Goal: Communication & Community: Answer question/provide support

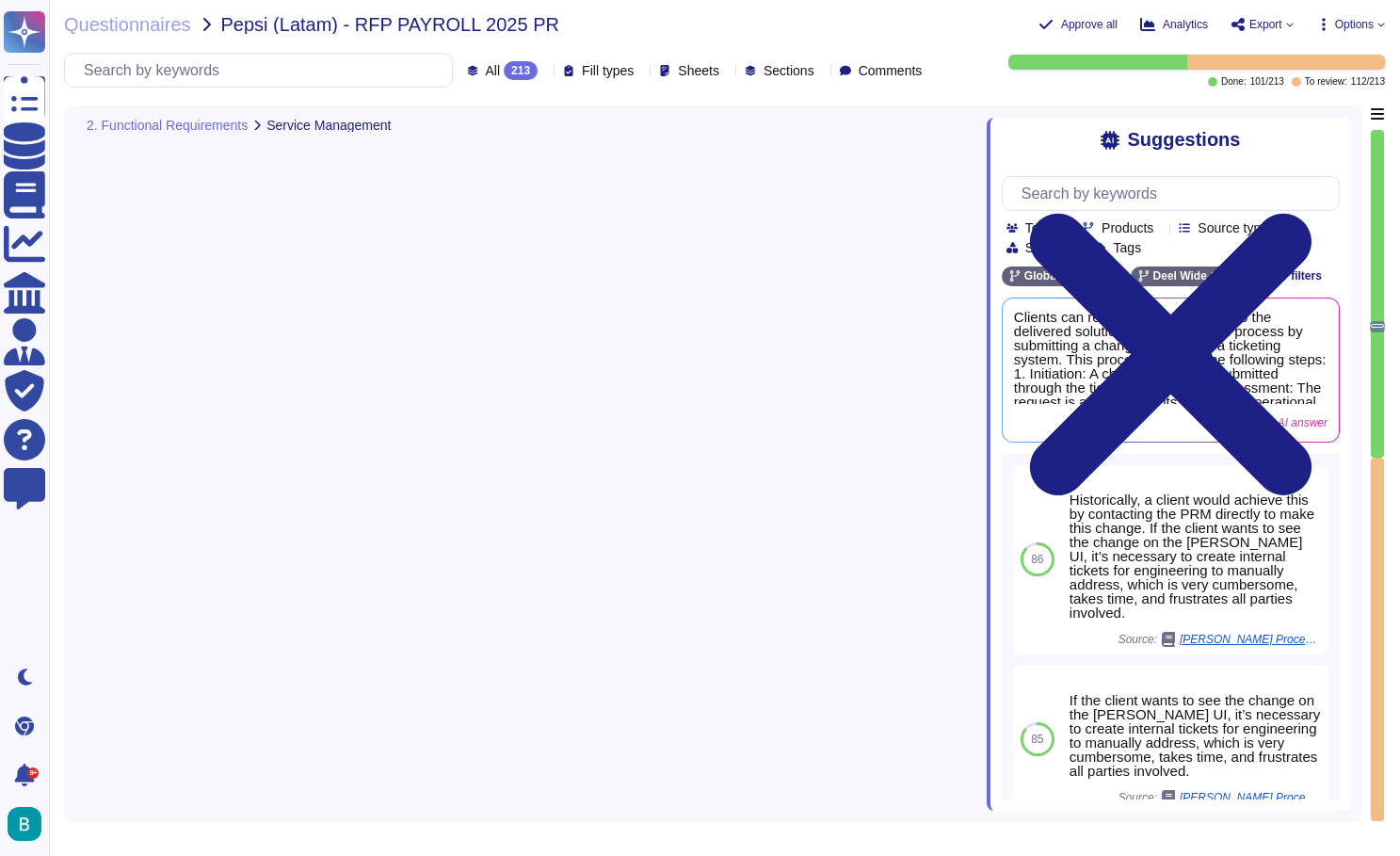
type textarea "[PERSON_NAME] provides in-country experts, including payroll, HR, tax, and lega…"
type textarea "One specialist per track per country: Calculation (including settelement ), Tax…"
type textarea "[US_STATE]: We have an inhouse IT department that will have communication with …"
type textarea "All compliance-related changes must be included in the BPO services, in additio…"
type textarea "Required for payroll change testing (Must have) Environments must be up to date…"
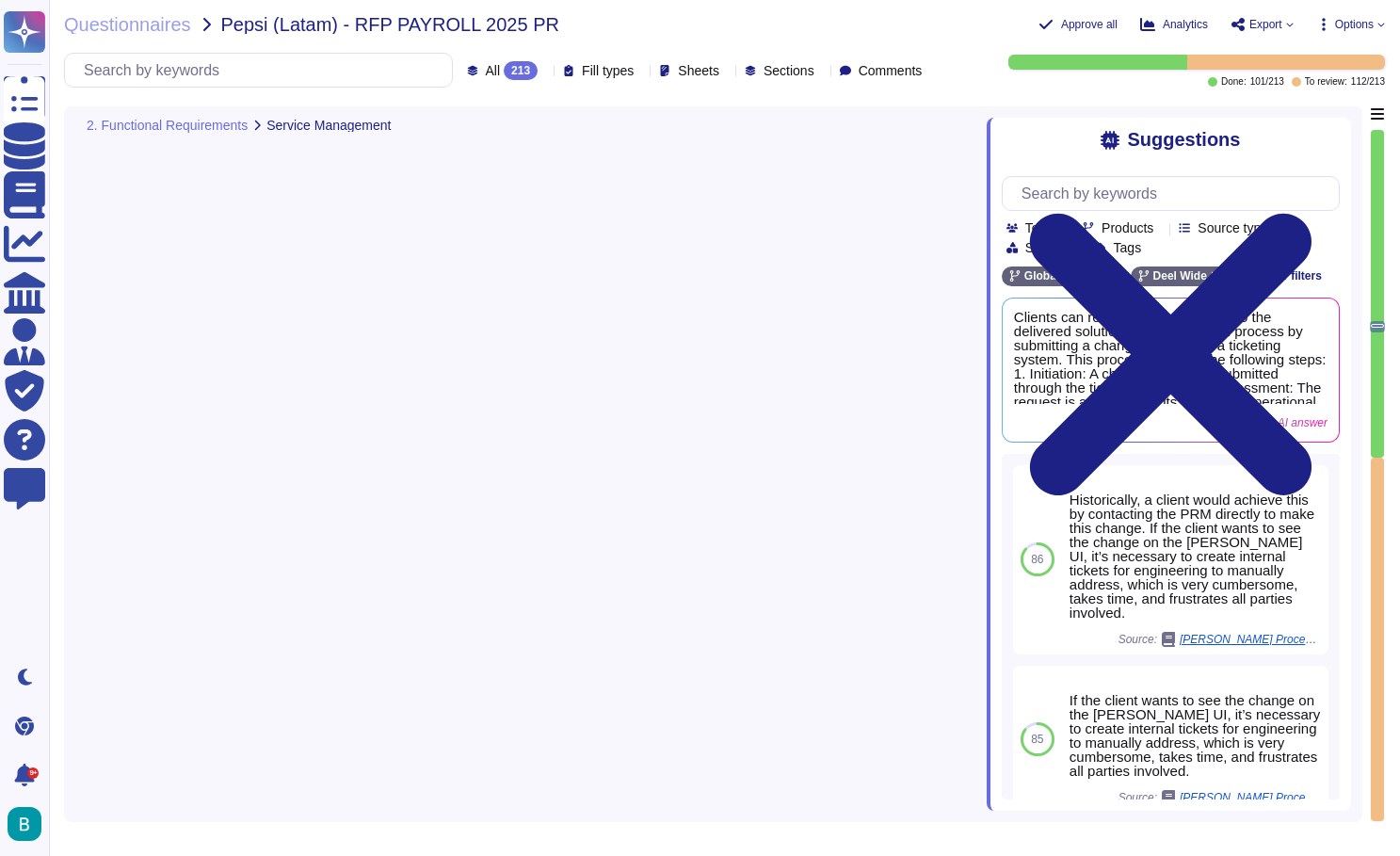
type textarea "All applied adjustments must be validated and tested by the BPO before being re…"
type textarea "Ensure support during the hypercare period"
type textarea "[PERSON_NAME] provides a structured hypercare program for up to 2 months post-g…"
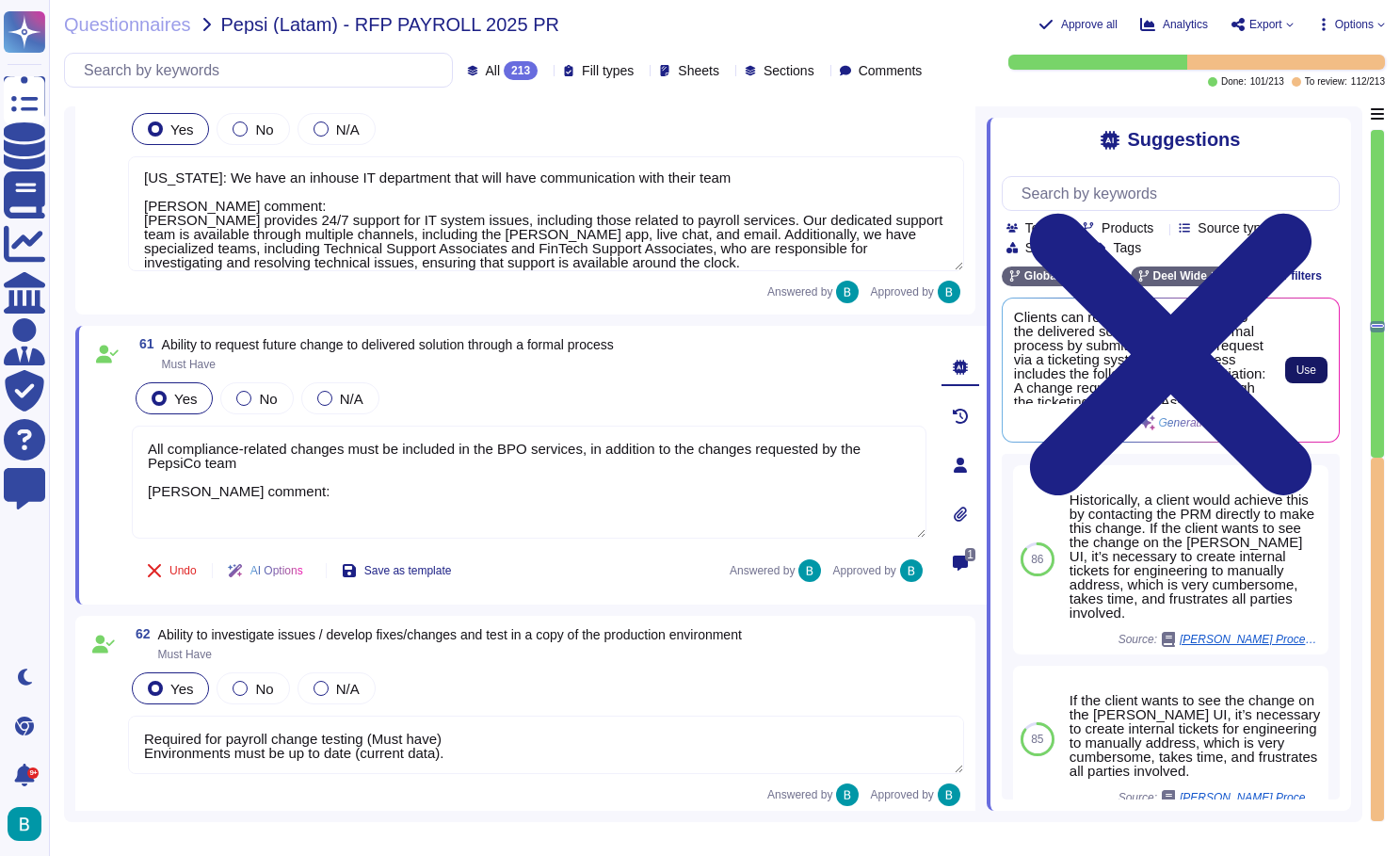
click at [1304, 374] on span "Use" at bounding box center [1306, 371] width 19 height 12
type textarea "All compliance-related changes must be included in the BPO services, in additio…"
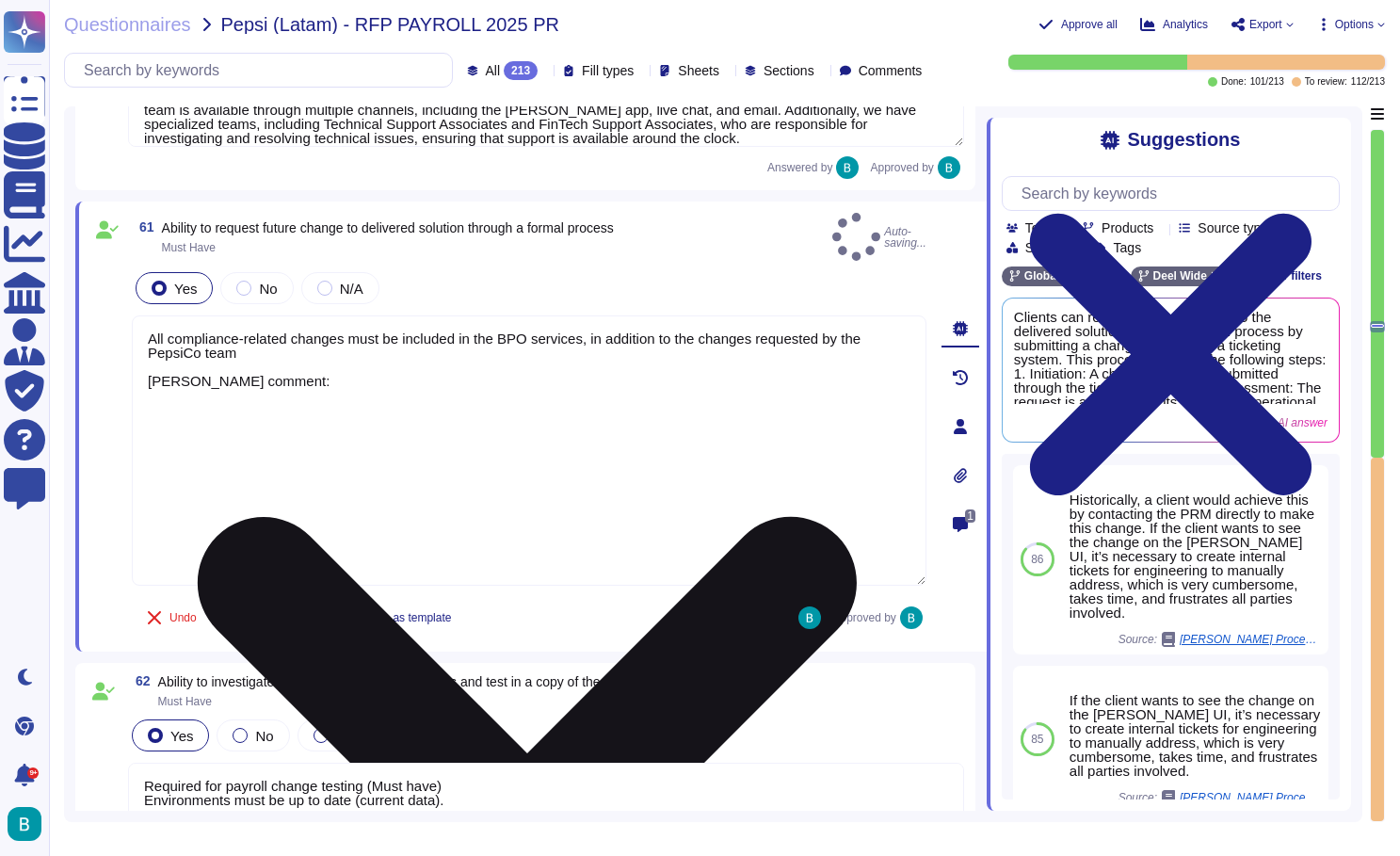
scroll to position [15486, 0]
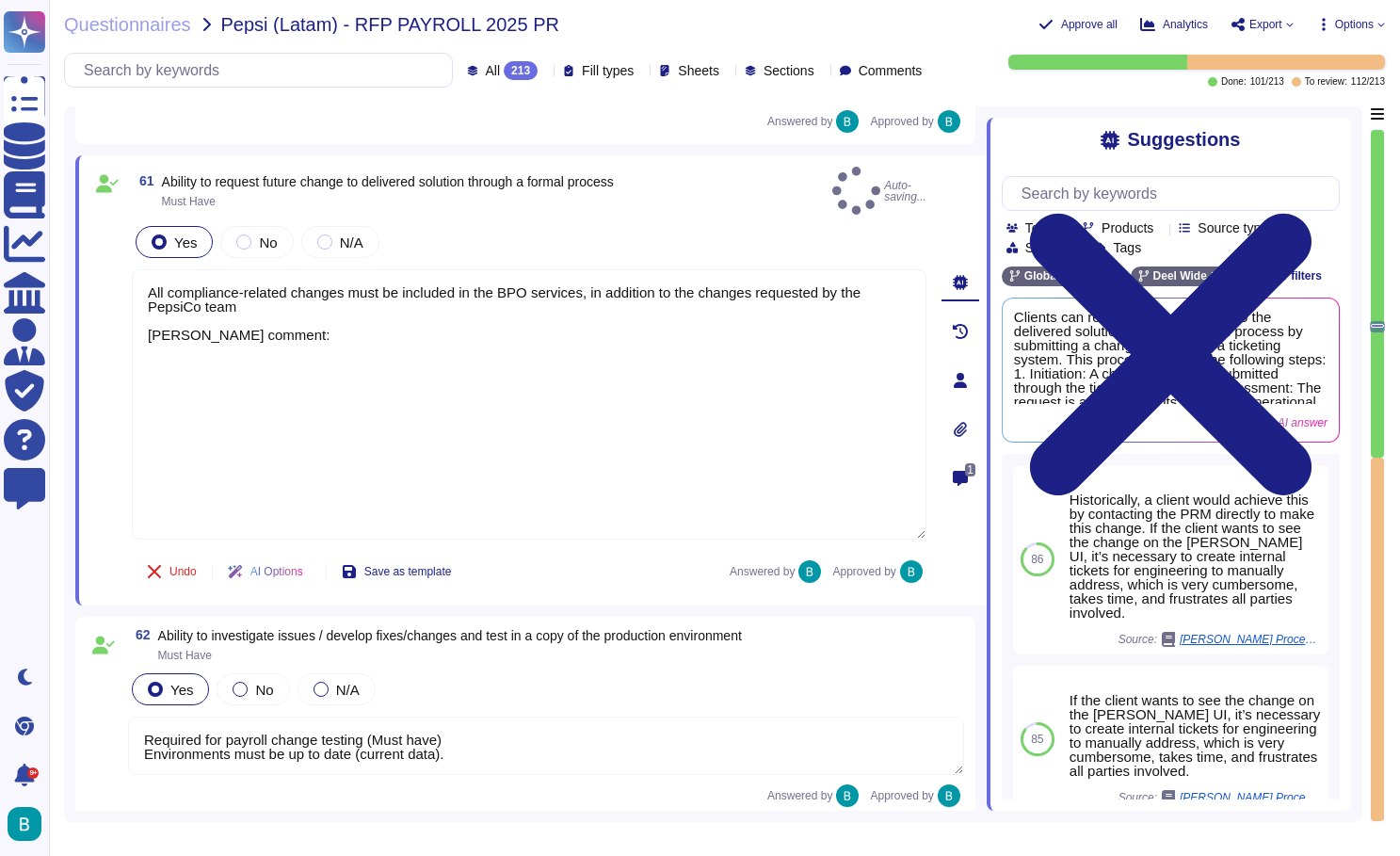
type textarea "[PERSON_NAME] provides a structured hypercare program for up to 2 months post-g…"
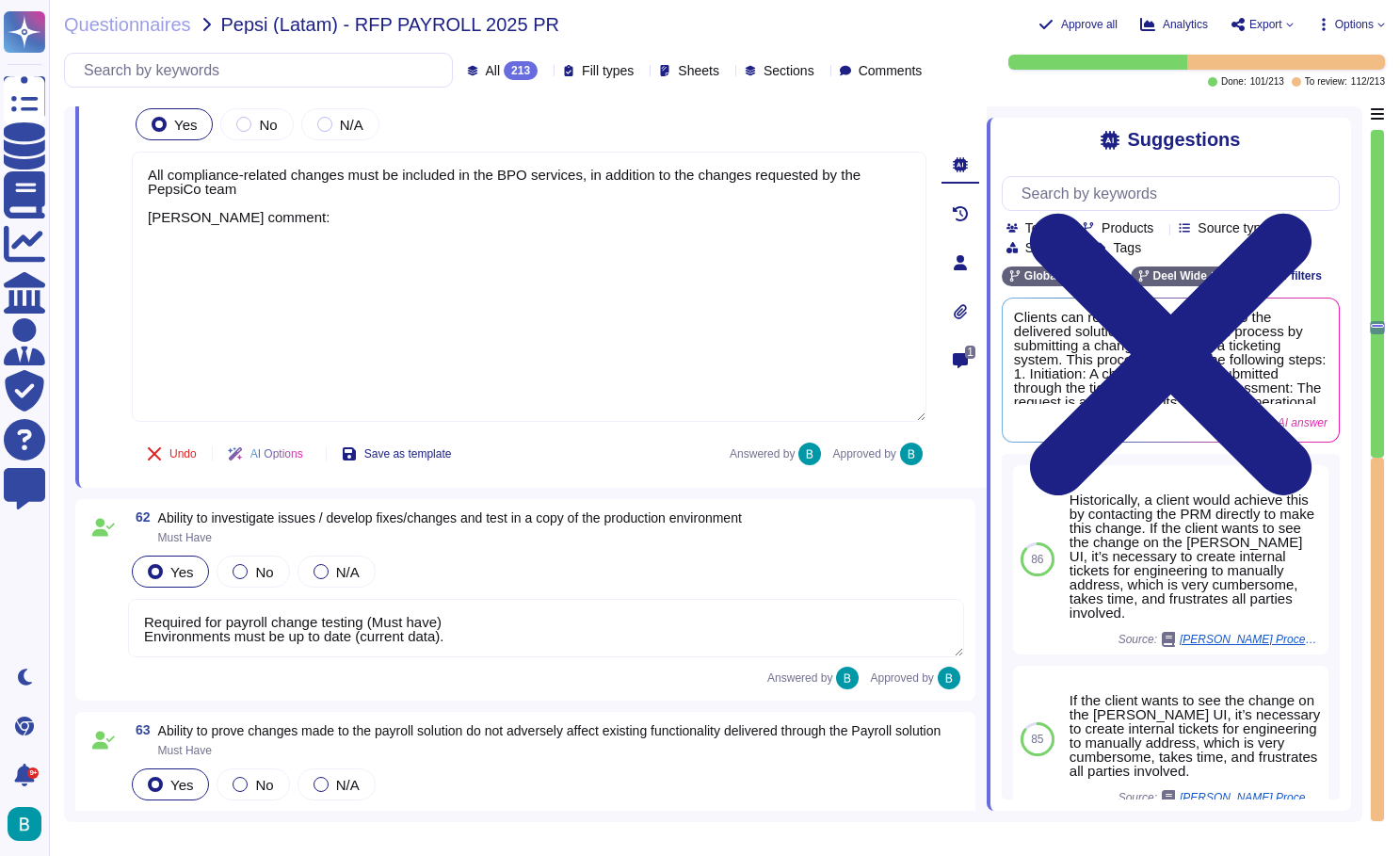
scroll to position [15623, 0]
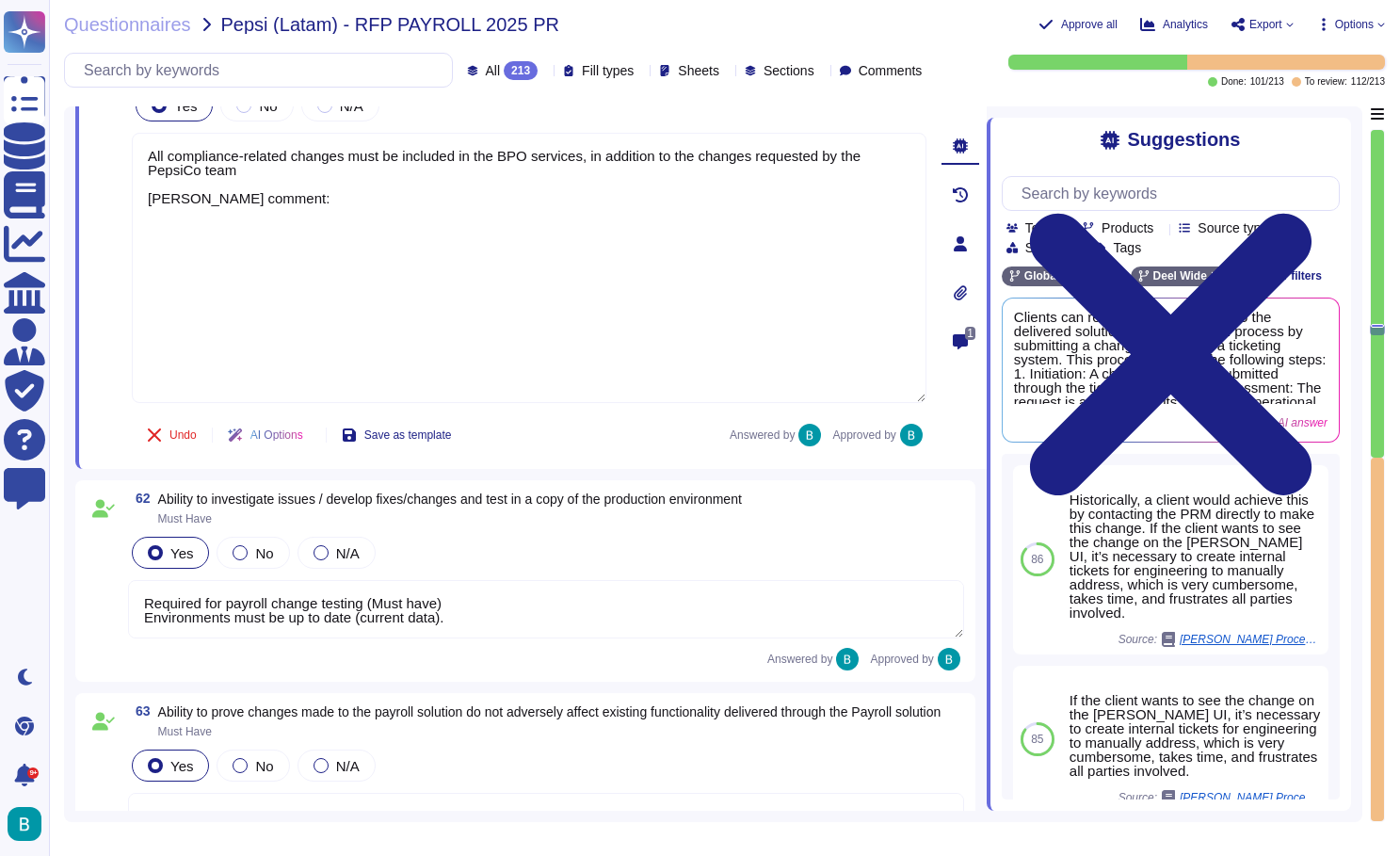
click at [538, 603] on textarea "Required for payroll change testing (Must have) Environments must be up to date…" at bounding box center [546, 609] width 836 height 58
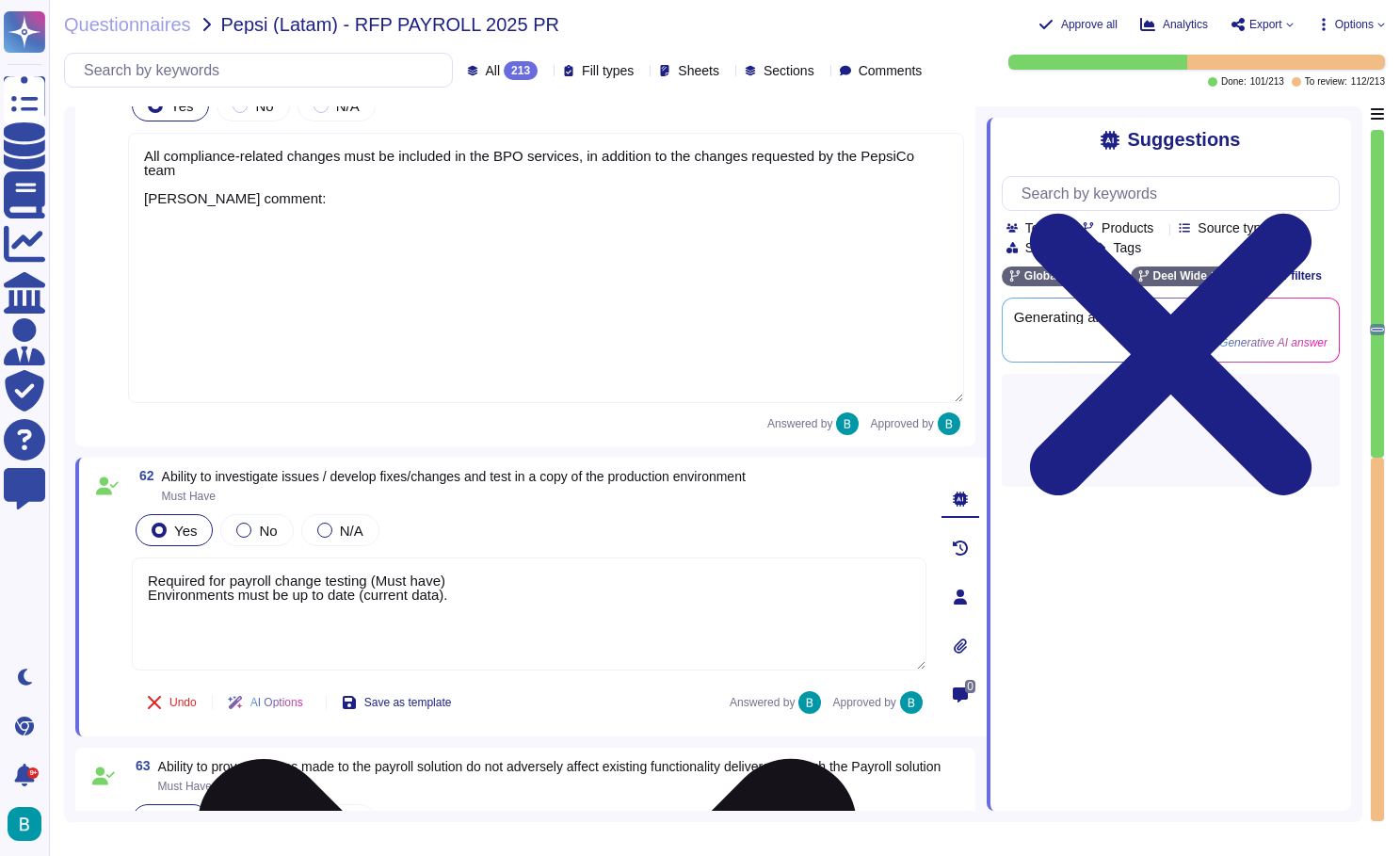
click at [468, 622] on textarea "Required for payroll change testing (Must have) Environments must be up to date…" at bounding box center [529, 614] width 794 height 113
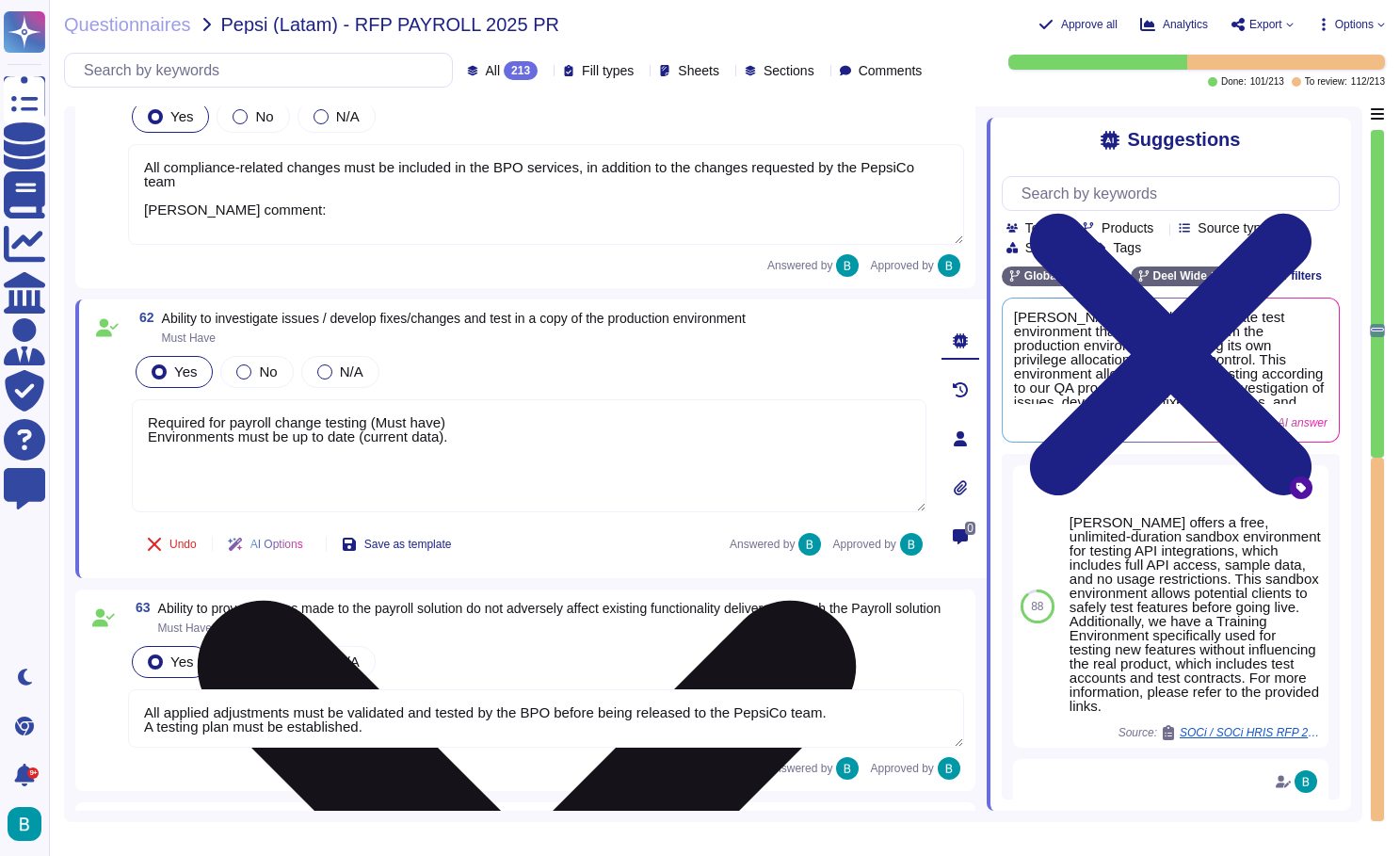
scroll to position [0, 0]
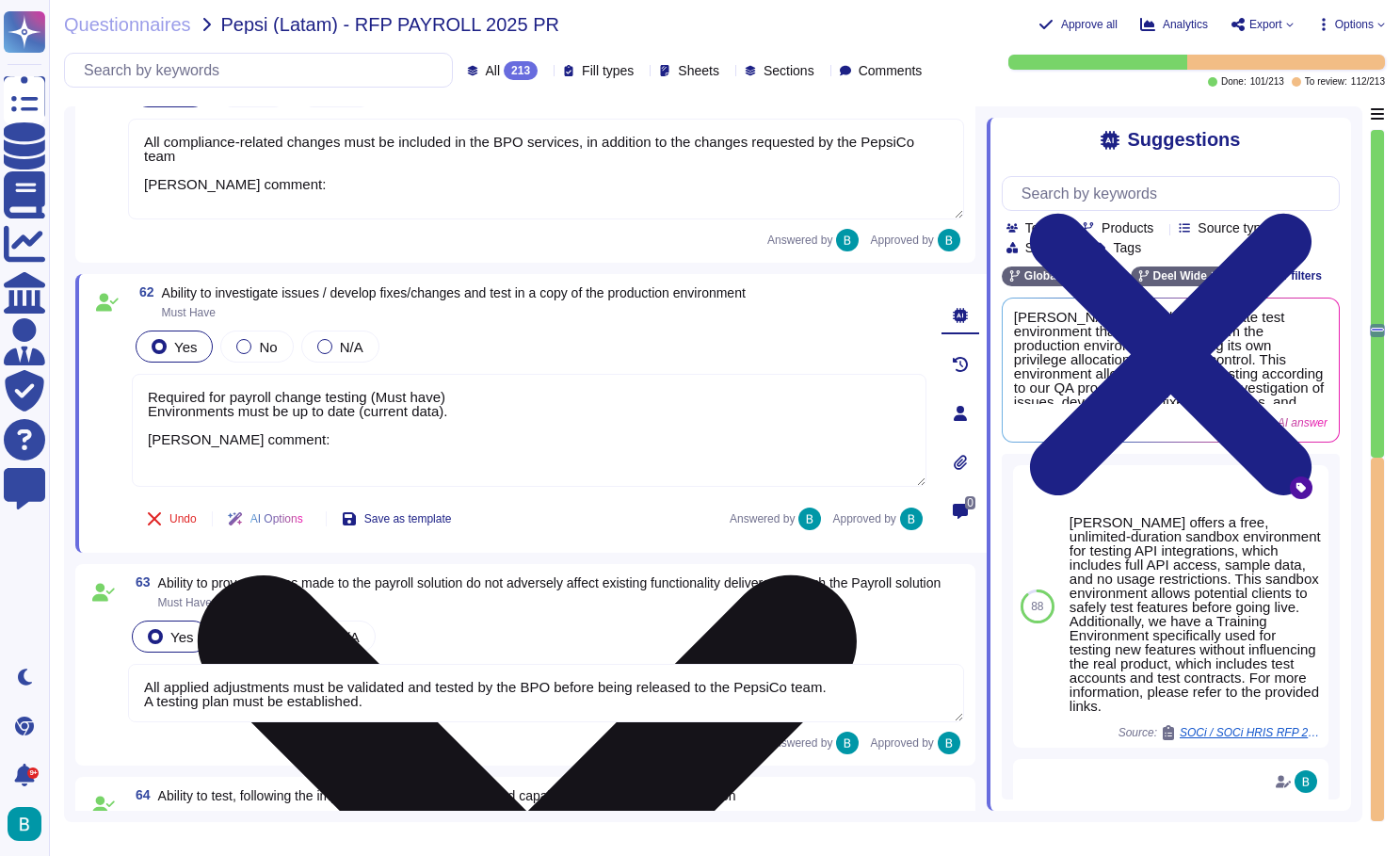
click at [661, 454] on textarea "Required for payroll change testing (Must have) Environments must be up to date…" at bounding box center [529, 430] width 794 height 113
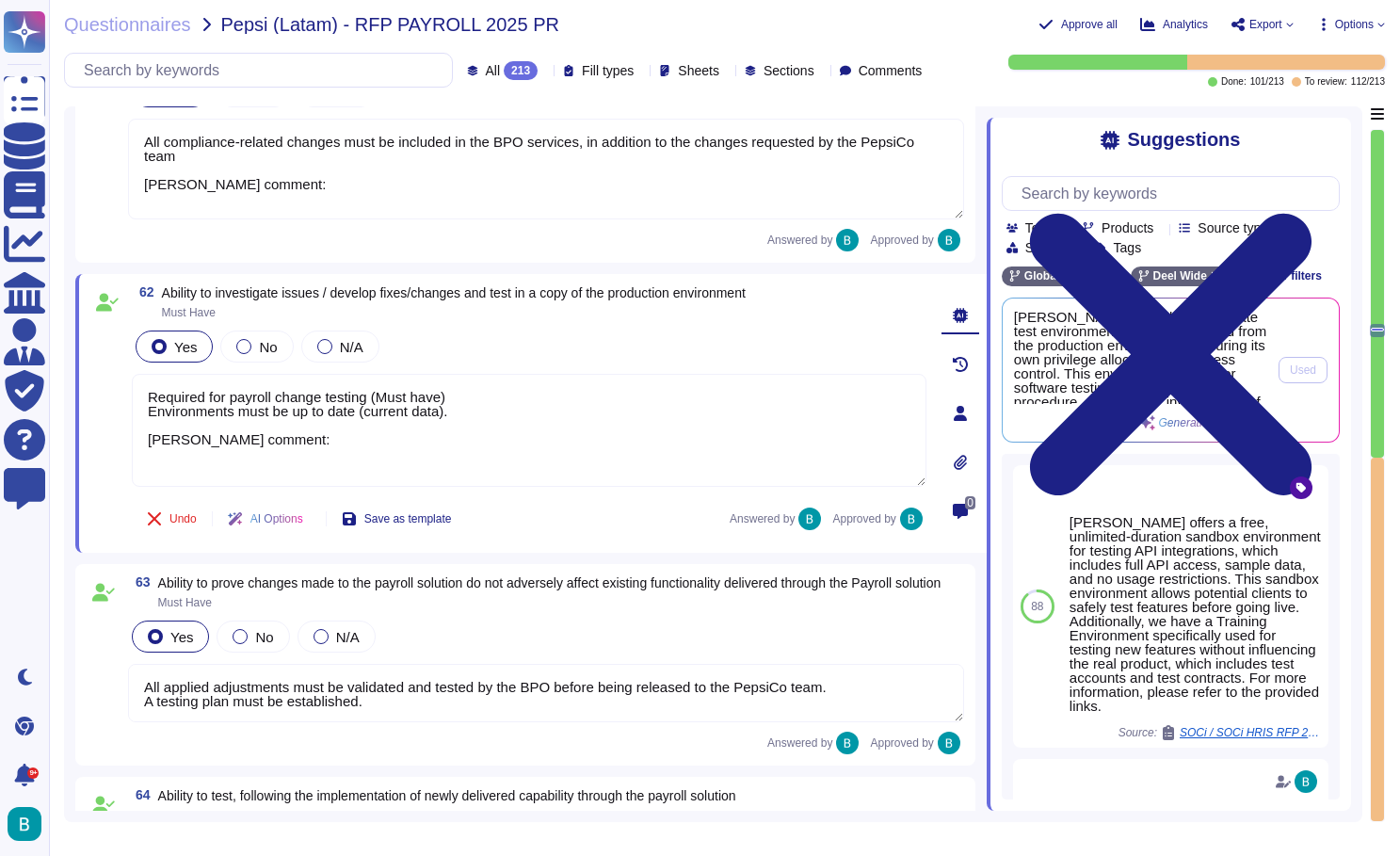
type textarea "Required for payroll change testing (Must have) Environments must be up to date…"
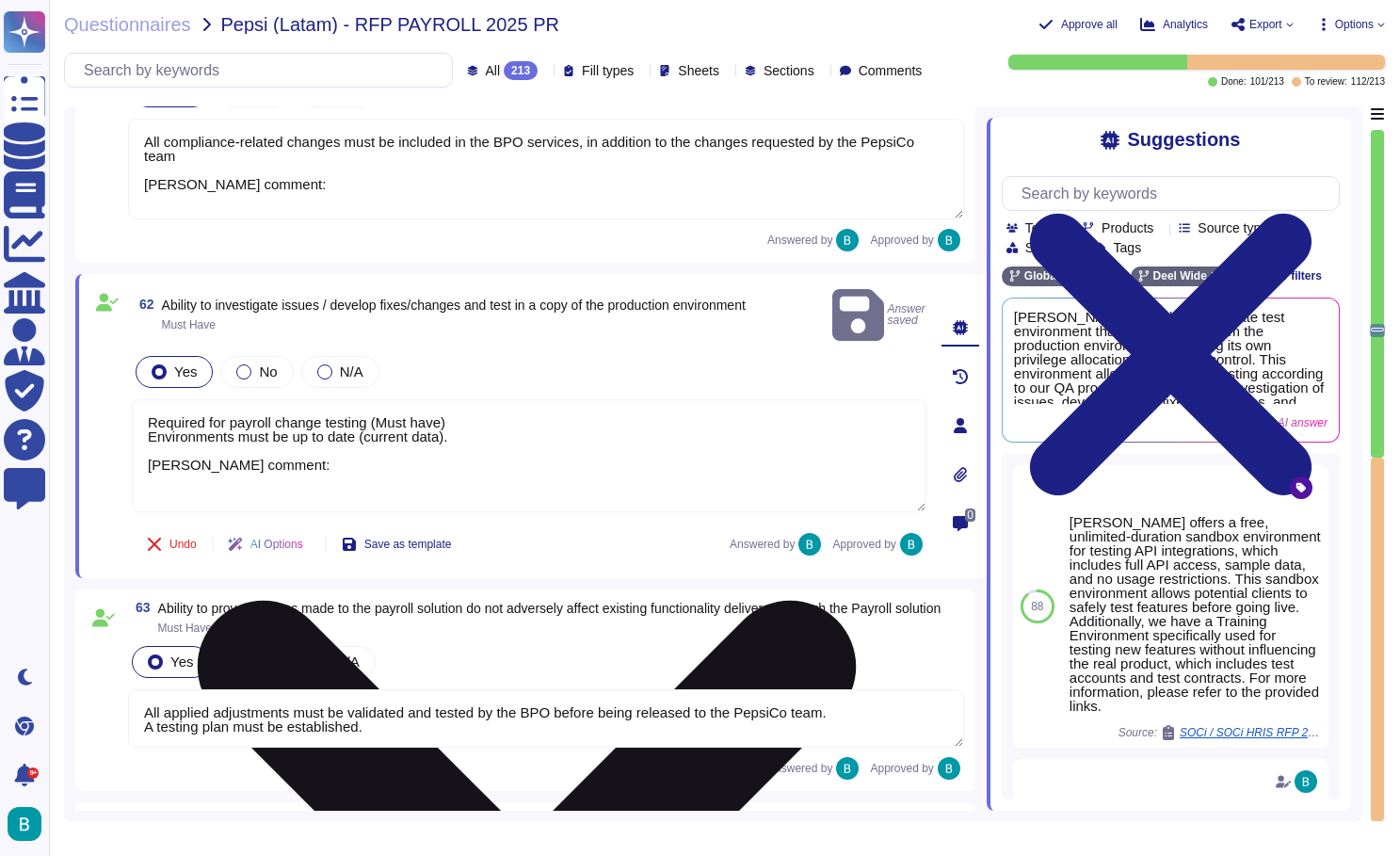
click at [656, 449] on textarea "Required for payroll change testing (Must have) Environments must be up to date…" at bounding box center [529, 456] width 794 height 113
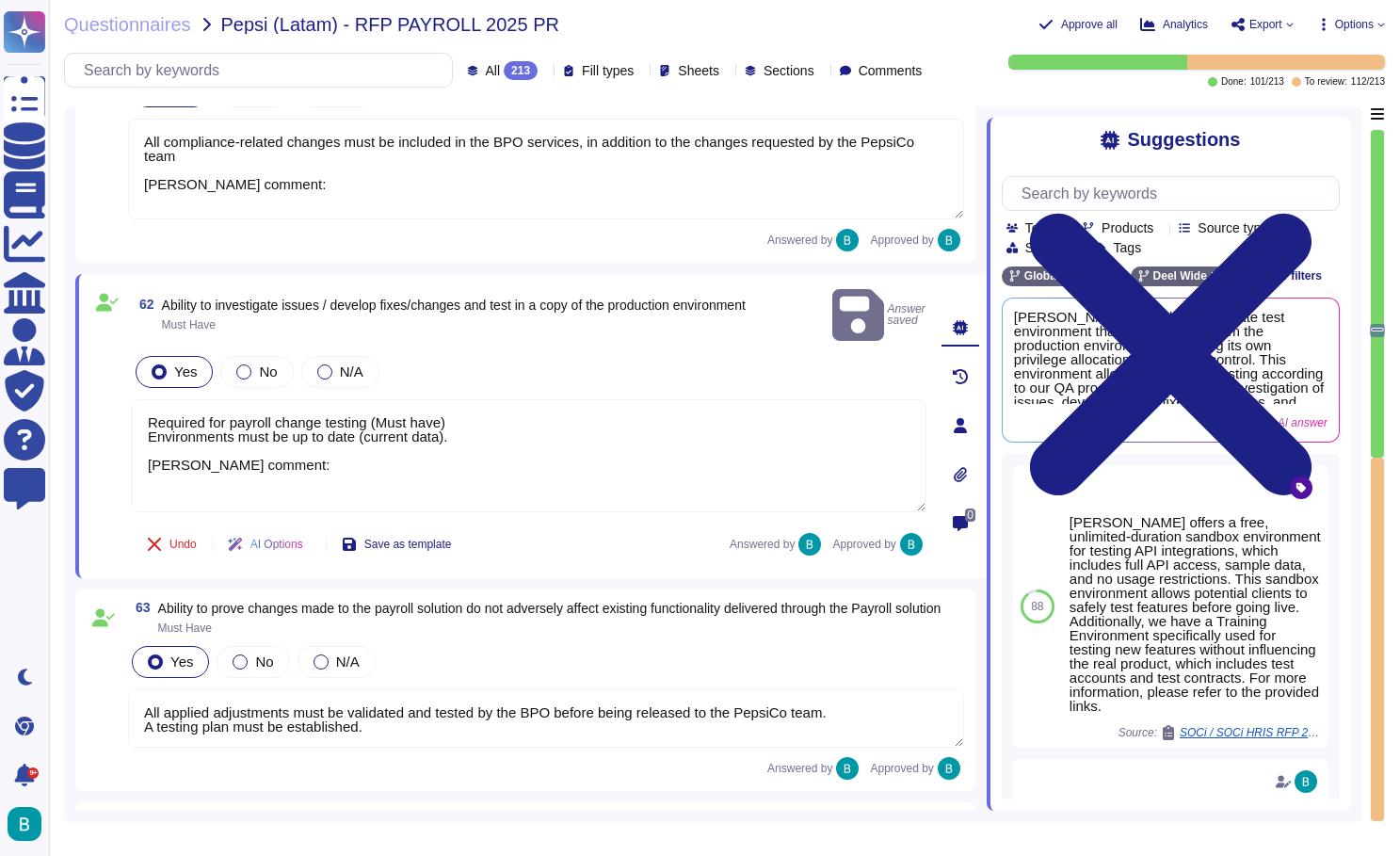
click at [653, 298] on span "Ability to investigate issues / develop fixes/changes and test in a copy of the…" at bounding box center [454, 304] width 583 height 15
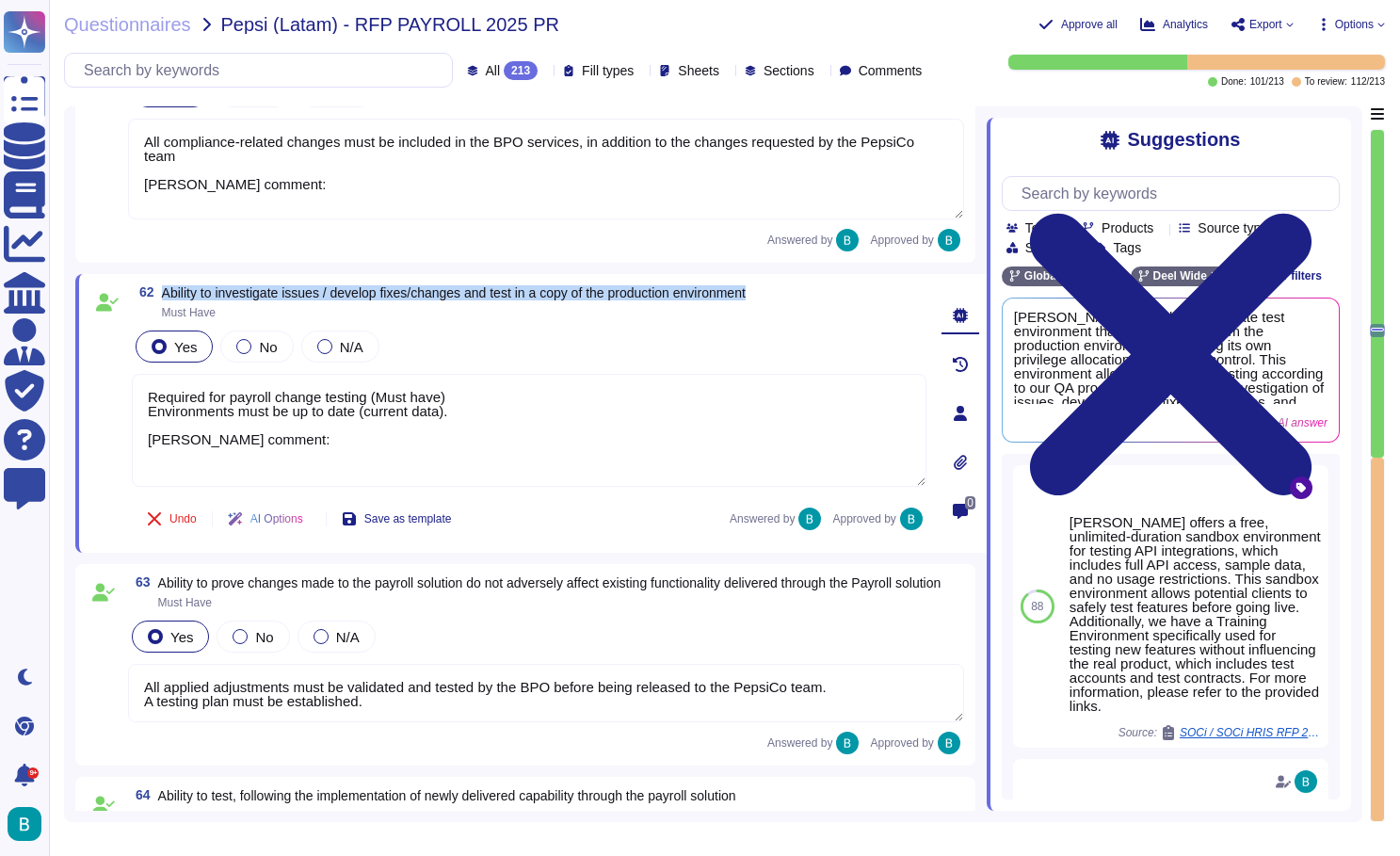
copy span "Ability to investigate issues / develop fixes/changes and test in a copy of the…"
click at [1154, 190] on input "text" at bounding box center [1175, 194] width 327 height 33
paste input "Ability to investigate issues / develop fixes/changes and test in a copy of the…"
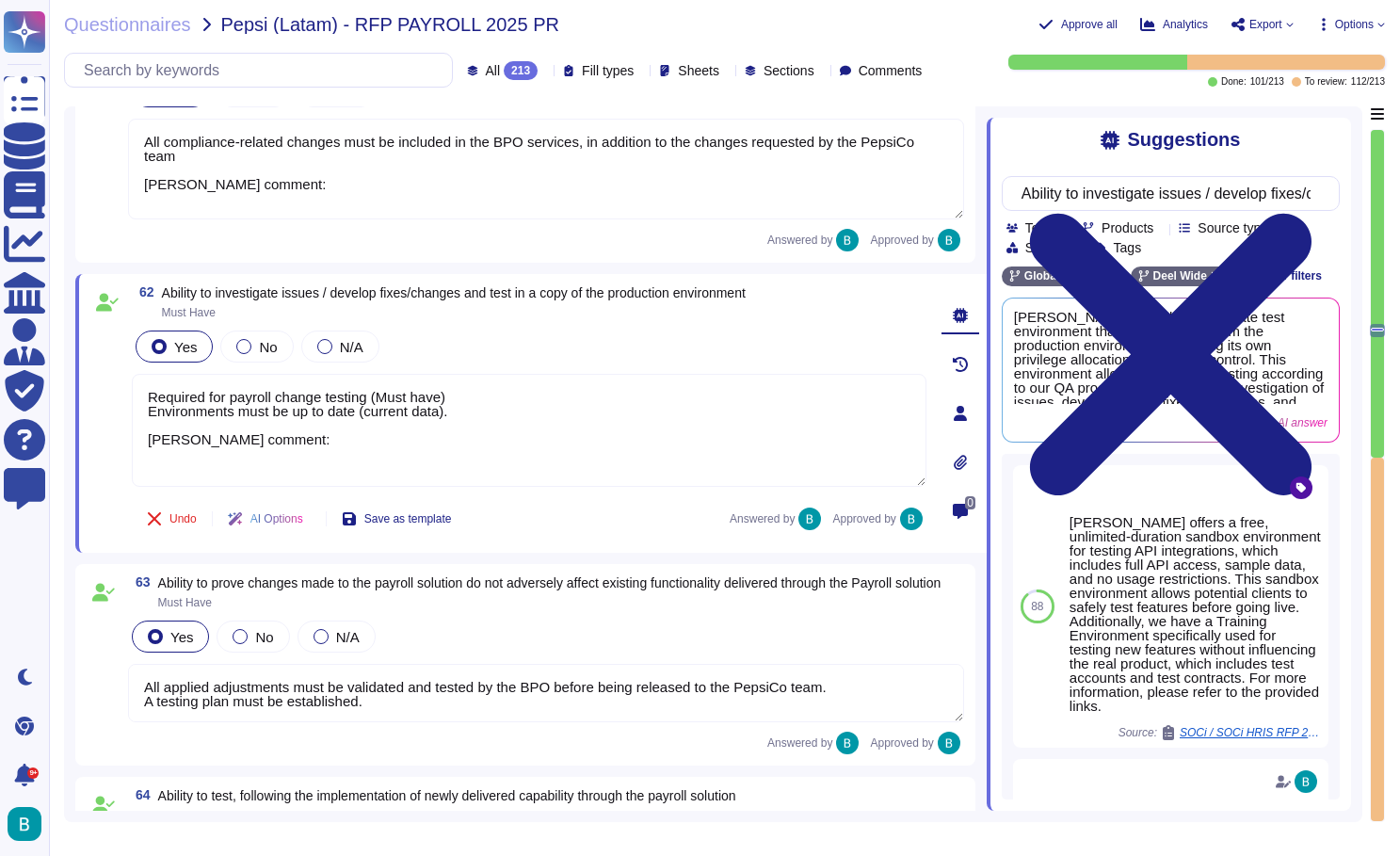
type input "Ability to investigate issues / develop fixes/changes and test in a copy of the…"
click at [1051, 150] on div "Suggestions" at bounding box center [1171, 140] width 338 height 21
click at [1162, 192] on input "Ability to investigate issues / develop fixes/changes and test in a copy of the…" at bounding box center [1166, 194] width 308 height 33
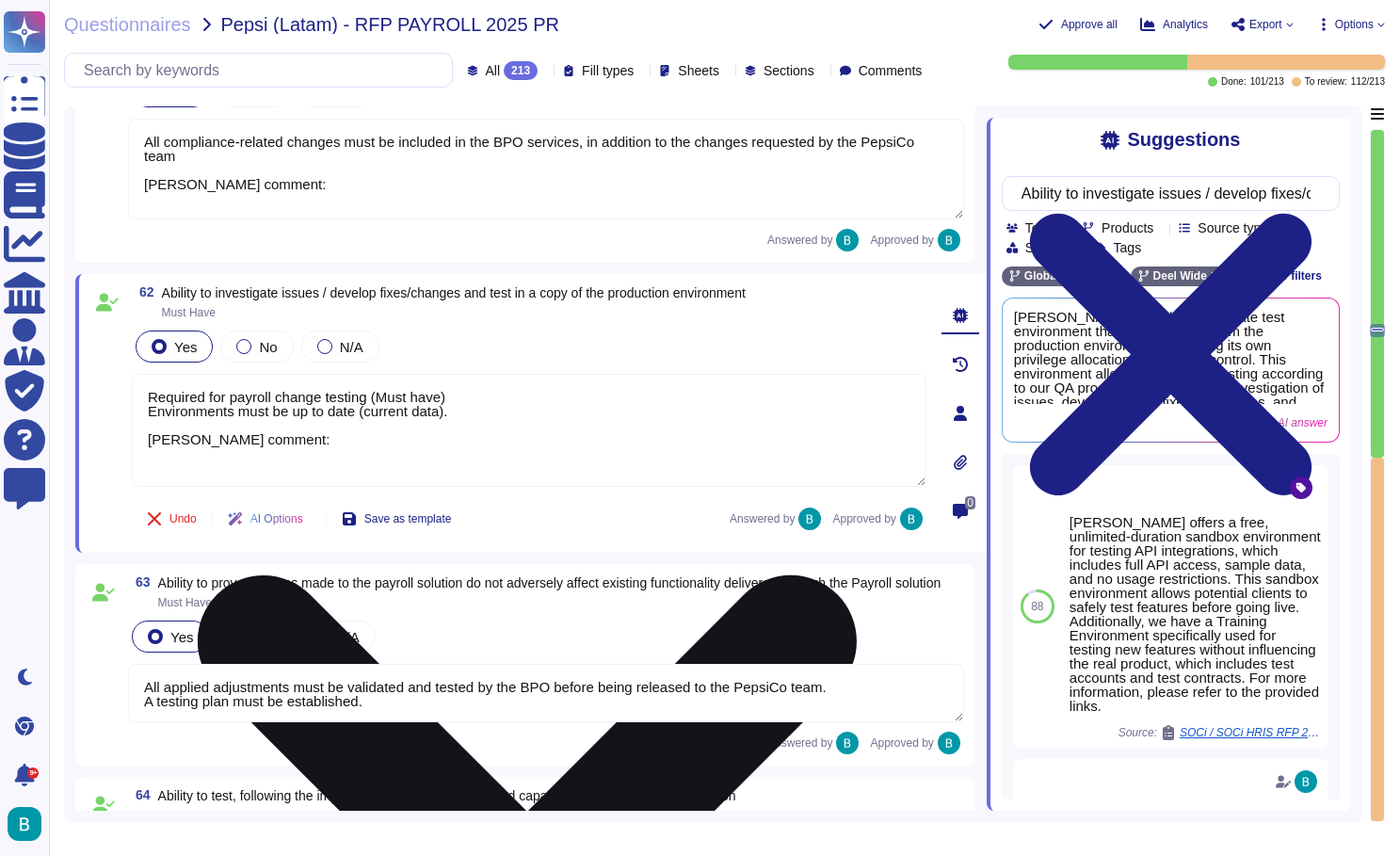
click at [558, 456] on textarea "Required for payroll change testing (Must have) Environments must be up to date…" at bounding box center [529, 430] width 794 height 113
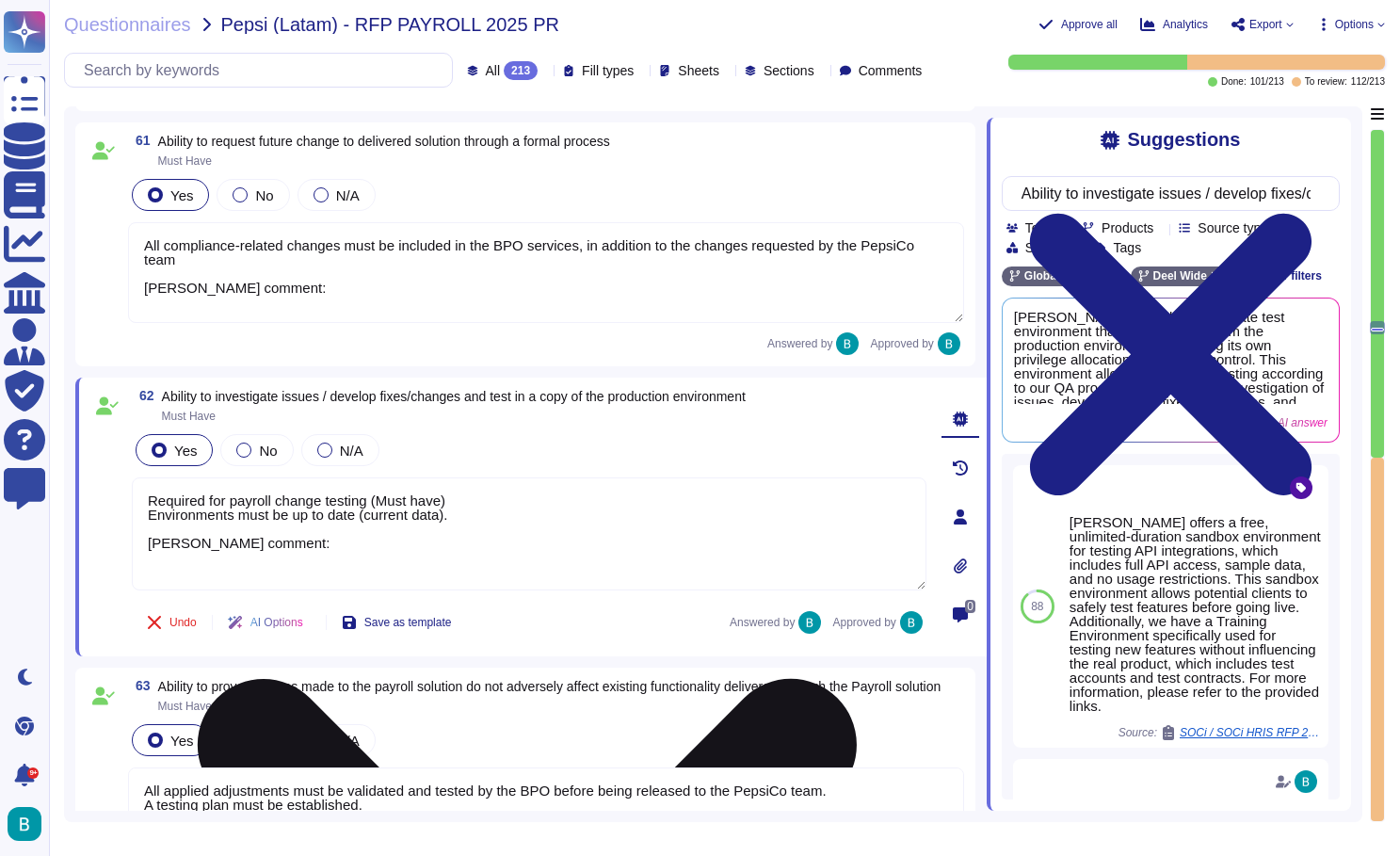
scroll to position [15437, 0]
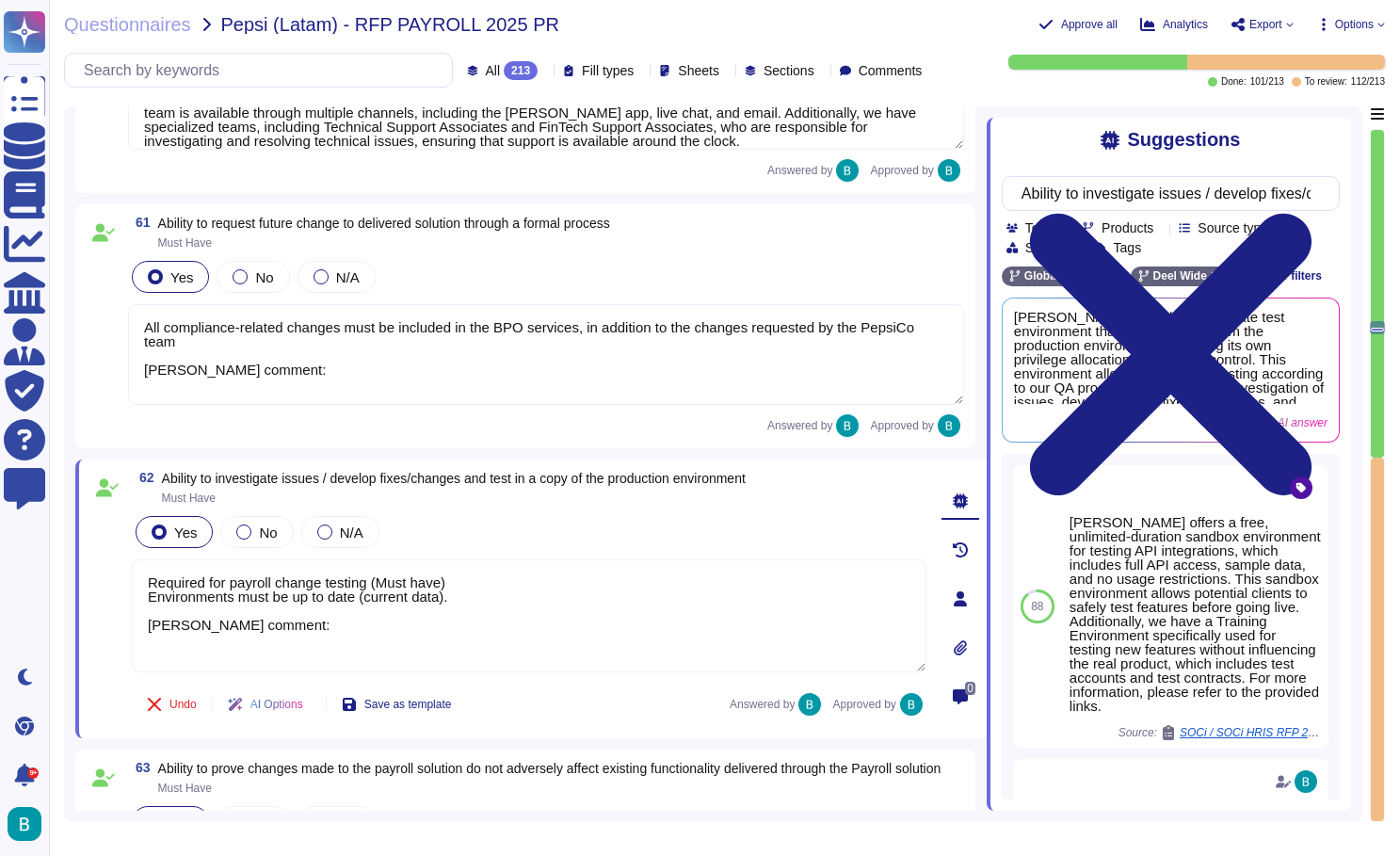
click at [558, 368] on textarea "All compliance-related changes must be included in the BPO services, in additio…" at bounding box center [546, 355] width 836 height 101
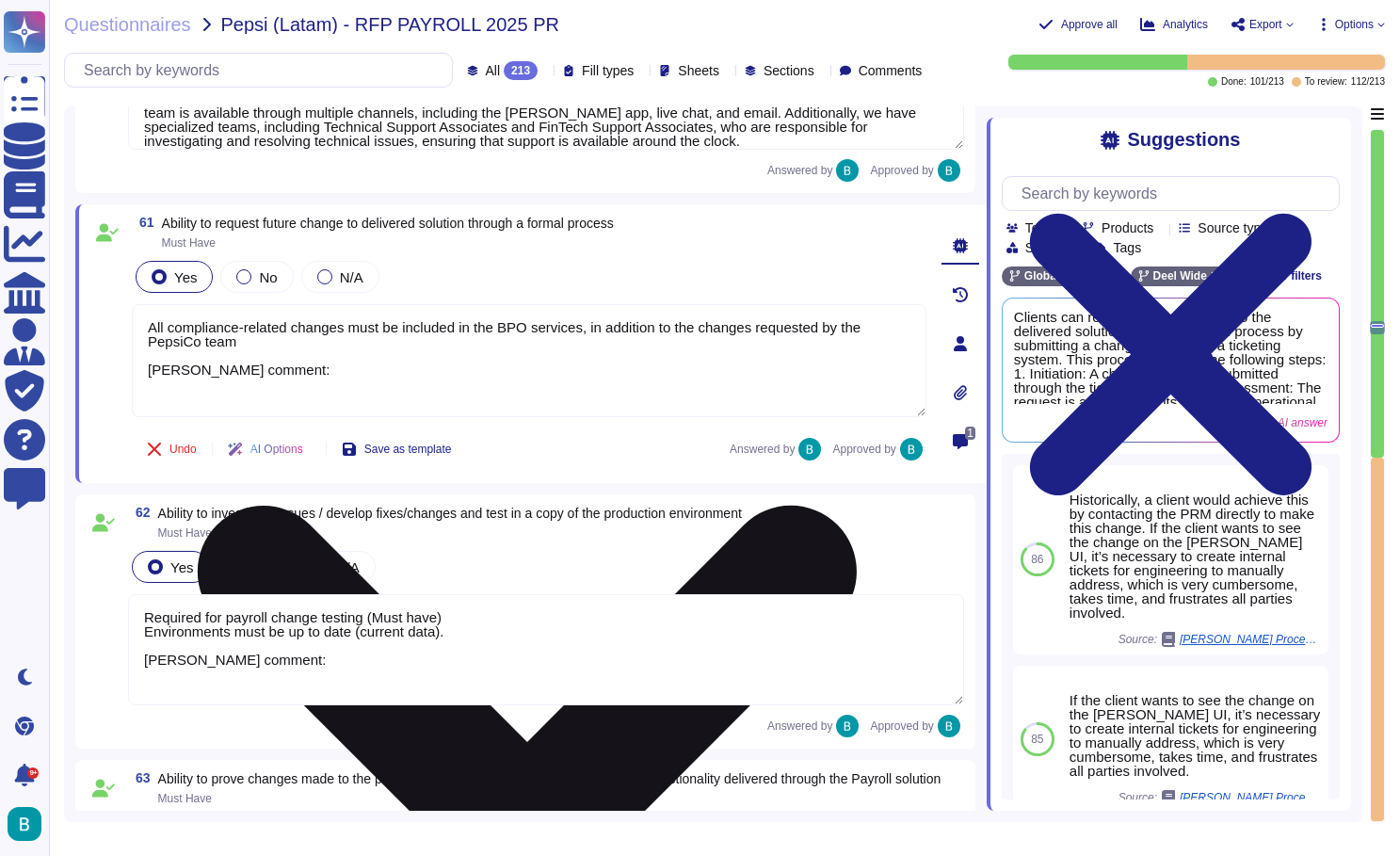
click at [426, 399] on textarea "All compliance-related changes must be included in the BPO services, in additio…" at bounding box center [529, 361] width 794 height 113
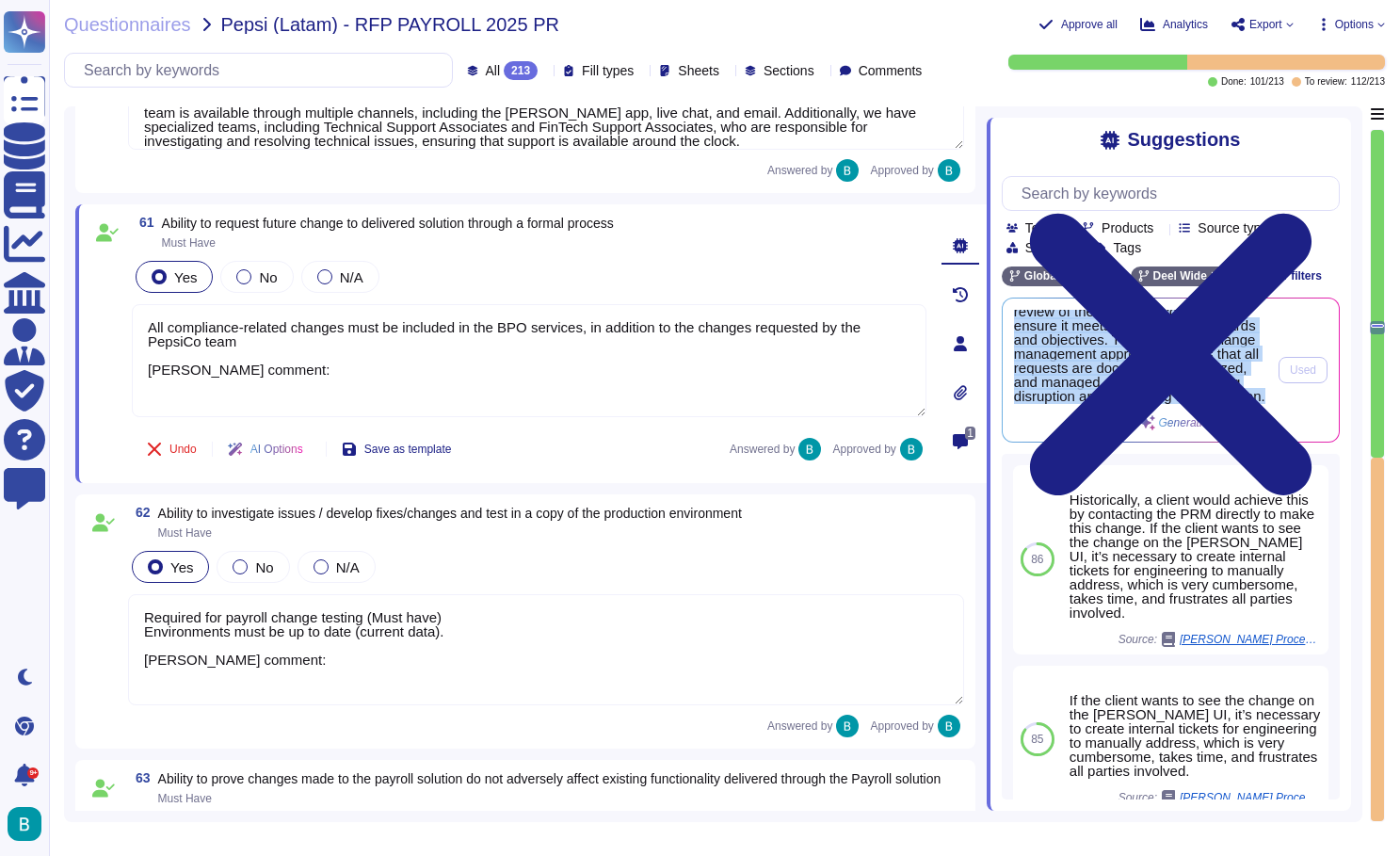
scroll to position [273, 0]
drag, startPoint x: 1015, startPoint y: 312, endPoint x: 1120, endPoint y: 415, distance: 147.1
click at [1120, 415] on div "Clients can request future changes to the delivered solution through a formal p…" at bounding box center [1140, 371] width 253 height 121
copy span "Clients can request future changes to the delivered solution through a formal p…"
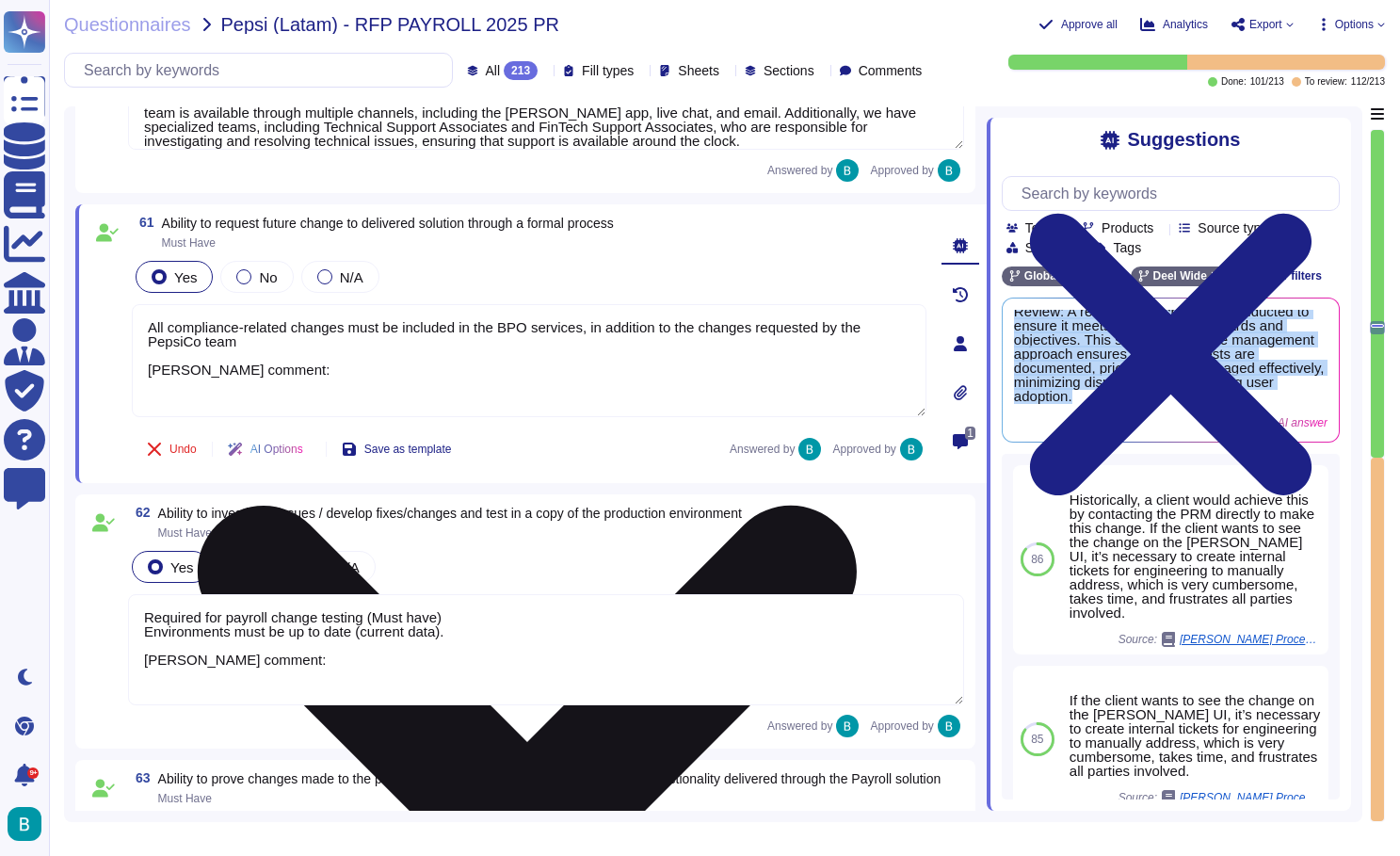
scroll to position [202, 0]
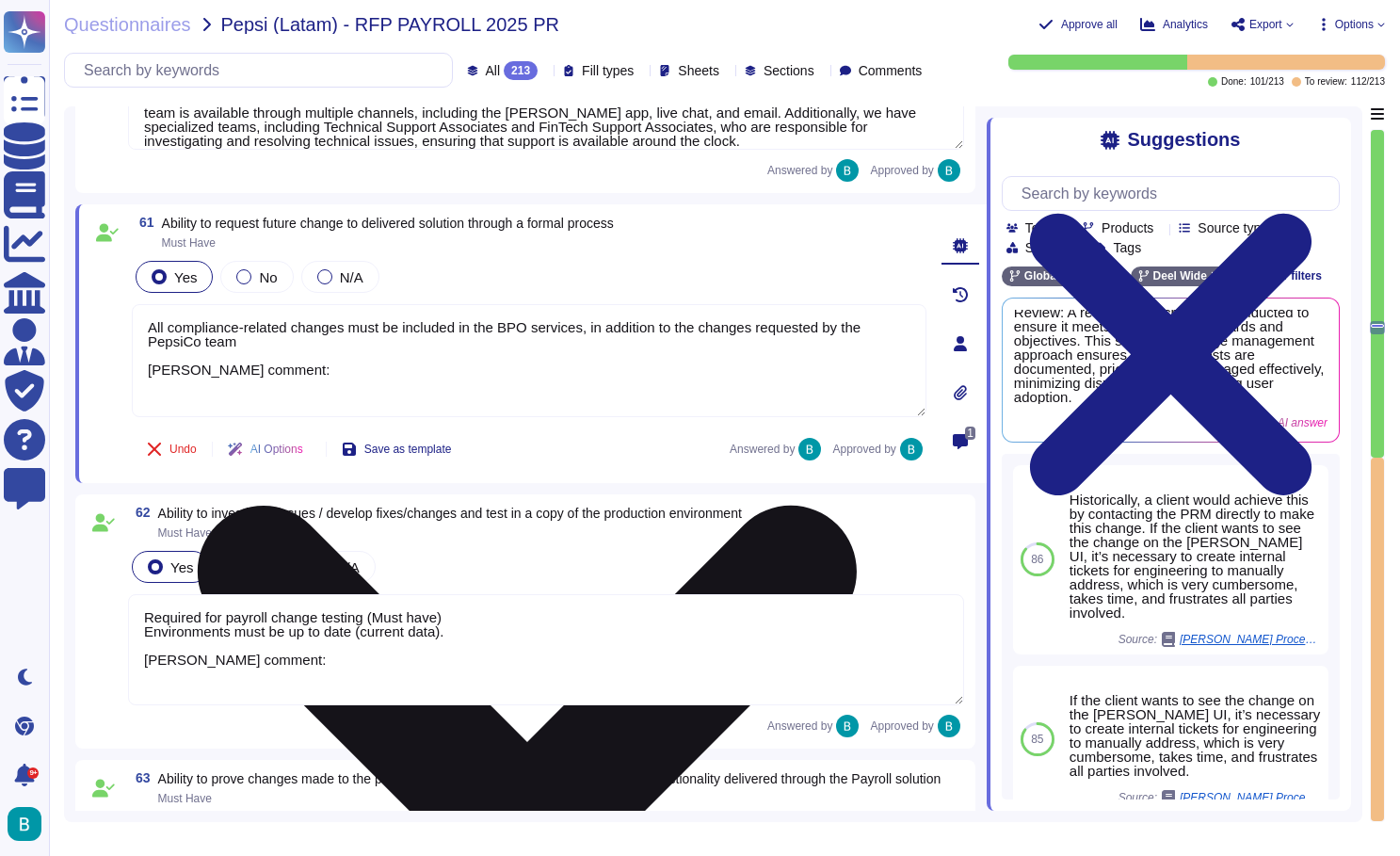
click at [348, 400] on textarea "All compliance-related changes must be included in the BPO services, in additio…" at bounding box center [529, 361] width 794 height 113
paste textarea "Clients can request future changes to the delivered solution through a formal p…"
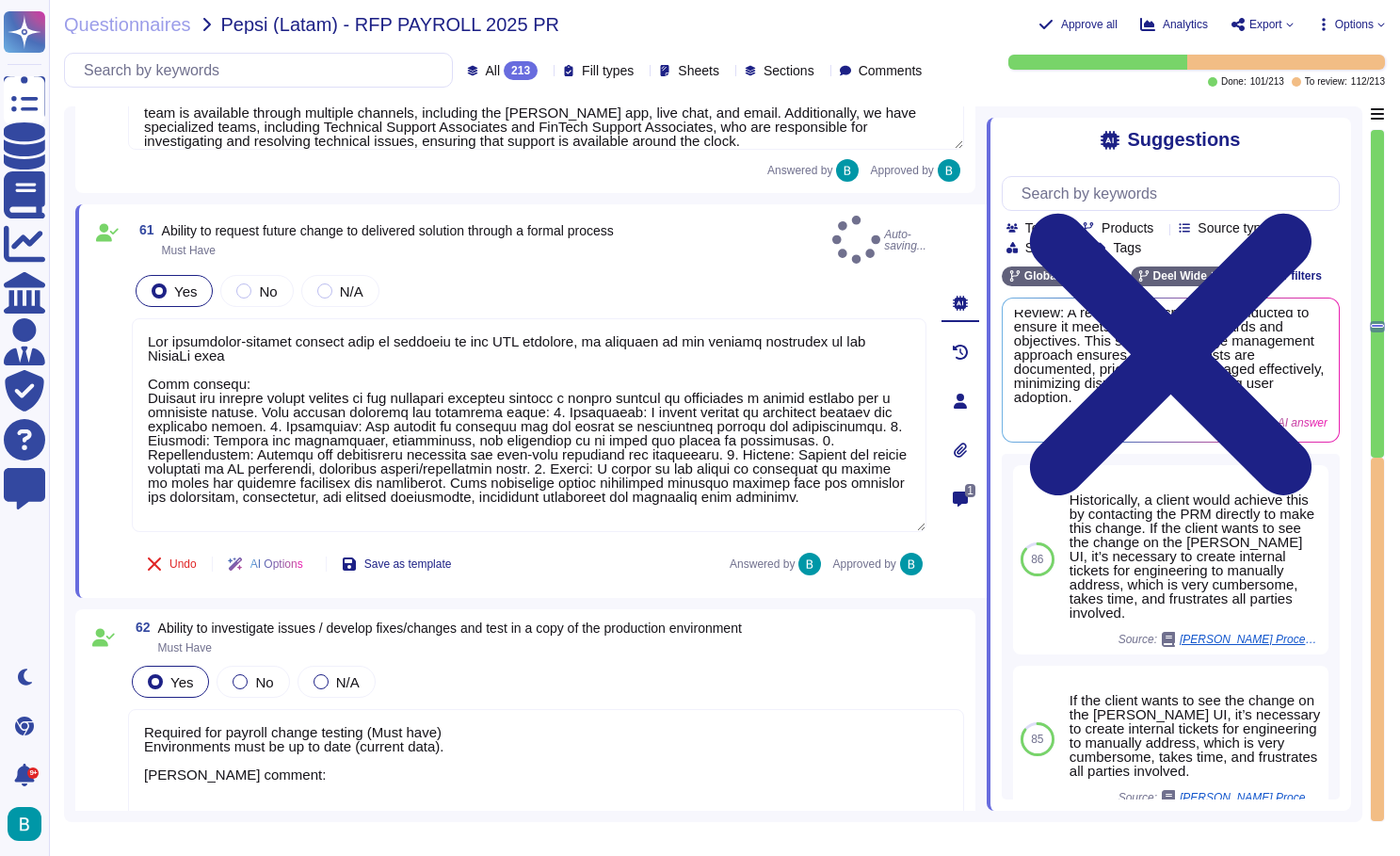
click at [557, 549] on div "Undo AI Options Save as template Answered by Approved by" at bounding box center [529, 564] width 794 height 45
type textarea "All compliance-related changes must be included in the BPO services, in additio…"
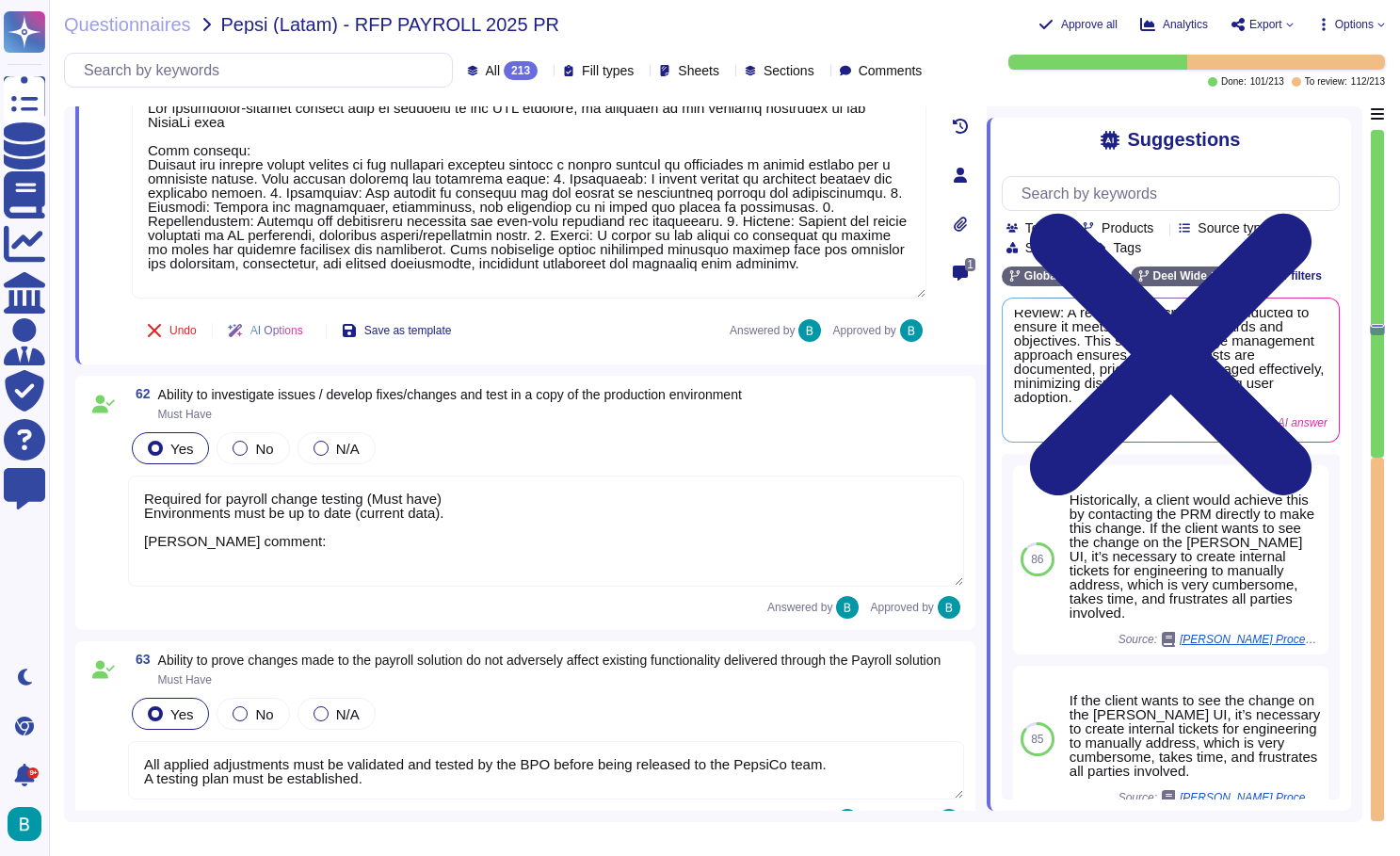
scroll to position [15702, 0]
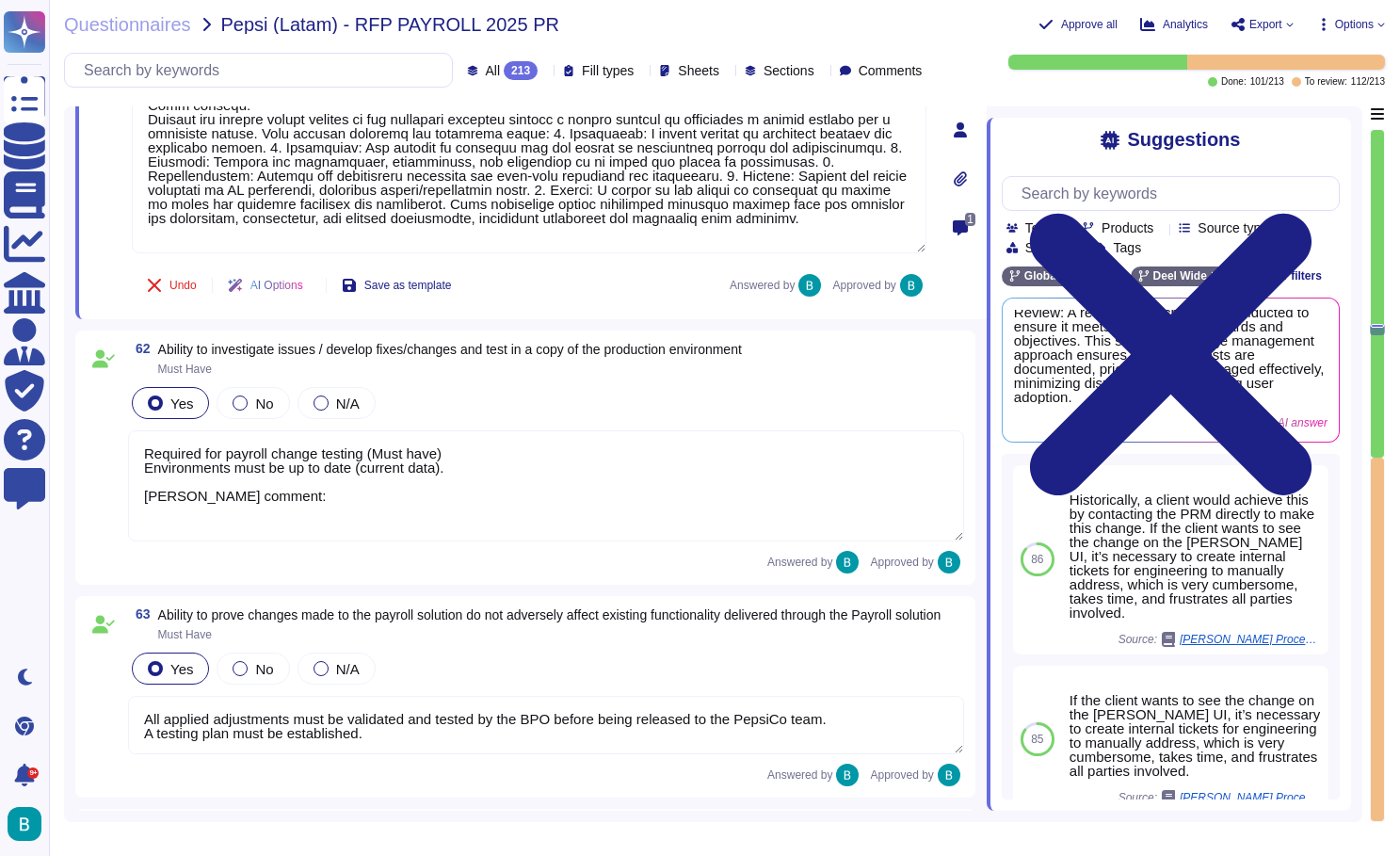
click at [566, 512] on textarea "Required for payroll change testing (Must have) Environments must be up to date…" at bounding box center [546, 485] width 836 height 111
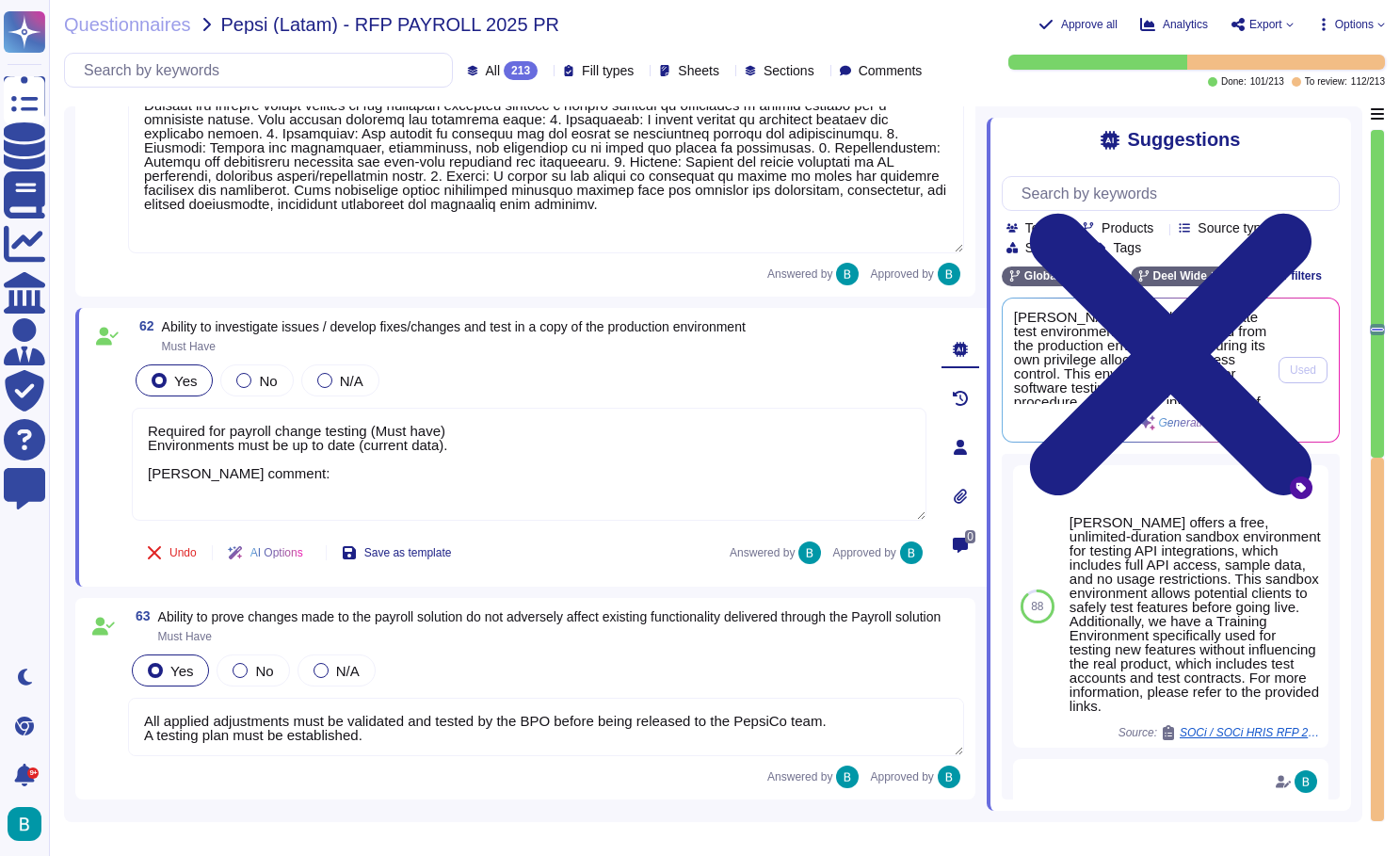
scroll to position [0, 0]
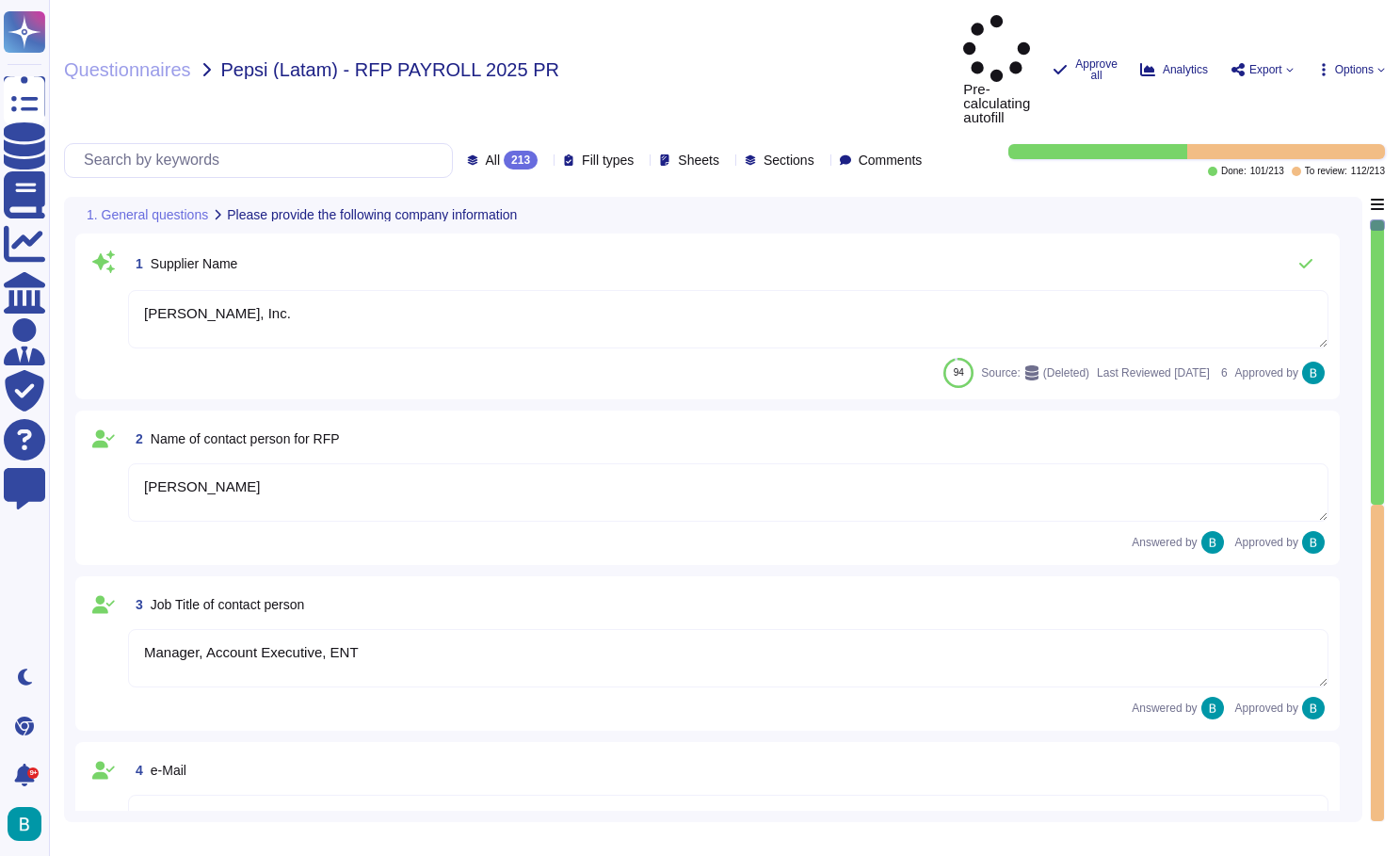
type textarea "[PERSON_NAME], Inc."
type textarea "[PERSON_NAME]"
type textarea "Manager, Account Executive, ENT"
type textarea "[PERSON_NAME][EMAIL_ADDRESS][PERSON_NAME][DOMAIN_NAME]"
type textarea "[PHONE_NUMBER]"
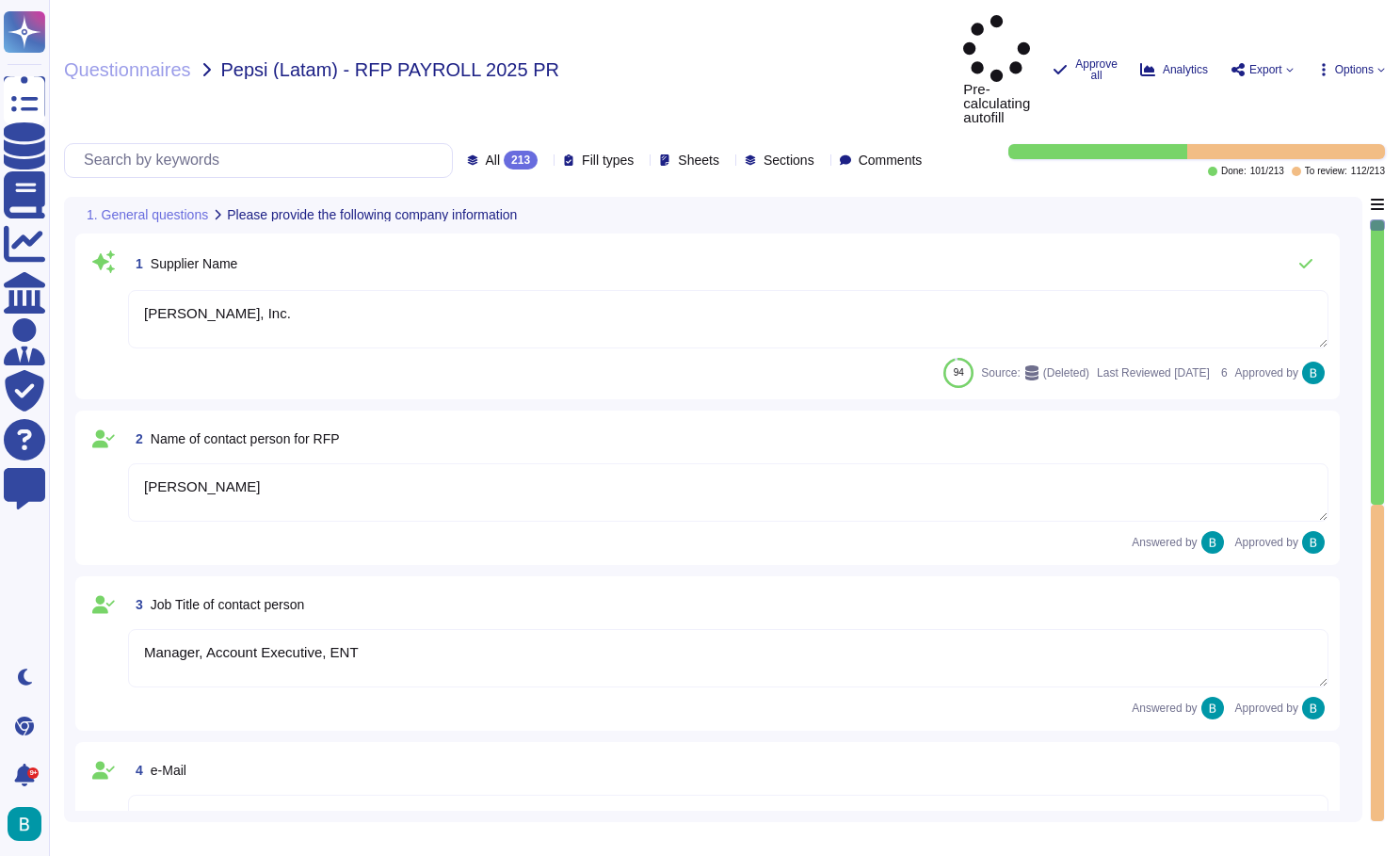
type textarea "[STREET_ADDRESS]"
type textarea "CA 94105."
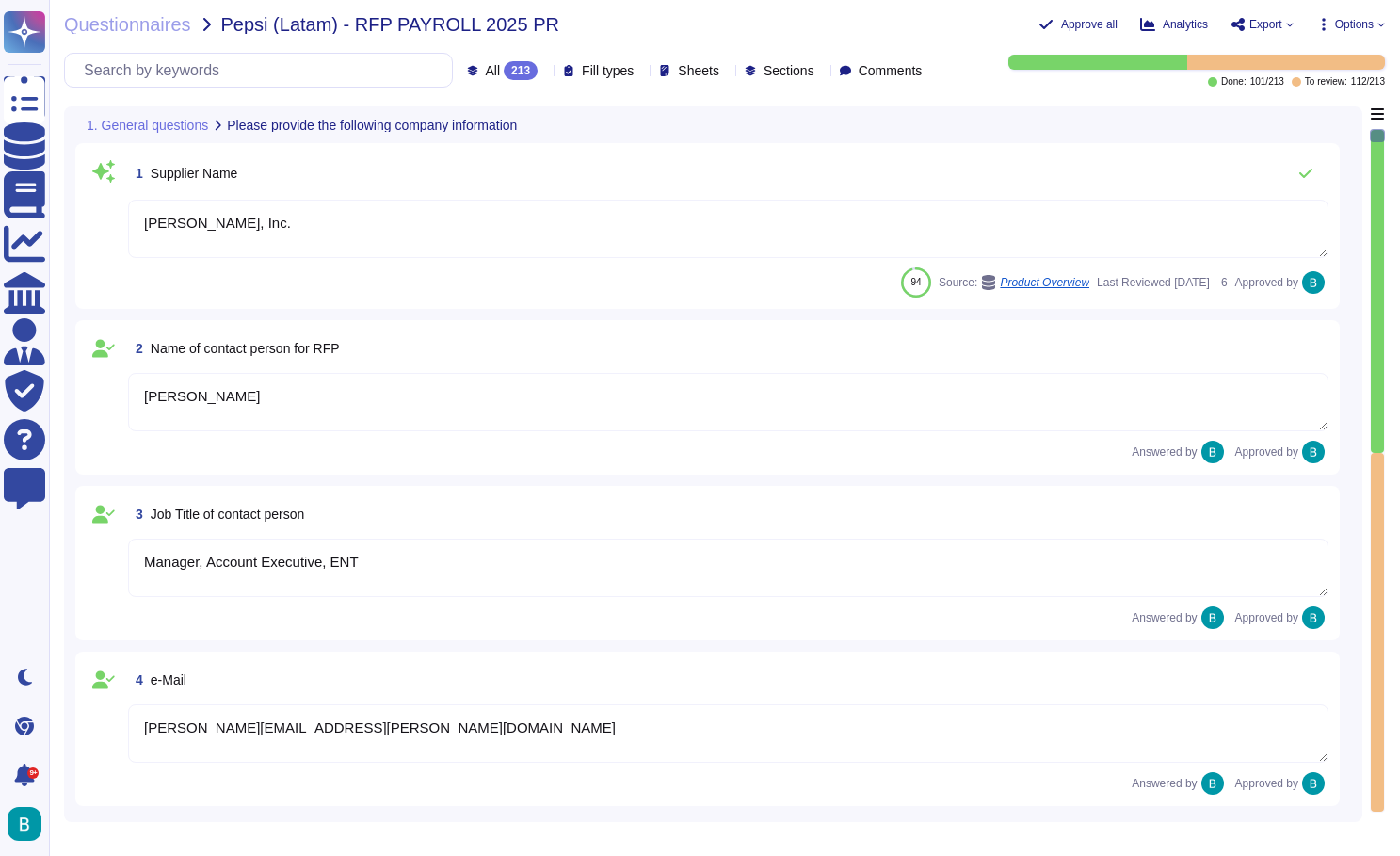
click at [1382, 285] on div at bounding box center [1378, 292] width 14 height 323
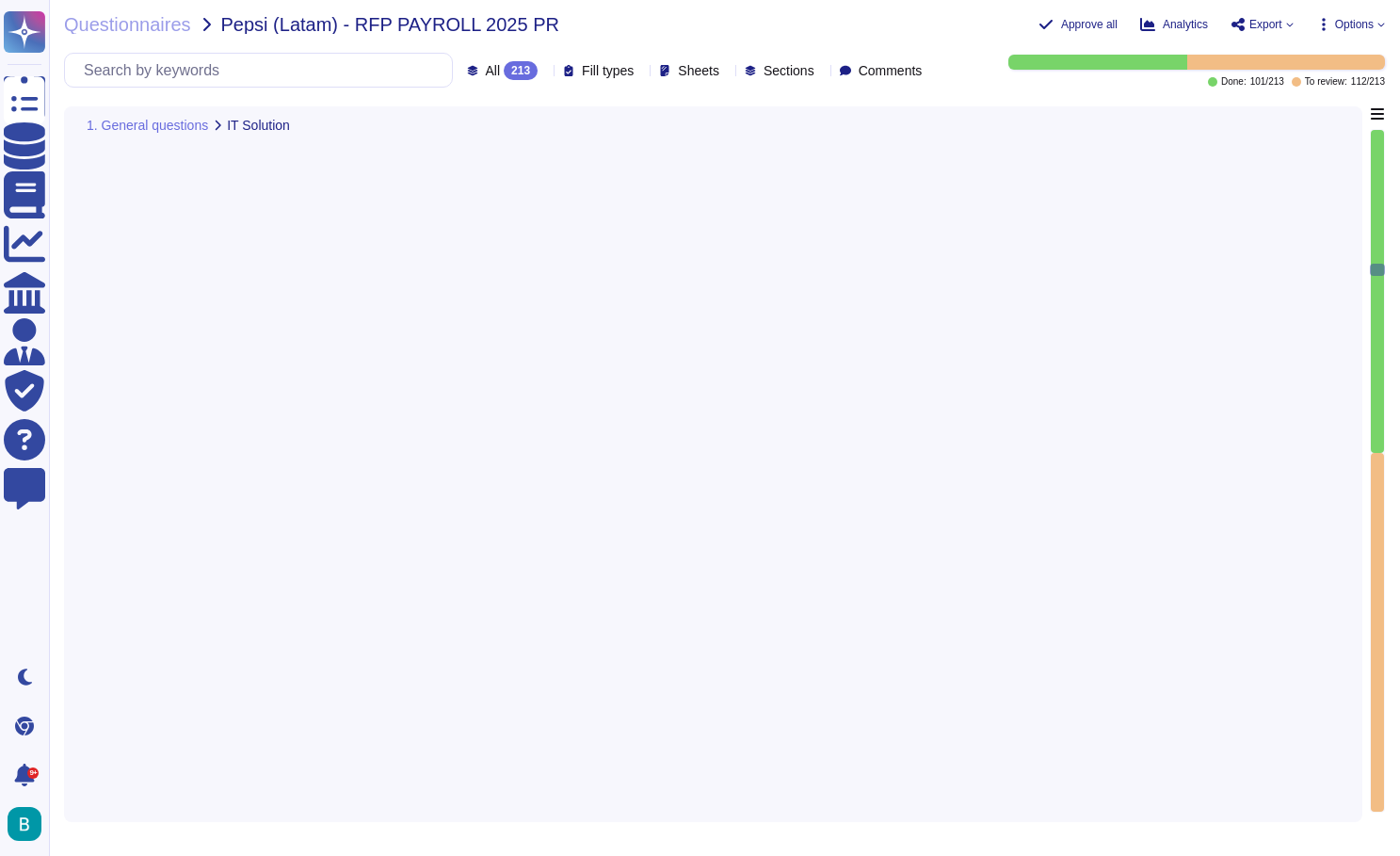
type textarea "Yes, [PERSON_NAME] provides HR, Payroll, and employer-of-record services. Addit…"
type textarea "[PERSON_NAME] IT solution ensures the correct data flow between parties, includ…"
type textarea "[PERSON_NAME] provides a robust roles and permissions system that allows for ex…"
type textarea "Yes, the [PERSON_NAME] platform supports multiple languages. The platform itsel…"
type textarea "[PERSON_NAME] allows for the management of recruitment data such as CVs and oth…"
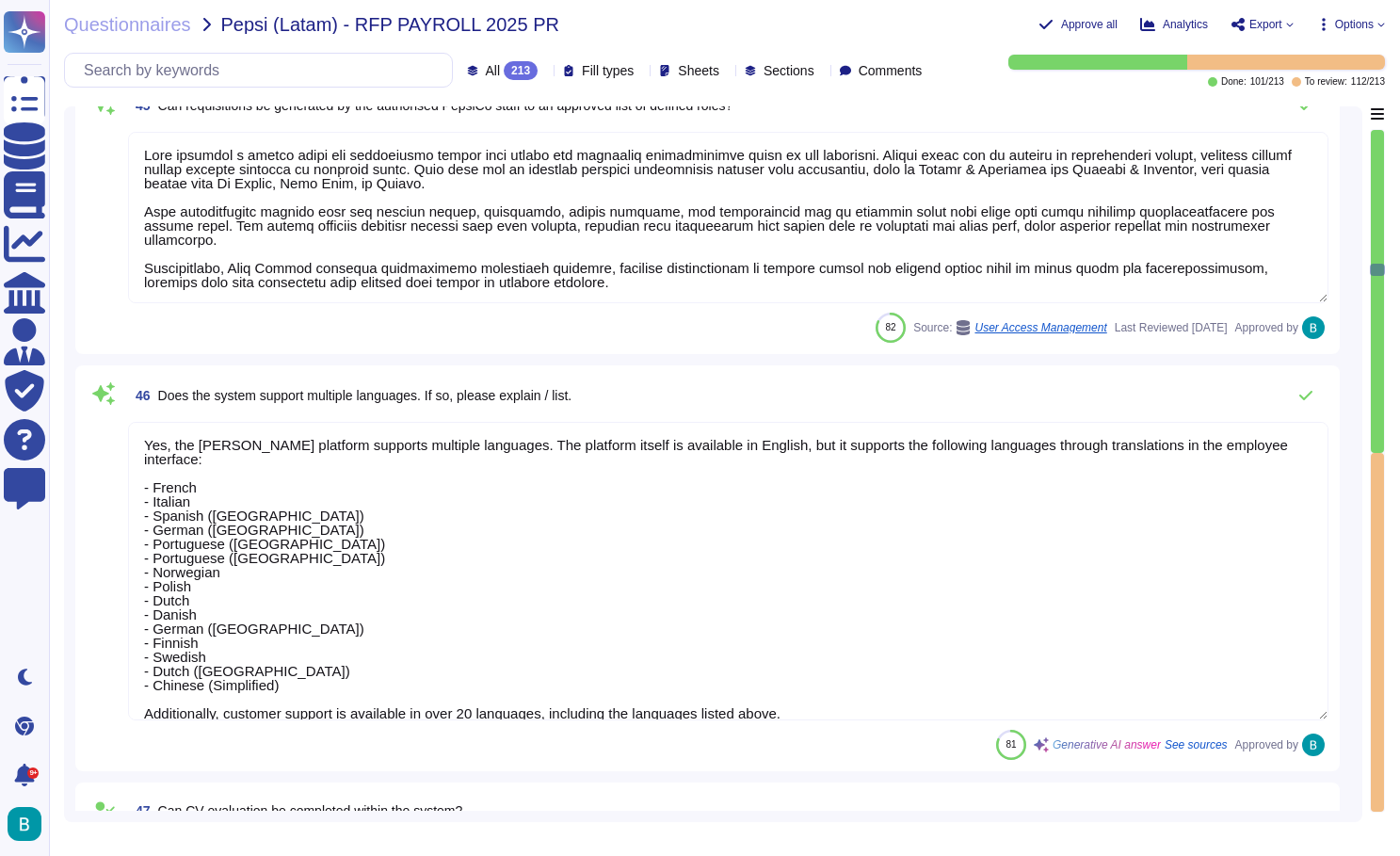
scroll to position [9620, 0]
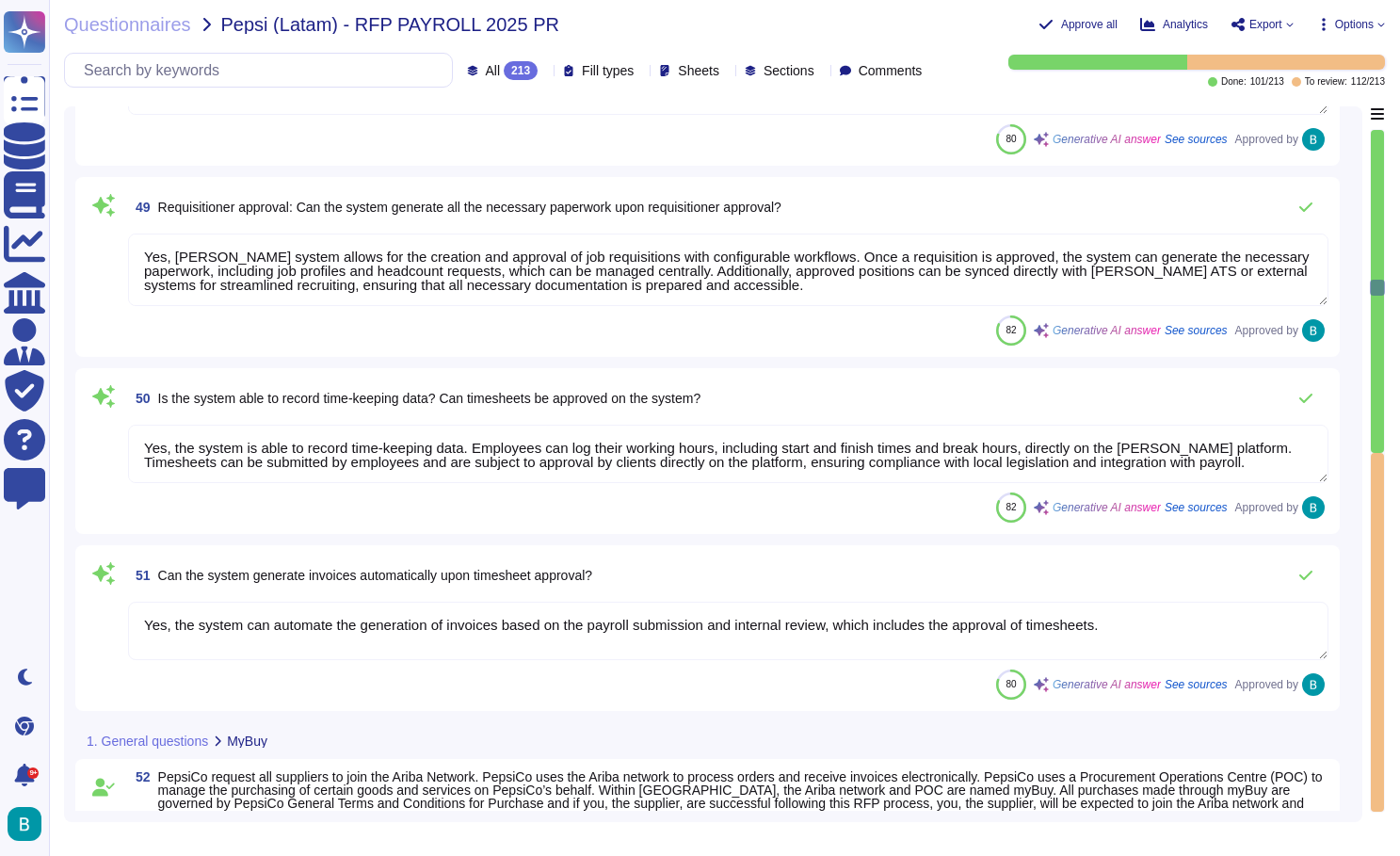
type textarea "Yes, the completed performance reviews can serve as a starting point for ongoin…"
type textarea "Yes, [PERSON_NAME] system allows for the creation and approval of job requisiti…"
type textarea "Yes, the system is able to record time-keeping data. Employees can log their wo…"
type textarea "Yes, the system can automate the generation of invoices based on the payroll su…"
type textarea "Sales to complete"
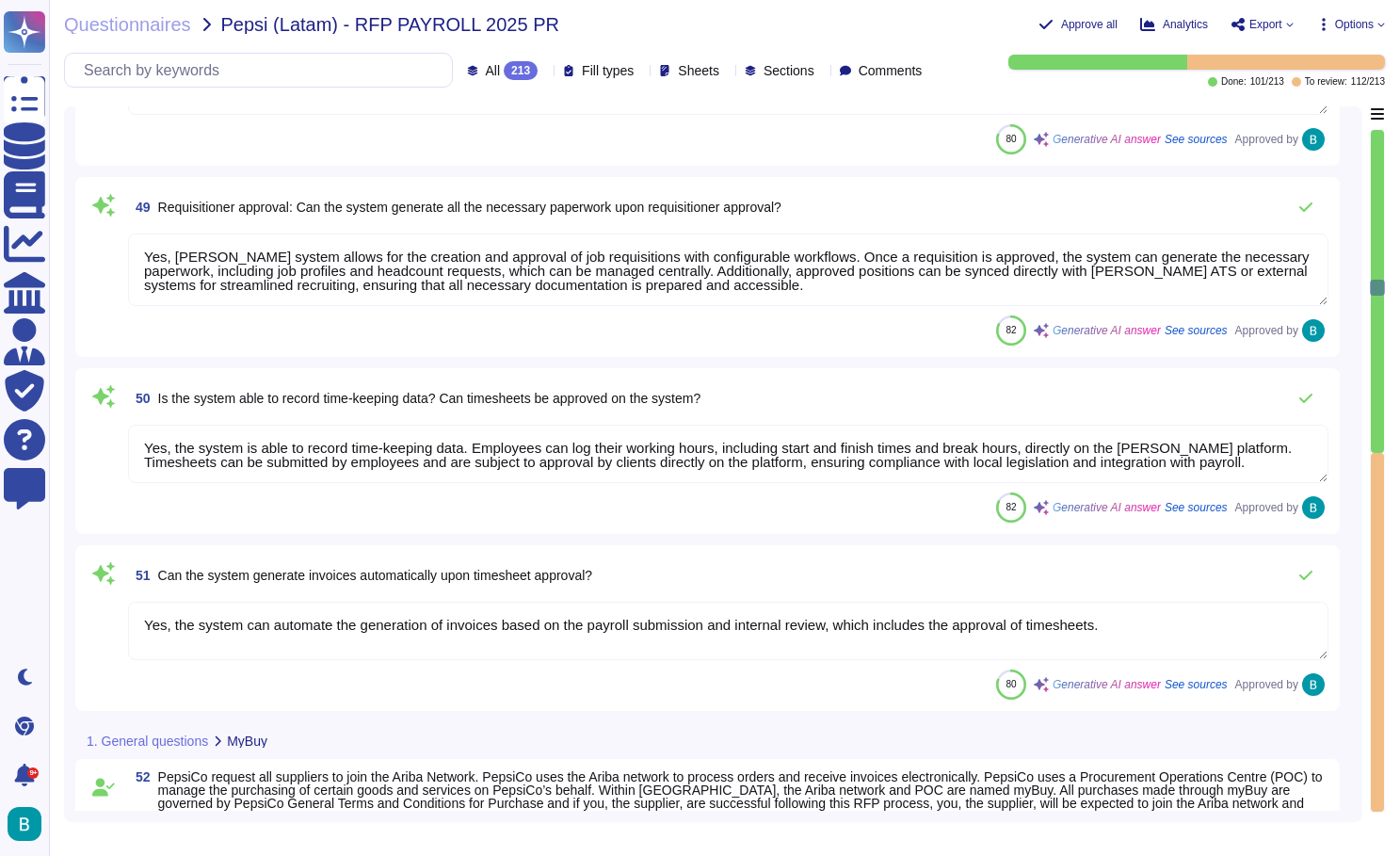
type textarea "Sales to complete... What data? Do they mean their own data? if so, API integra…"
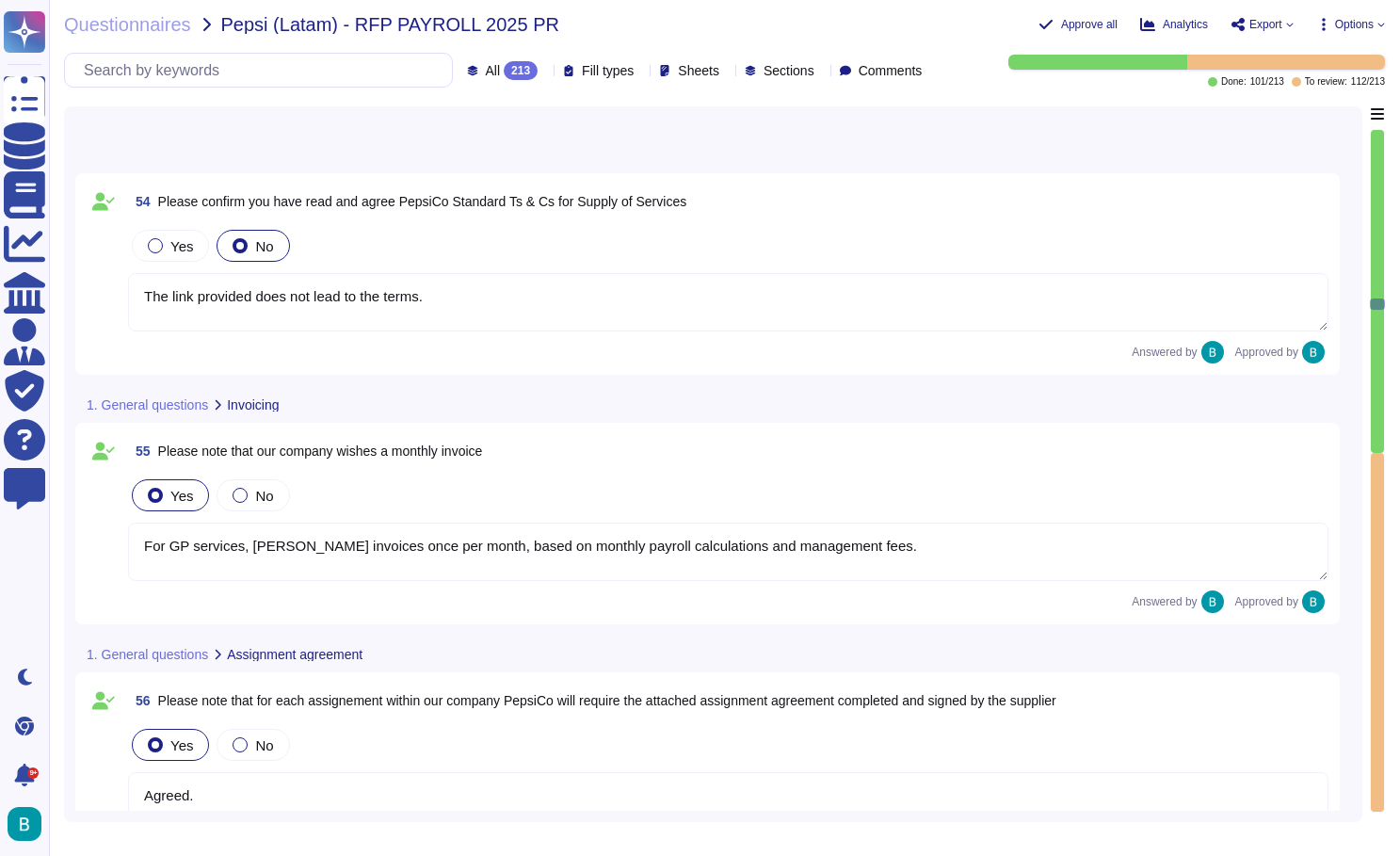
type textarea "For GP services, [PERSON_NAME] invoices once per month, based on monthly payrol…"
type textarea "Agreed."
type textarea "The standard agreement term for Global Payroll is 1 year, which automatically r…"
type textarea "[PERSON_NAME] provides in-country experts, including payroll, HR, tax, and lega…"
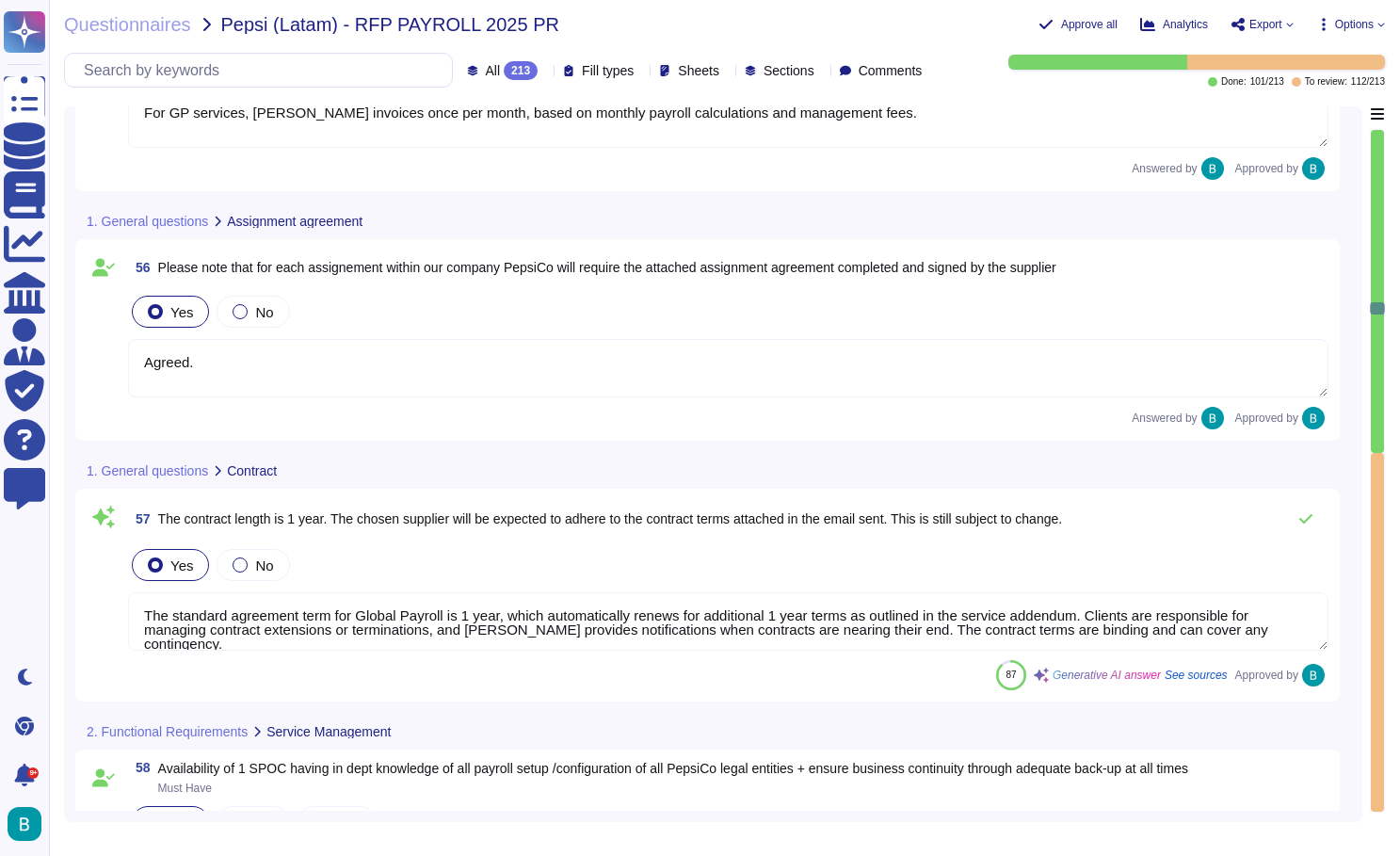
type textarea "One specialist per track per country: Calculation (including settelement ), Tax…"
type textarea "[US_STATE]: We have an inhouse IT department that will have communication with …"
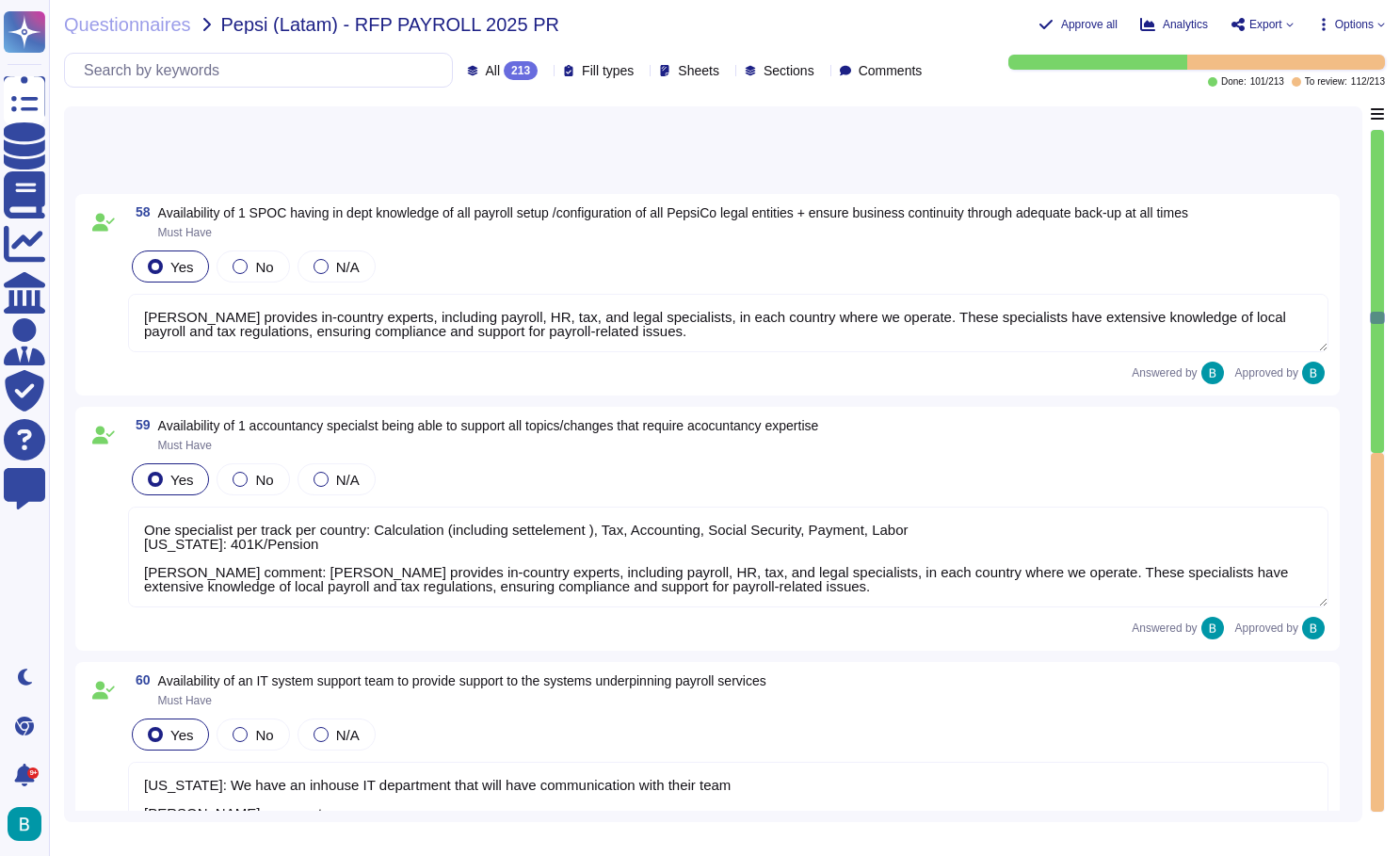
type textarea "All compliance-related changes must be included in the BPO services, in additio…"
type textarea "Required for payroll change testing (Must have) Environments must be up to date…"
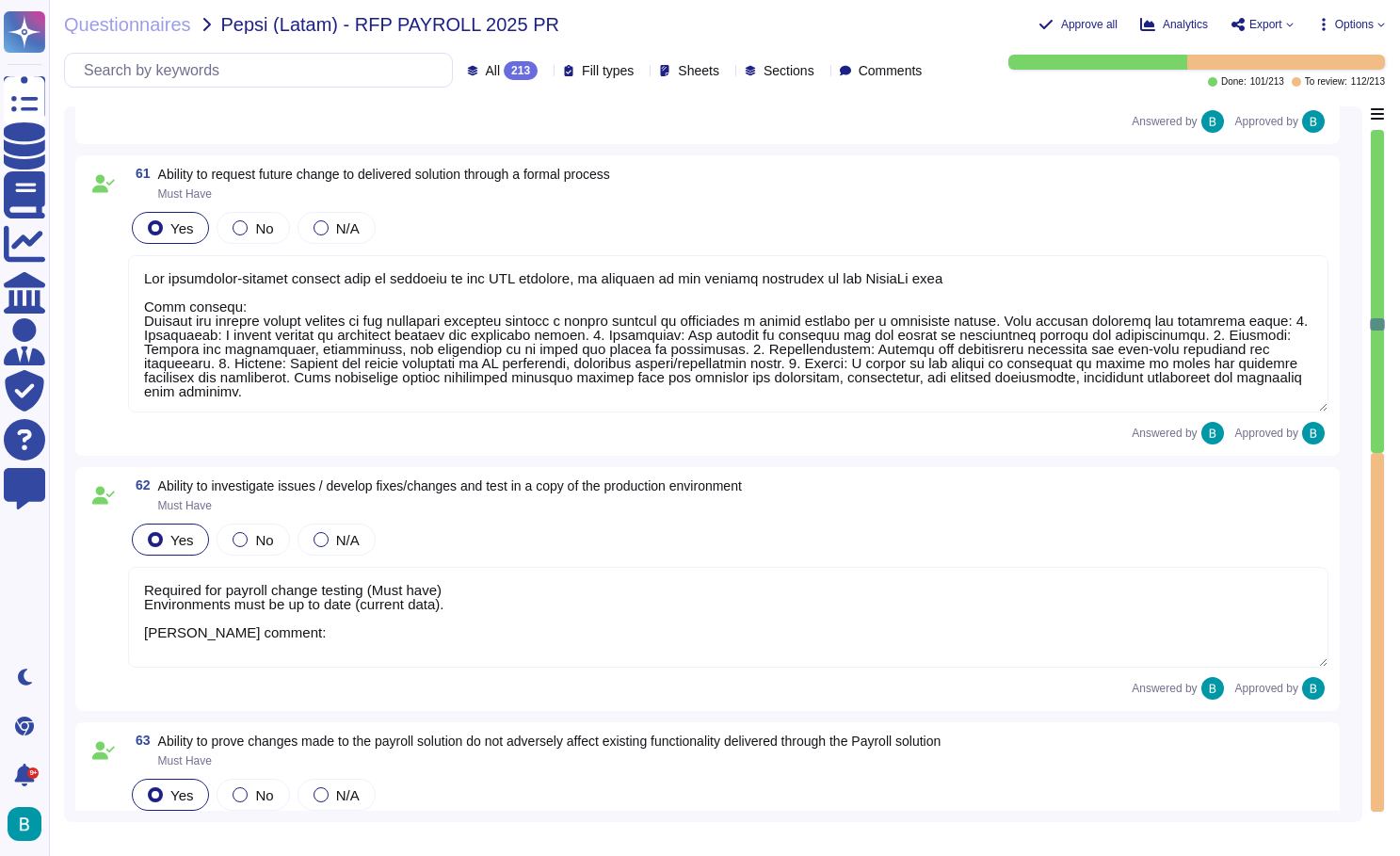
type textarea "All applied adjustments must be validated and tested by the BPO before being re…"
type textarea "Ensure support during the hypercare period"
type textarea "[PERSON_NAME] provides a structured hypercare program for up to 2 months post-g…"
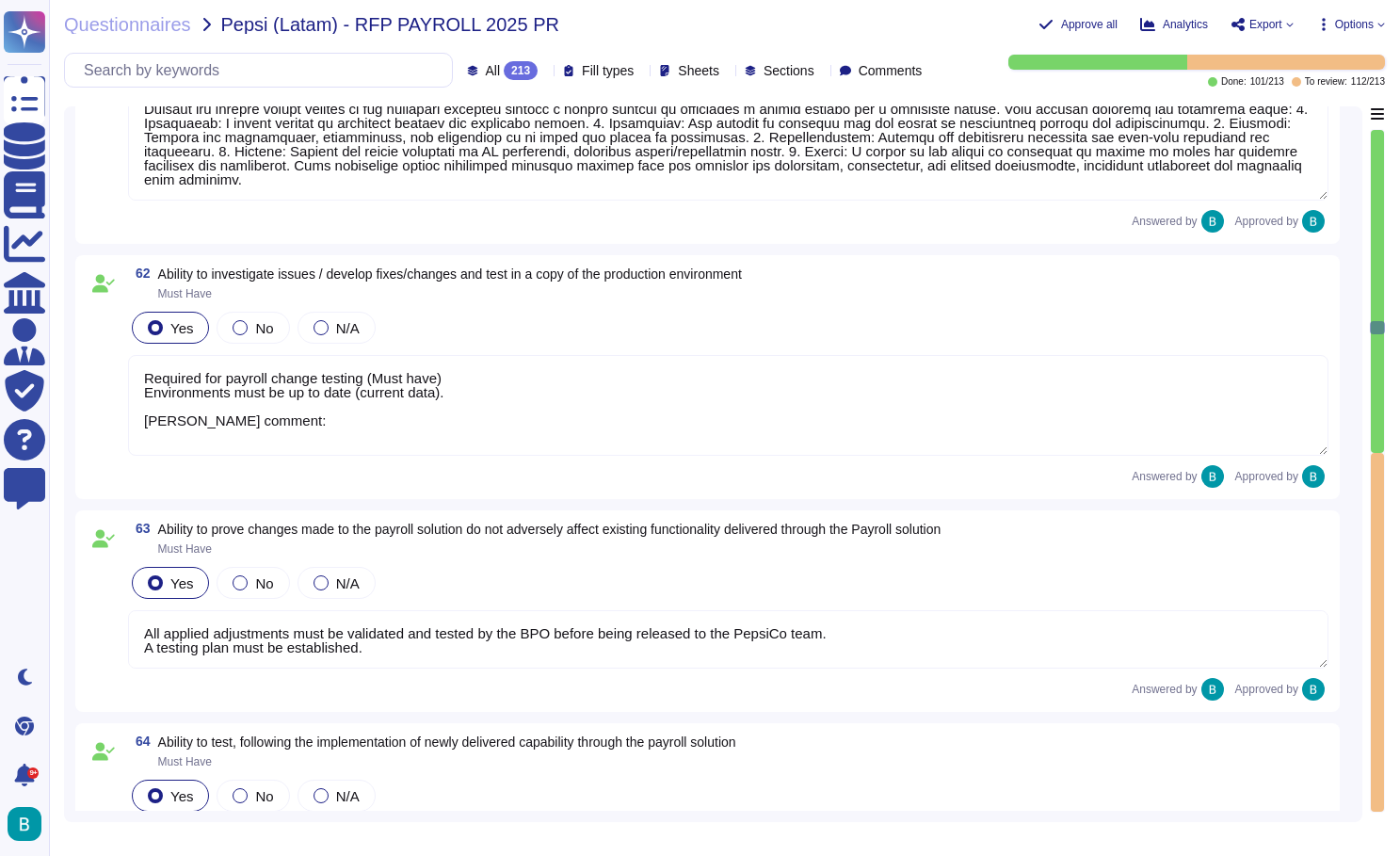
type textarea "All applied adjustments must be validated and tested by the BPO before being re…"
type textarea "Any modifications to payroll systems and/or servers must be previously communic…"
type textarea "Essential for each country by track: calculation, tax, accounting, social secur…"
type textarea "All applied adjustments must be validated and tested by the BPO before being re…"
type textarea "Essential for each country by track: calculation, tax, accounting, social secur…"
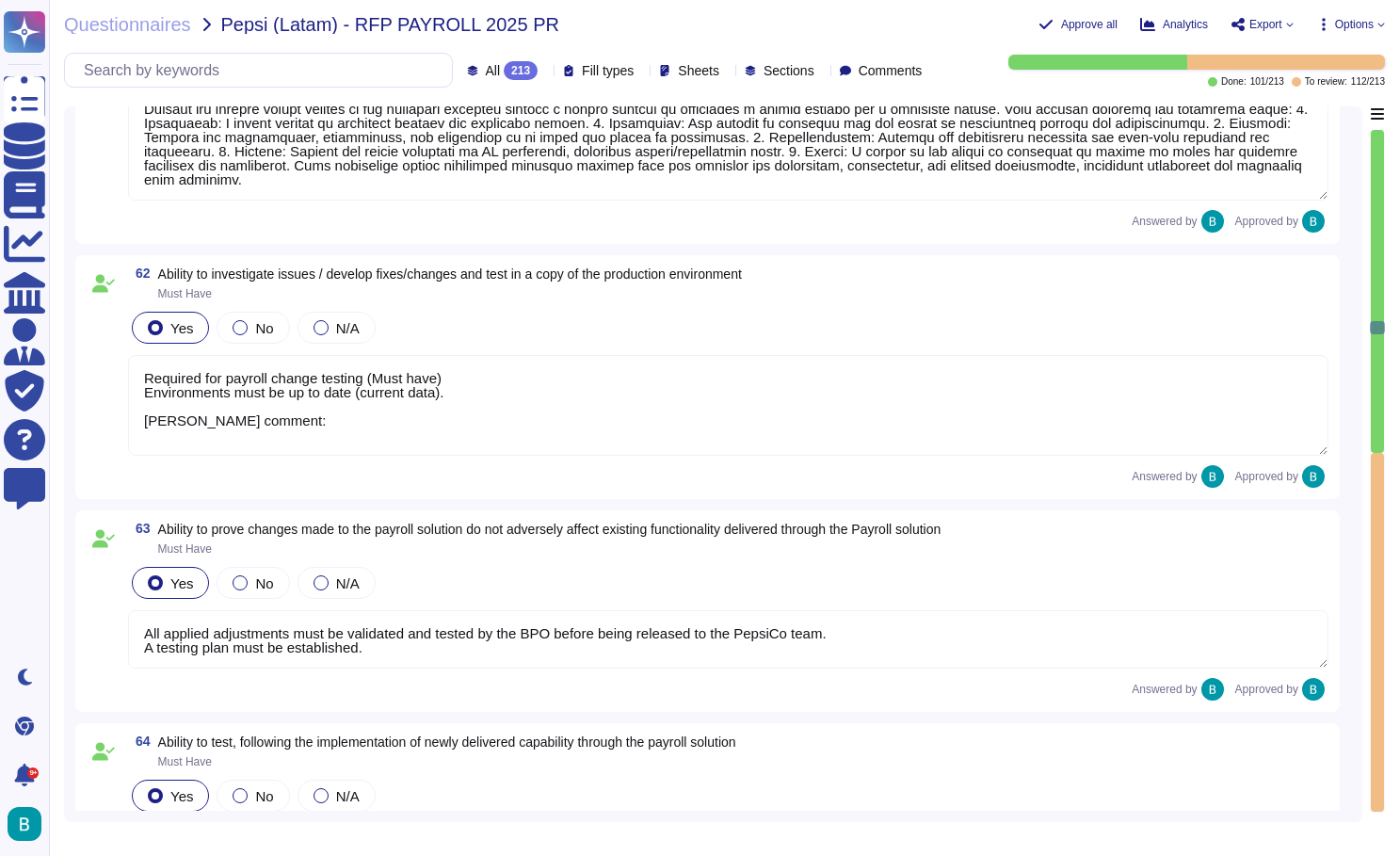
type textarea "All applied adjustments must be validated and tested by the BPO before being re…"
type textarea "Essential for each country by track: calculation, tax, accounting, social secur…"
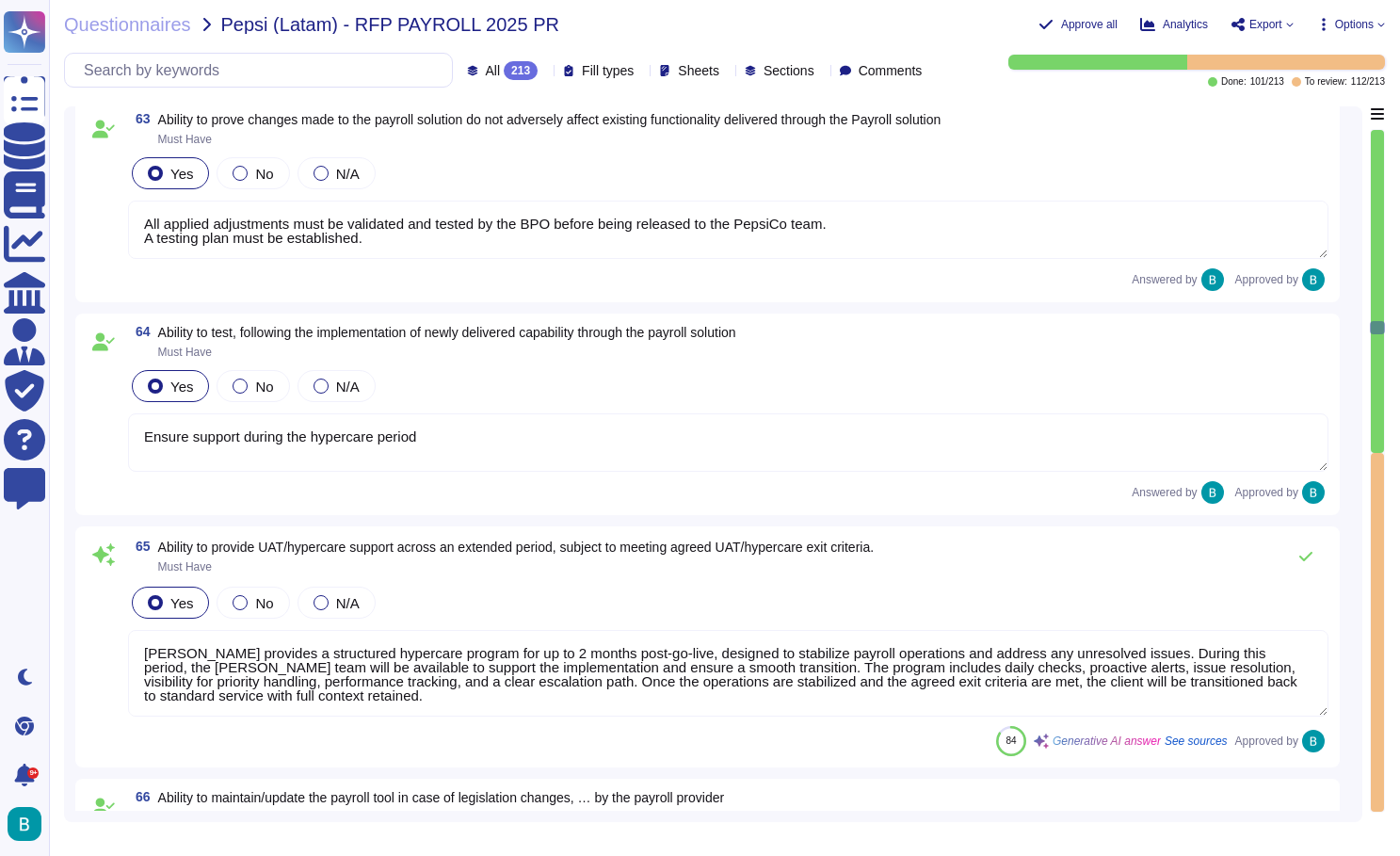
type textarea "All applied adjustments must be validated and tested by the BPO before being re…"
type textarea "Essential for each country by track: calculation, tax, accounting, social secur…"
type textarea "All applied adjustments must be validated and tested by the BPO before being re…"
type textarea "Essential for each country by track: calculation, tax, accounting, social secur…"
type textarea "All applied adjustments must be validated and tested by the BPO before being re…"
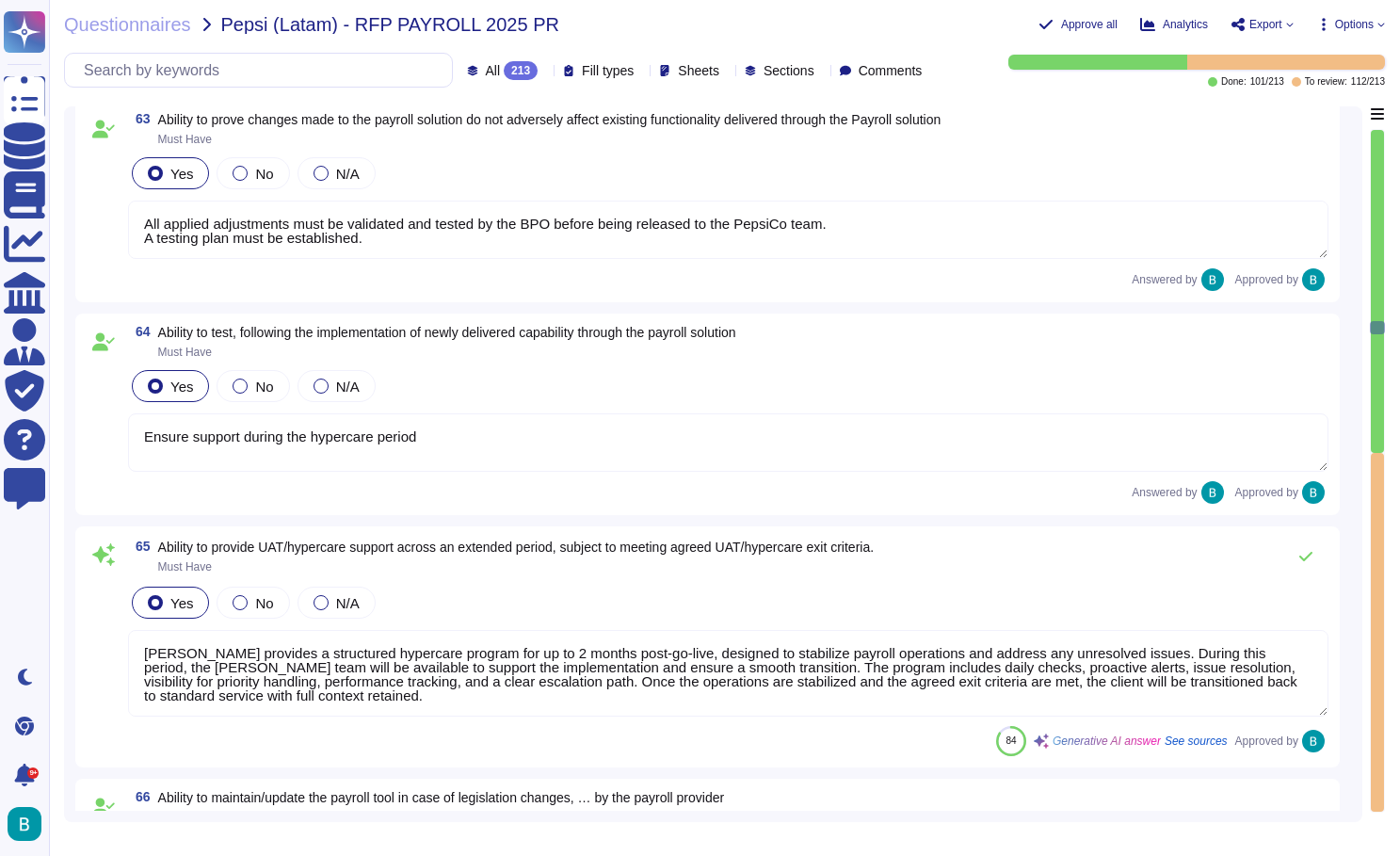
type textarea "Essential for each country by track: calculation, tax, accounting, social secur…"
type textarea "All applied adjustments must be validated and tested by the BPO before being re…"
type textarea "Essential for each country by track: calculation, tax, accounting, social secur…"
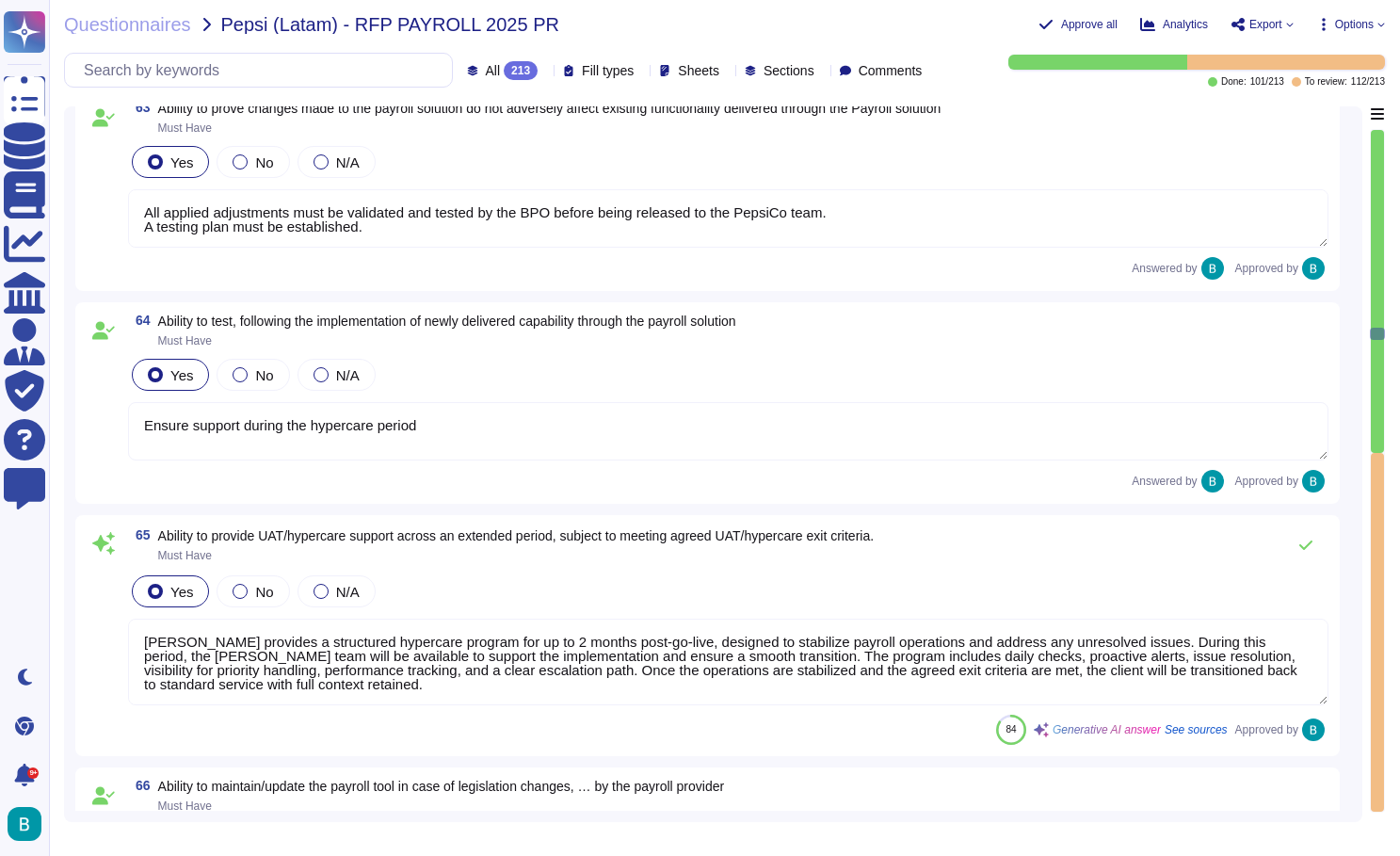
type textarea "Include in the contract Sales to complete [PERSON_NAME] comment - Flexible work…"
type textarea "All applied adjustments must be validated and tested by the BPO before being re…"
type textarea "Essential for each country by track: calculation, tax, accounting, social secur…"
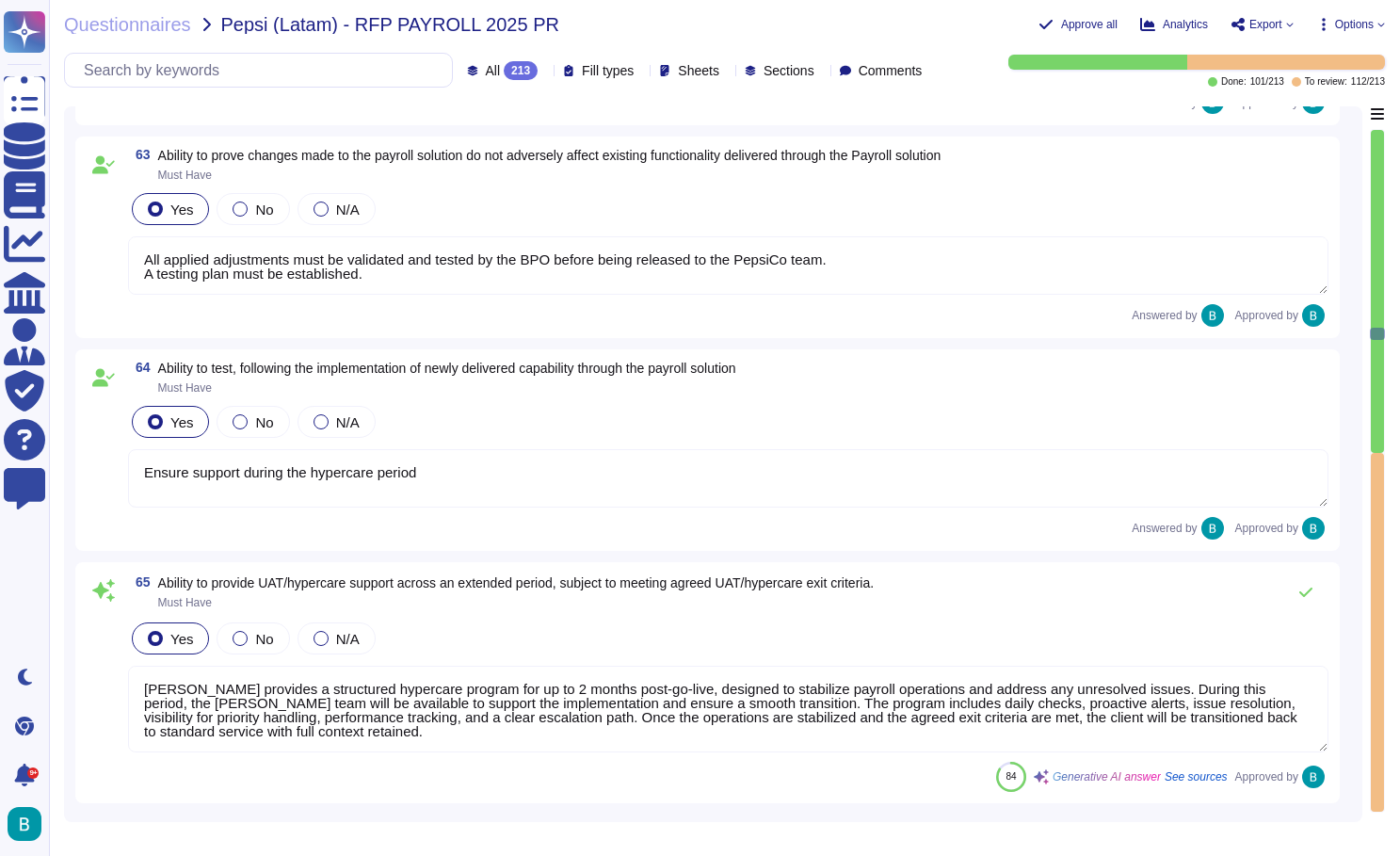
type textarea "All applied adjustments must be validated and tested by the BPO before being re…"
type textarea "Essential for each country by track: calculation, tax, accounting, social secur…"
type textarea "All applied adjustments must be validated and tested by the BPO before being re…"
type textarea "Essential for each country by track: calculation, tax, accounting, social secur…"
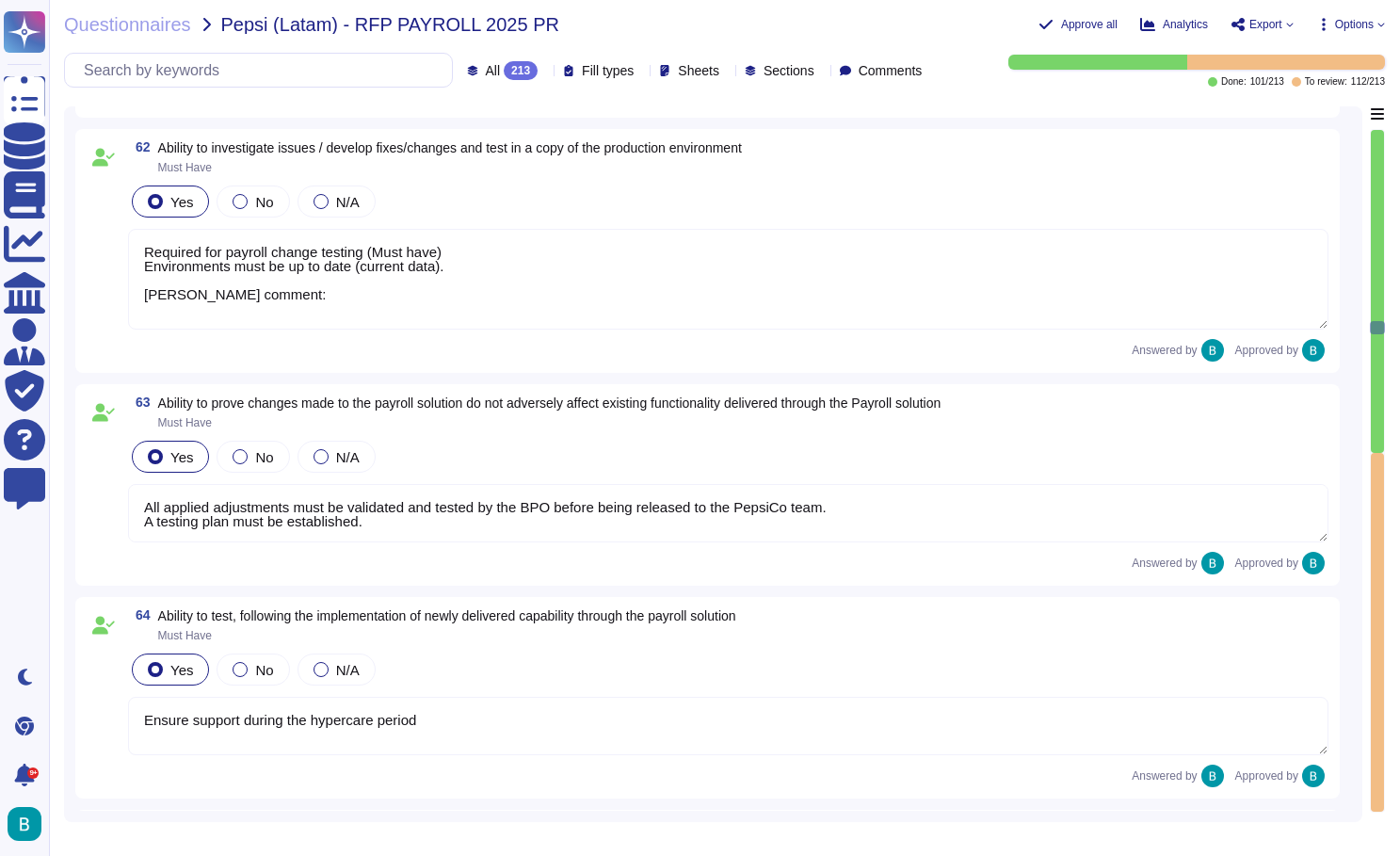
type textarea "All applied adjustments must be validated and tested by the BPO before being re…"
type textarea "Essential for each country by track: calculation, tax, accounting, social secur…"
type textarea "All applied adjustments must be validated and tested by the BPO before being re…"
type textarea "Essential for each country by track: calculation, tax, accounting, social secur…"
type textarea "[US_STATE]: We have an inhouse IT department that will have communication with …"
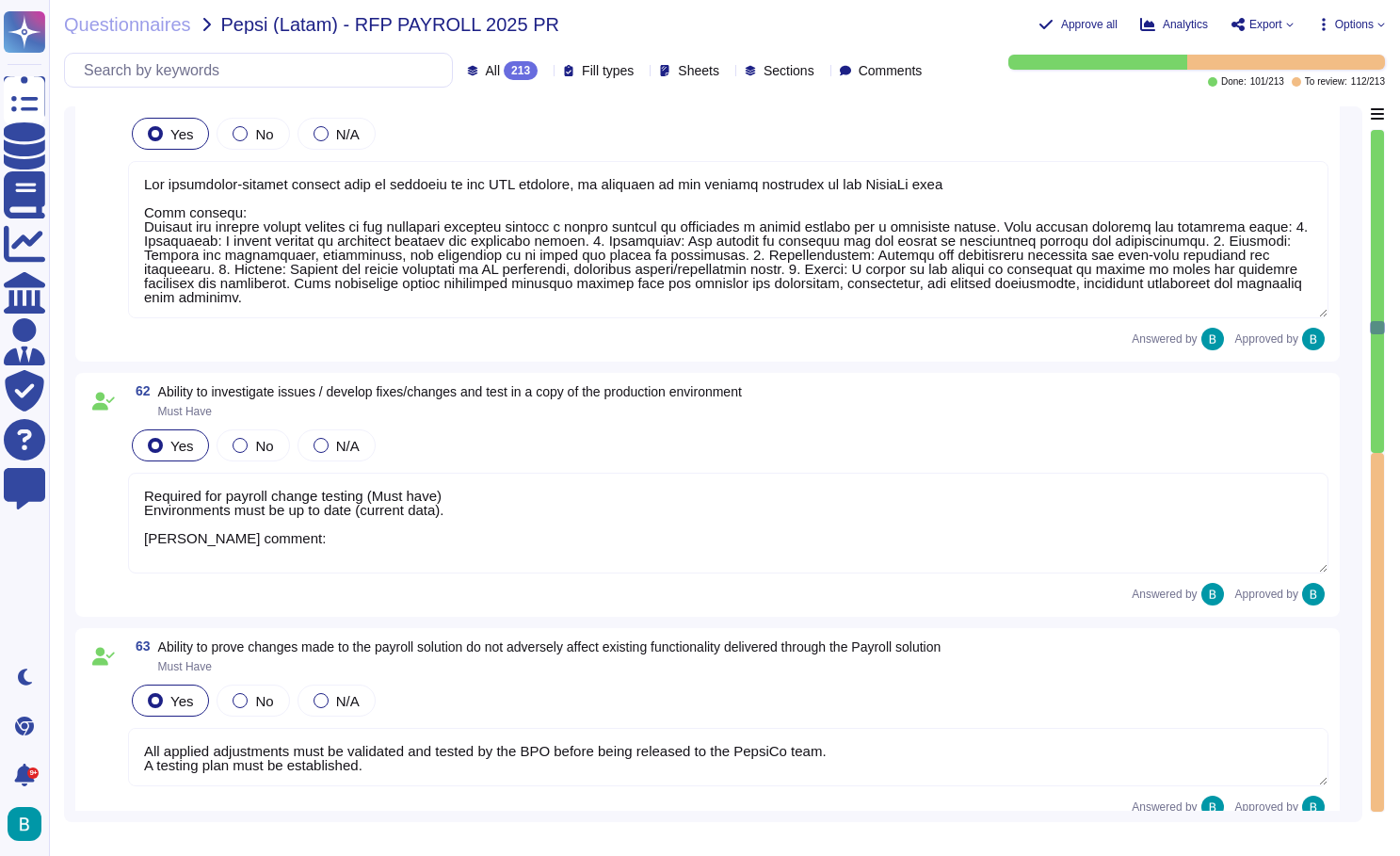
type textarea "All applied adjustments must be validated and tested by the BPO before being re…"
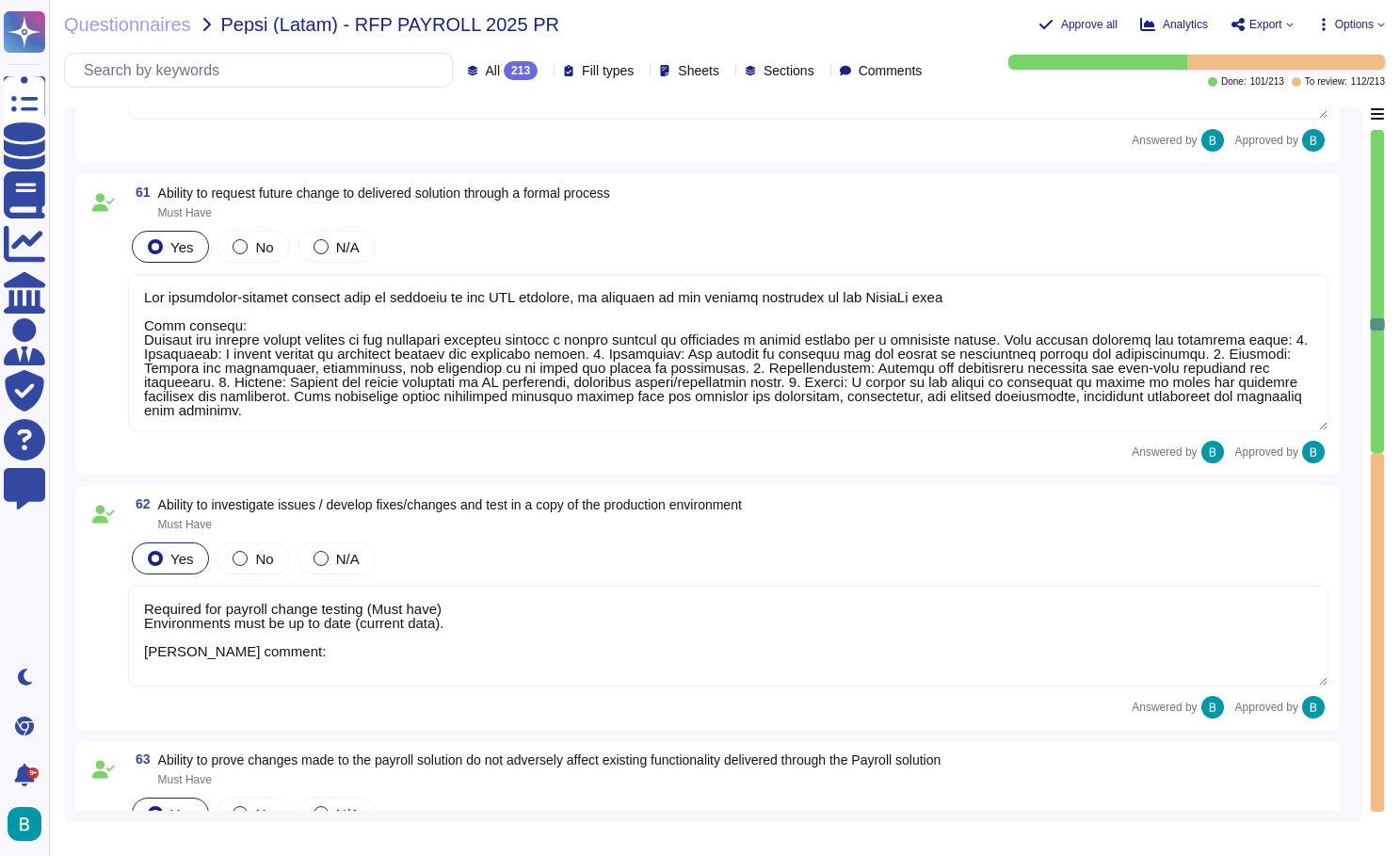
type textarea "One specialist per track per country: Calculation (including settelement ), Tax…"
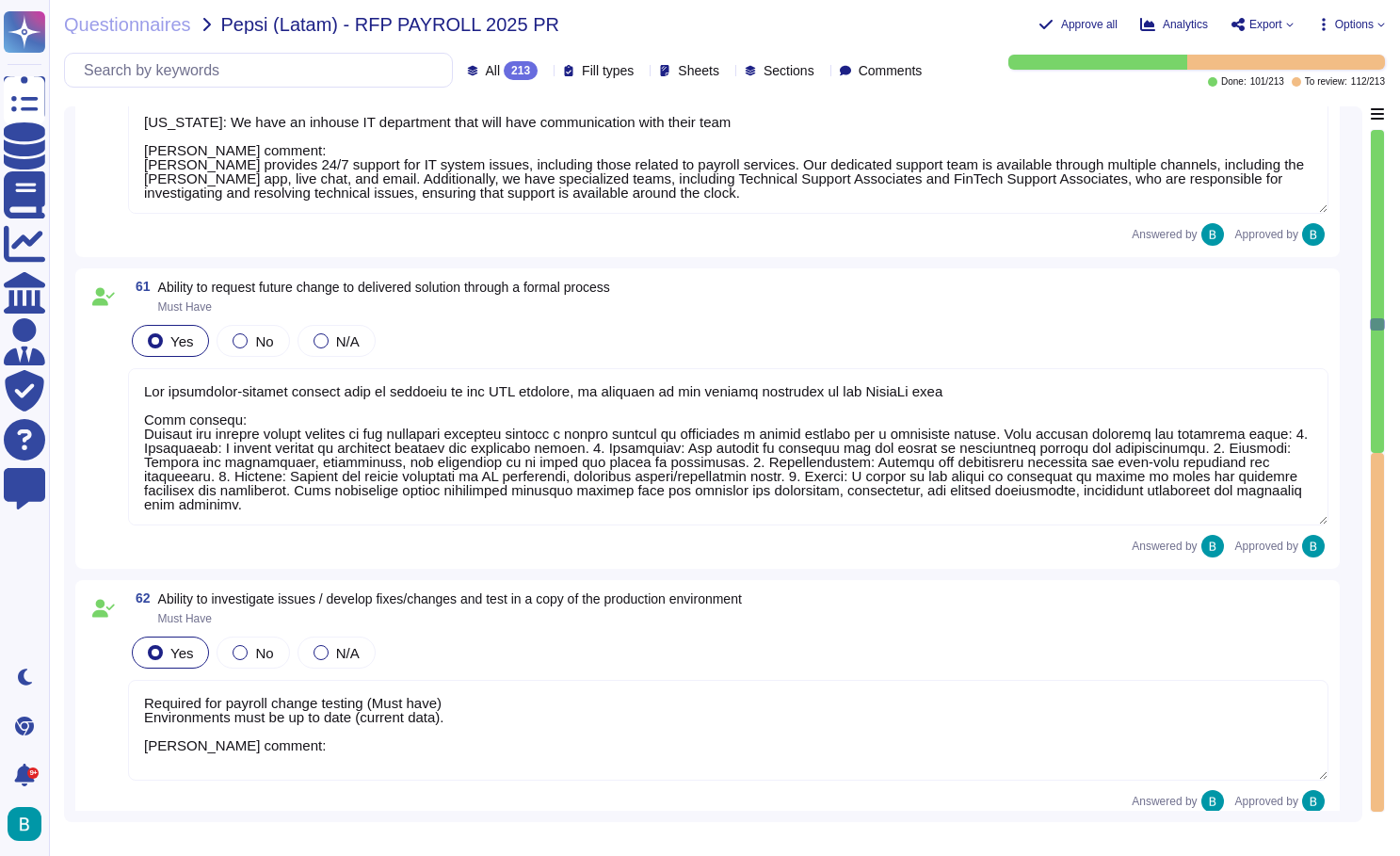
type textarea "All applied adjustments must be validated and tested by the BPO before being re…"
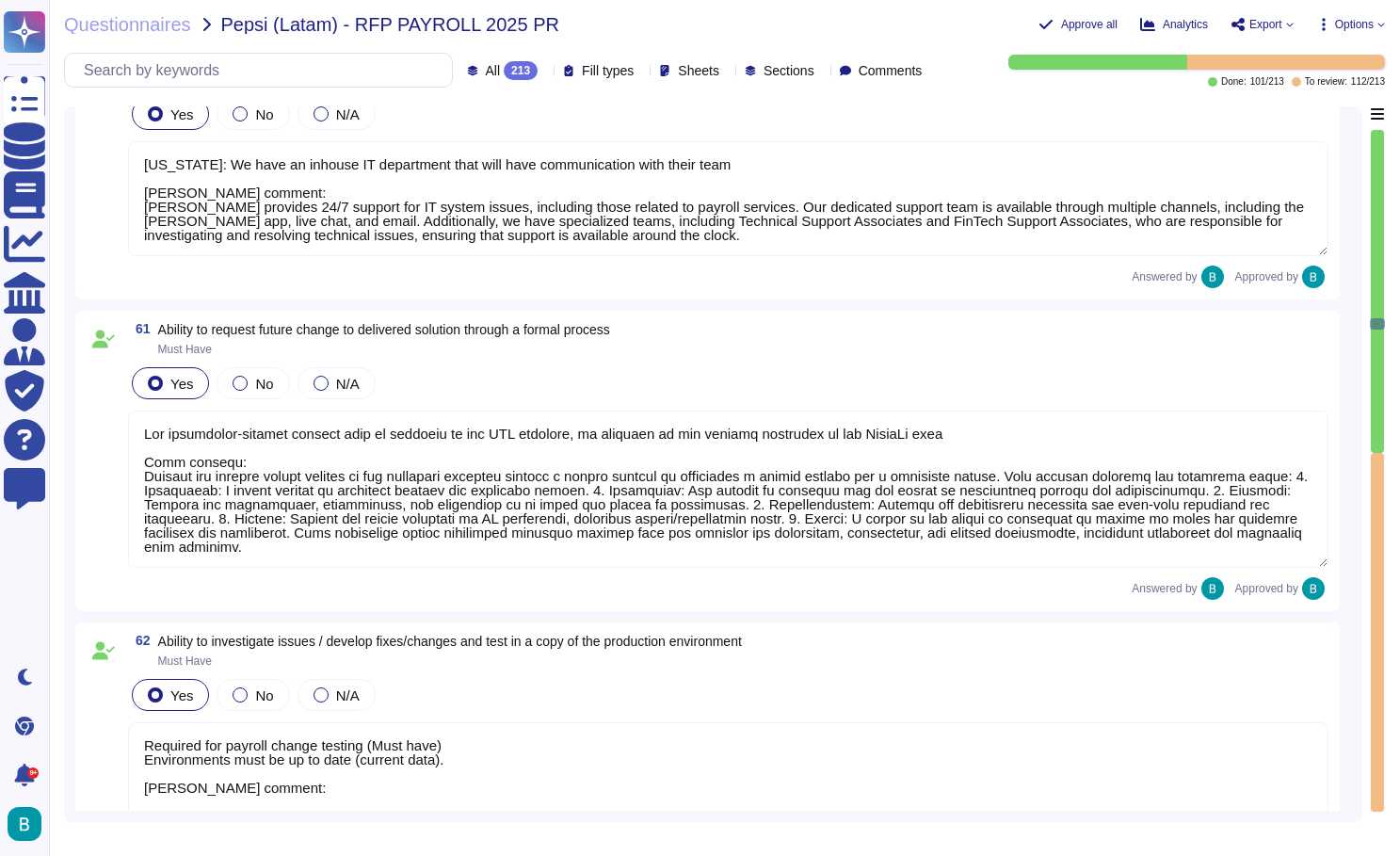
type textarea "[PERSON_NAME] provides in-country experts, including payroll, HR, tax, and lega…"
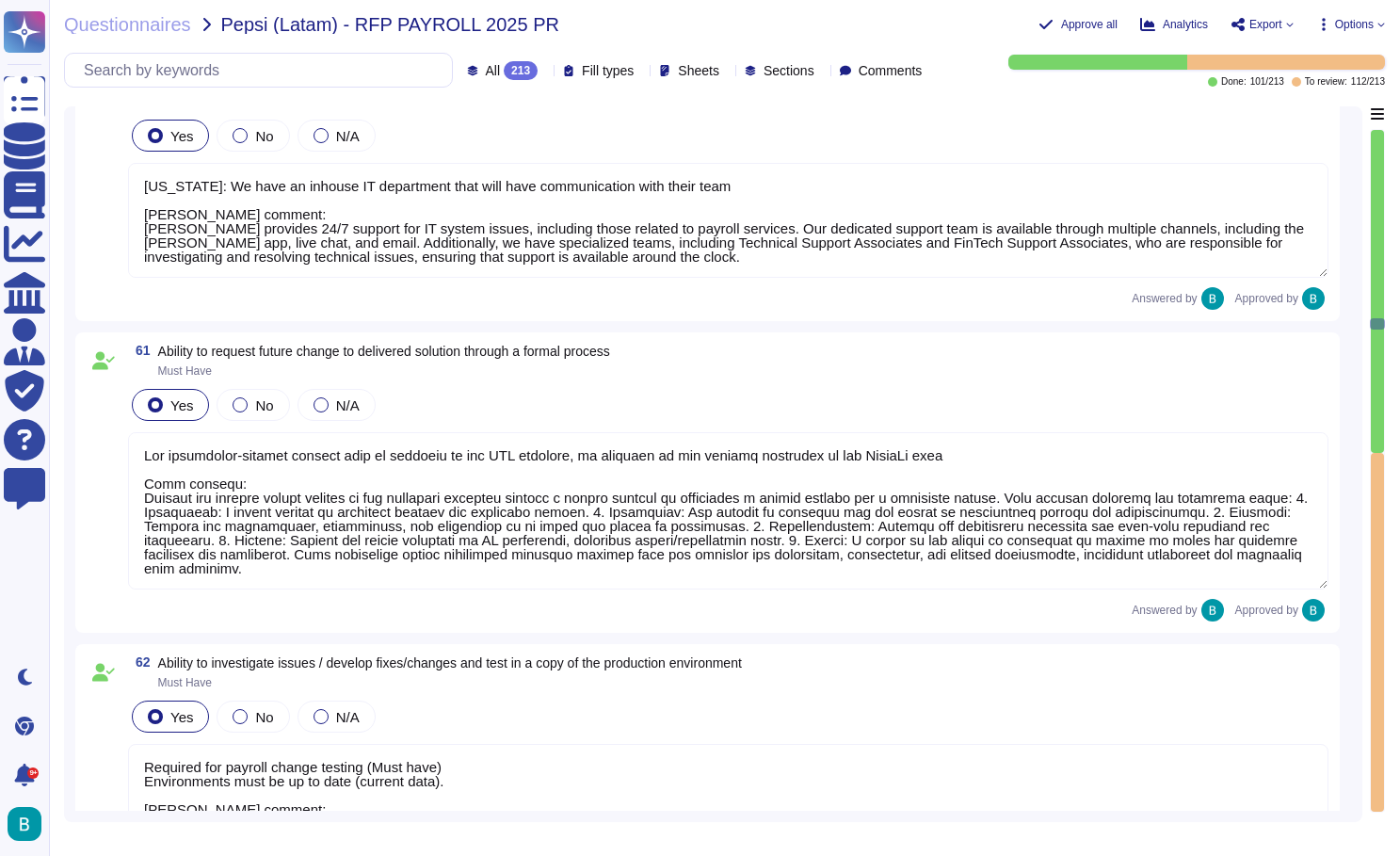
scroll to position [12590, 0]
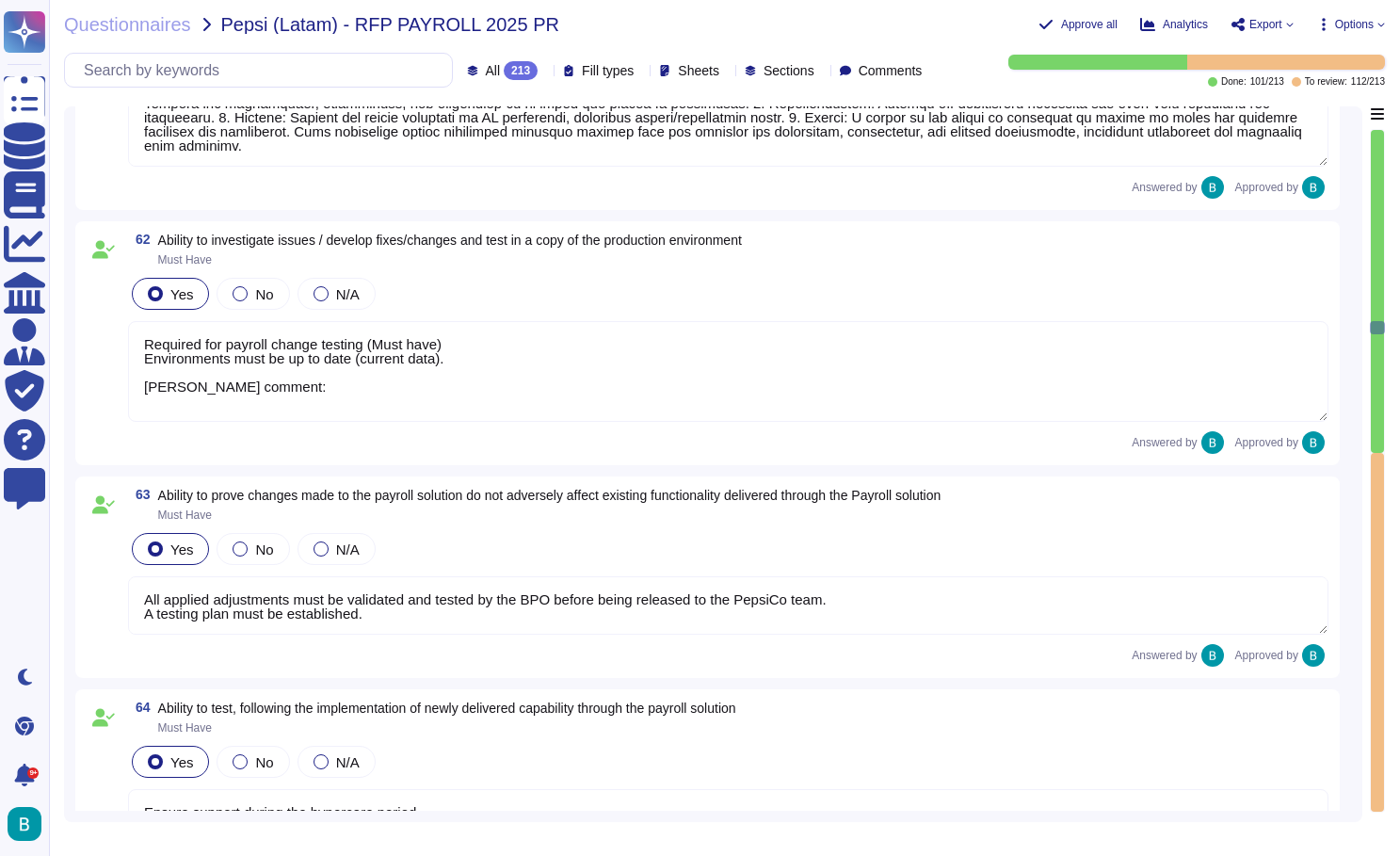
type textarea "All applied adjustments must be validated and tested by the BPO before being re…"
type textarea "[PERSON_NAME] provides a structured hypercare program for up to 2 months post-g…"
type textarea "Any modifications to payroll systems and/or servers must be previously communic…"
click at [534, 379] on textarea "Required for payroll change testing (Must have) Environments must be up to date…" at bounding box center [728, 372] width 1201 height 101
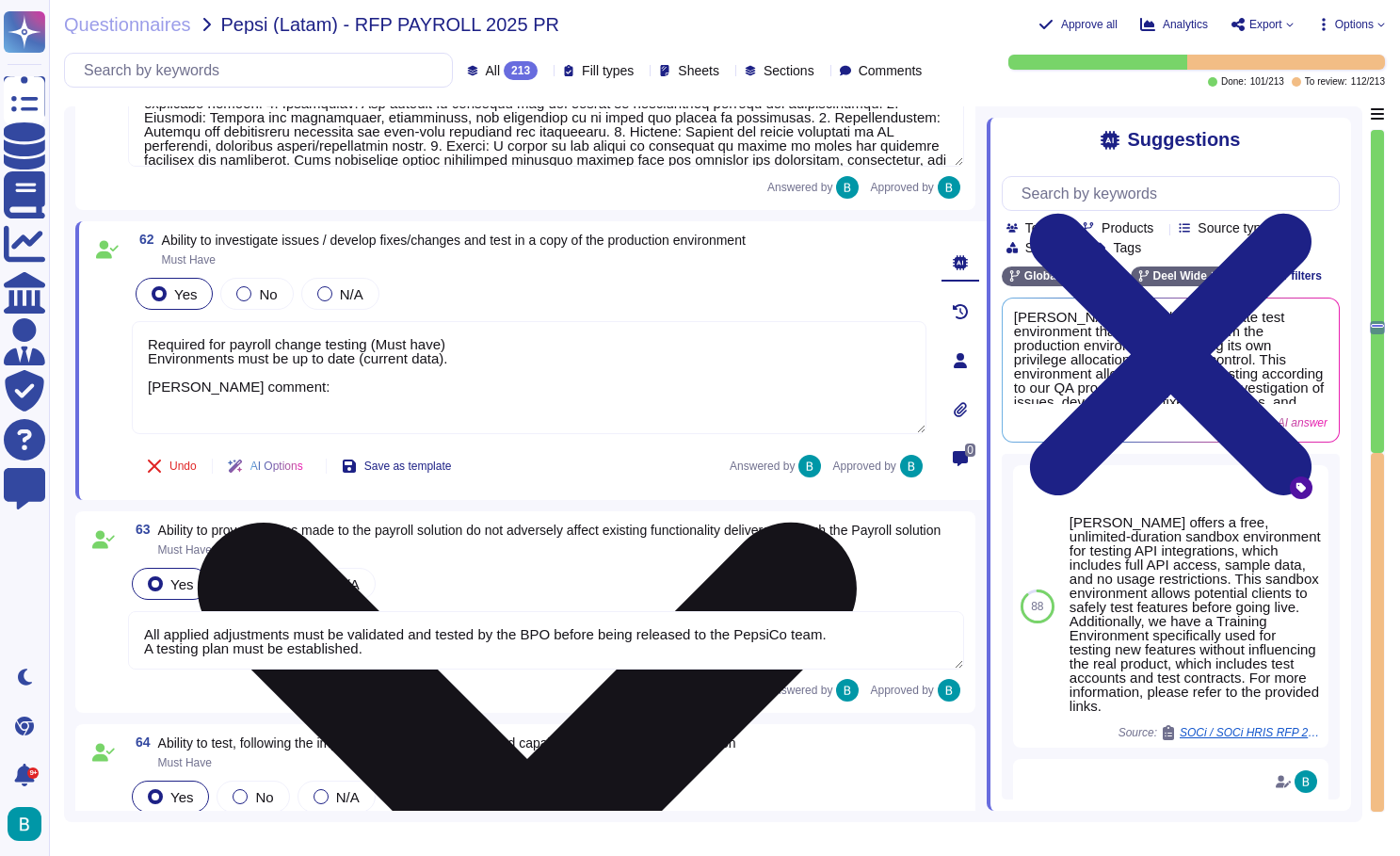
click at [471, 408] on textarea "Required for payroll change testing (Must have) Environments must be up to date…" at bounding box center [529, 377] width 794 height 113
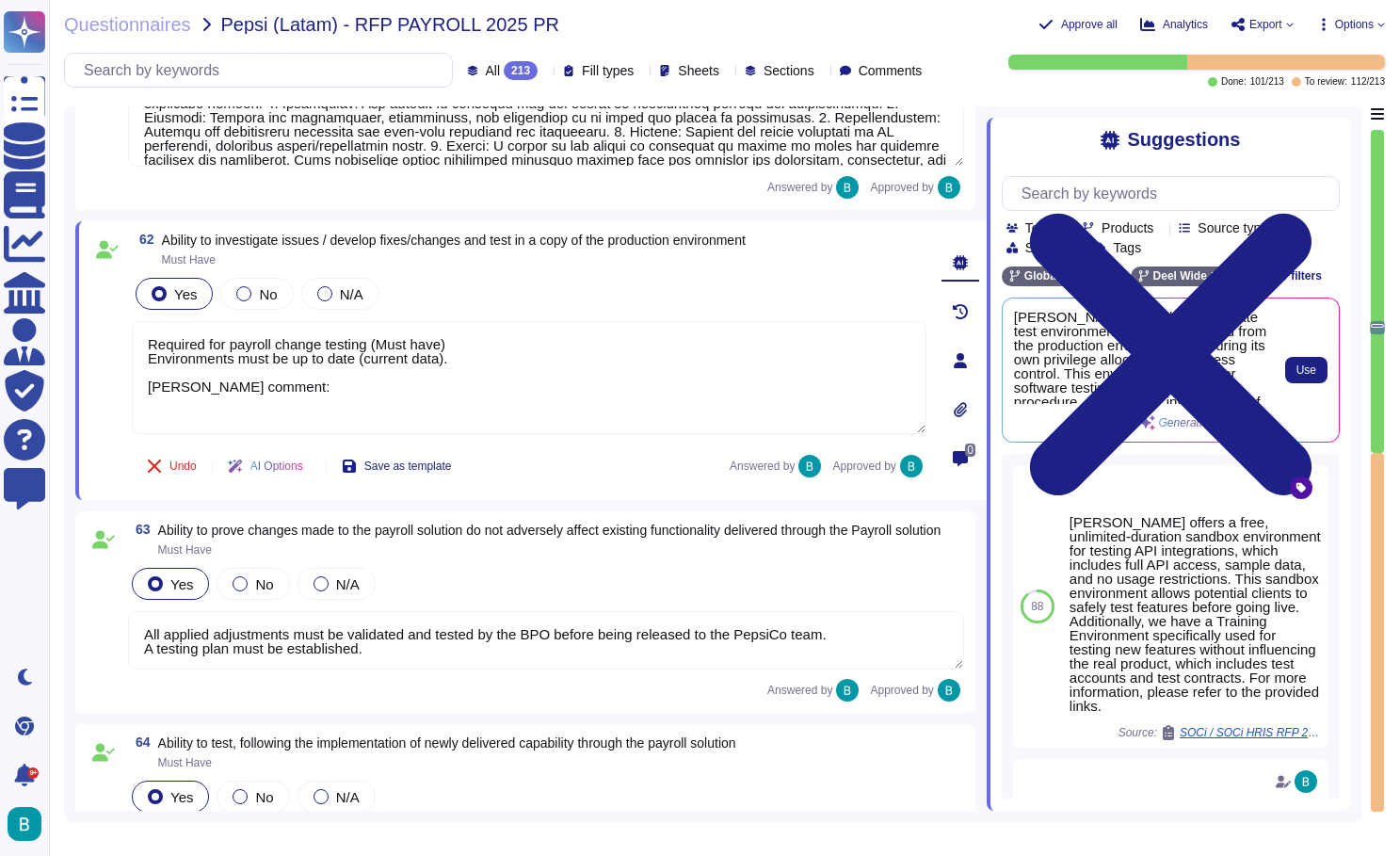
scroll to position [0, 0]
click at [1311, 368] on span "Use" at bounding box center [1306, 371] width 19 height 12
type textarea "All applied adjustments must be validated and tested by the BPO before being re…"
type textarea "Required for payroll change testing (Must have) Environments must be up to date…"
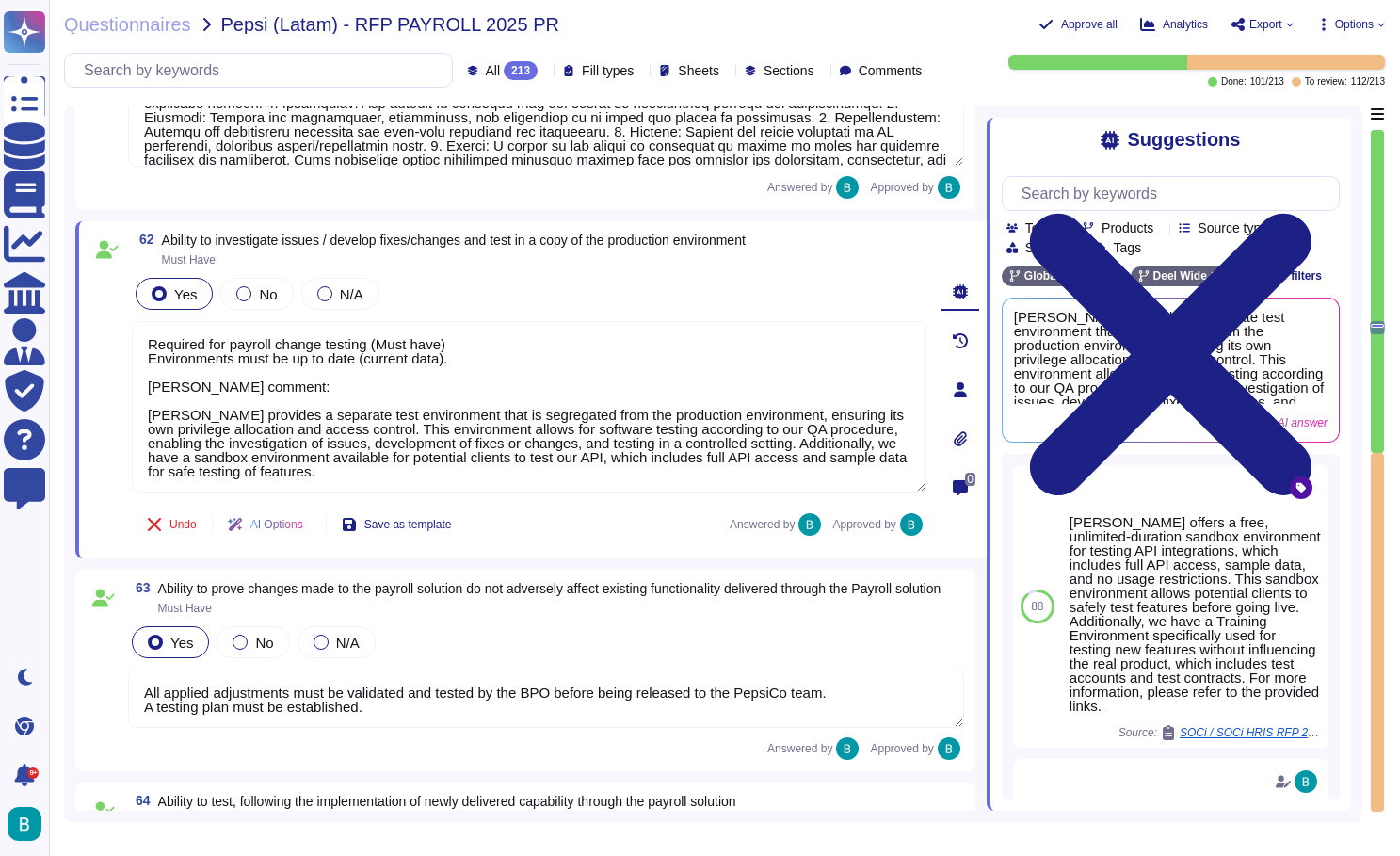
click at [566, 534] on div "Undo AI Options Save as template Answered by Approved by" at bounding box center [529, 524] width 794 height 45
type textarea "All applied adjustments must be validated and tested by the BPO before being re…"
type textarea "Any modifications to payroll systems and/or servers must be previously communic…"
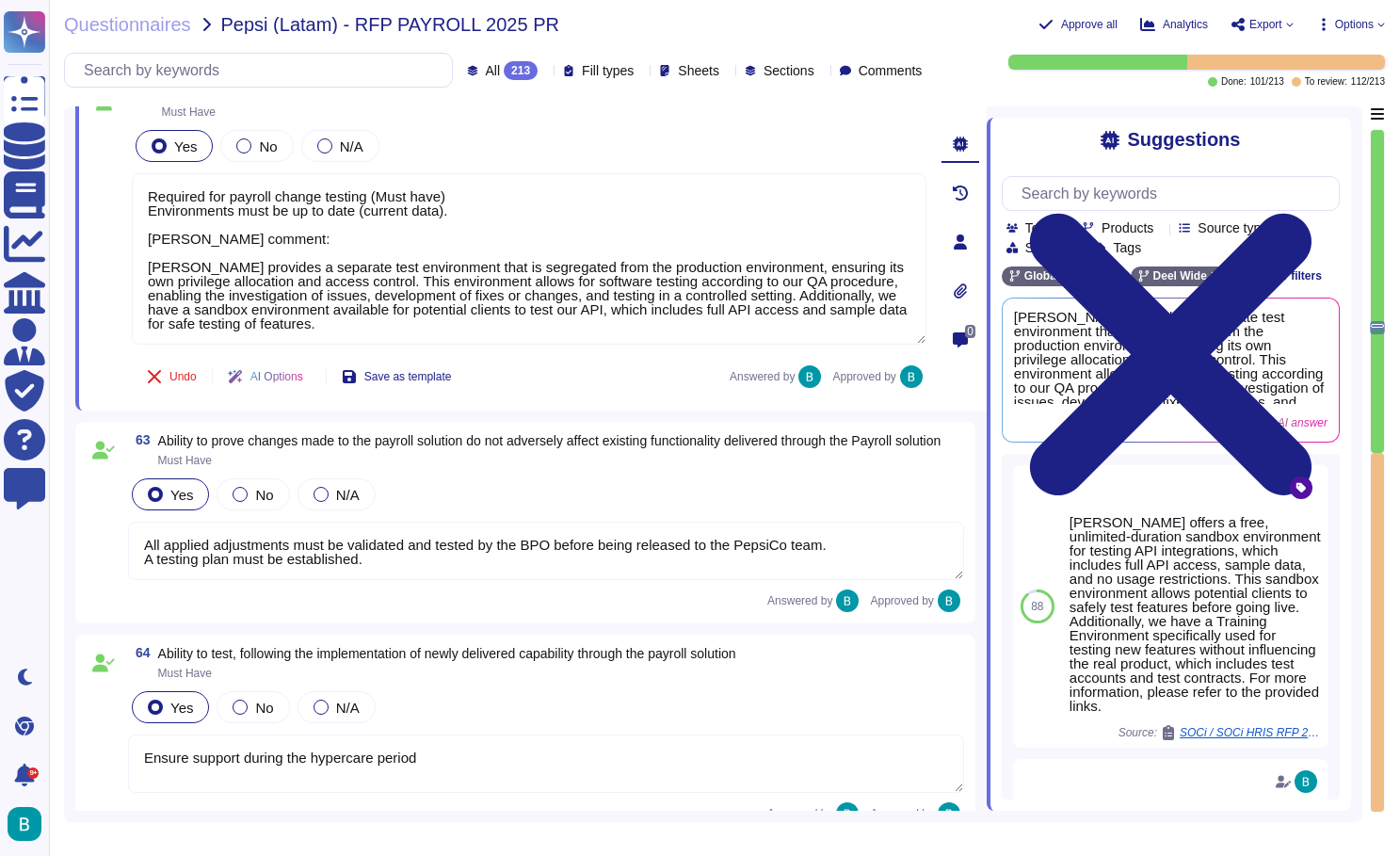
type textarea "All applied adjustments must be validated and tested by the BPO before being re…"
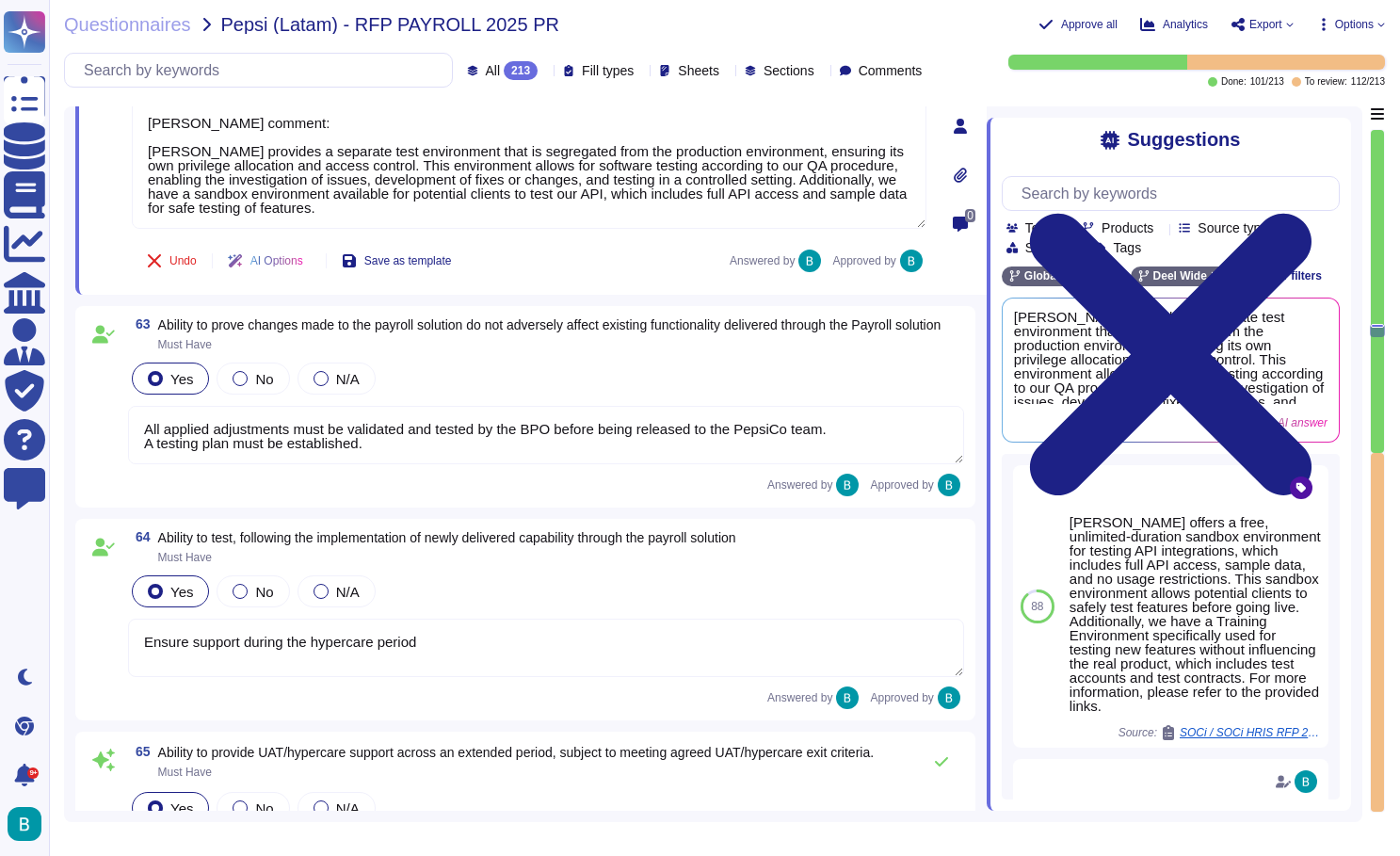
type textarea "Essential for each country by track: calculation, tax, accounting, social secur…"
type textarea "All applied adjustments must be validated and tested by the BPO before being re…"
type textarea "Essential for each country by track: calculation, tax, accounting, social secur…"
click at [543, 466] on div "All applied adjustments must be validated and tested by the BPO before being re…" at bounding box center [546, 436] width 836 height 60
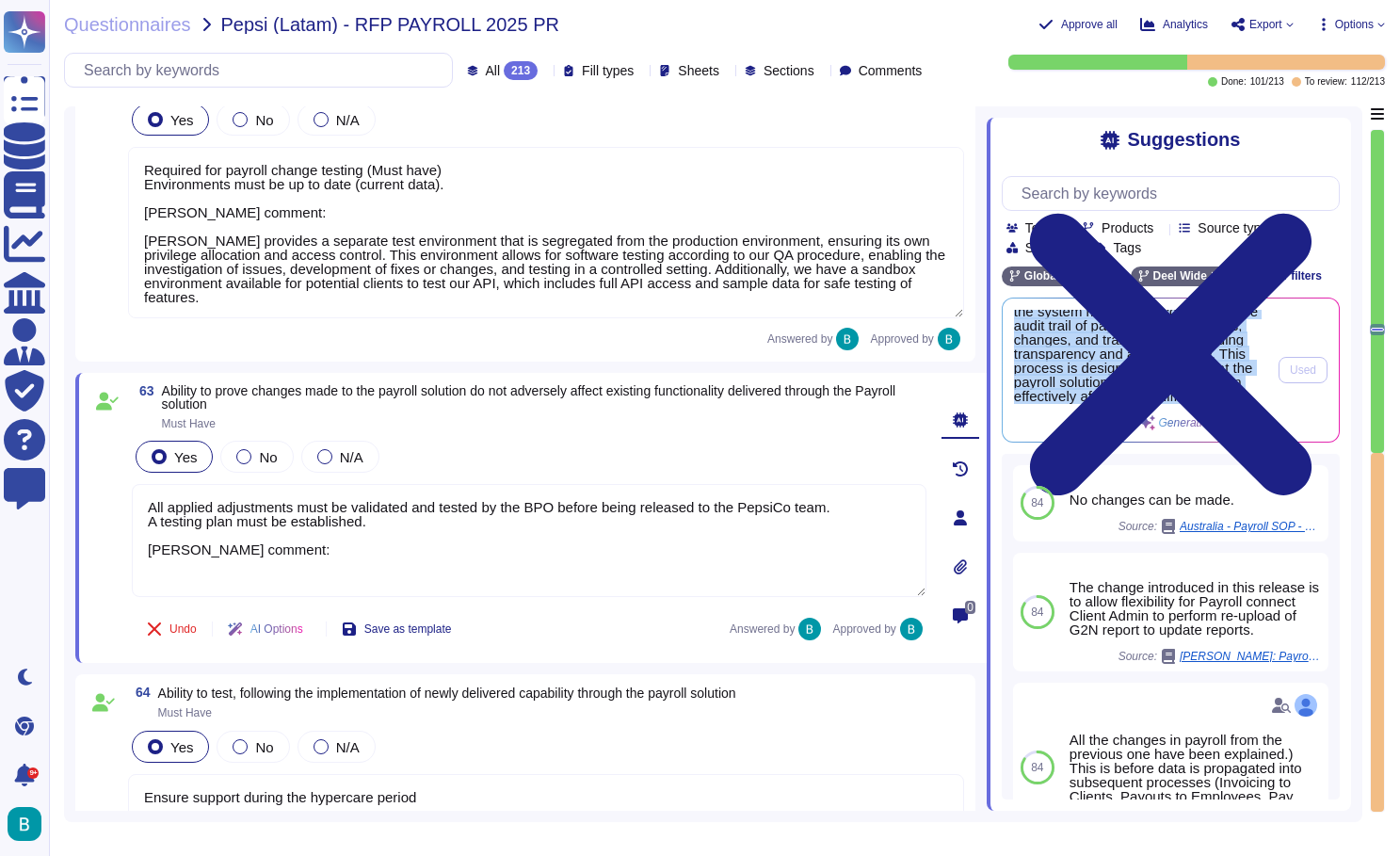
scroll to position [174, 0]
drag, startPoint x: 1013, startPoint y: 319, endPoint x: 1140, endPoint y: 415, distance: 159.2
click at [1140, 415] on div "[PERSON_NAME] ensures that all changes made to the payroll solution are documen…" at bounding box center [1140, 371] width 253 height 121
copy div "[PERSON_NAME] ensures that all changes made to the payroll solution are documen…"
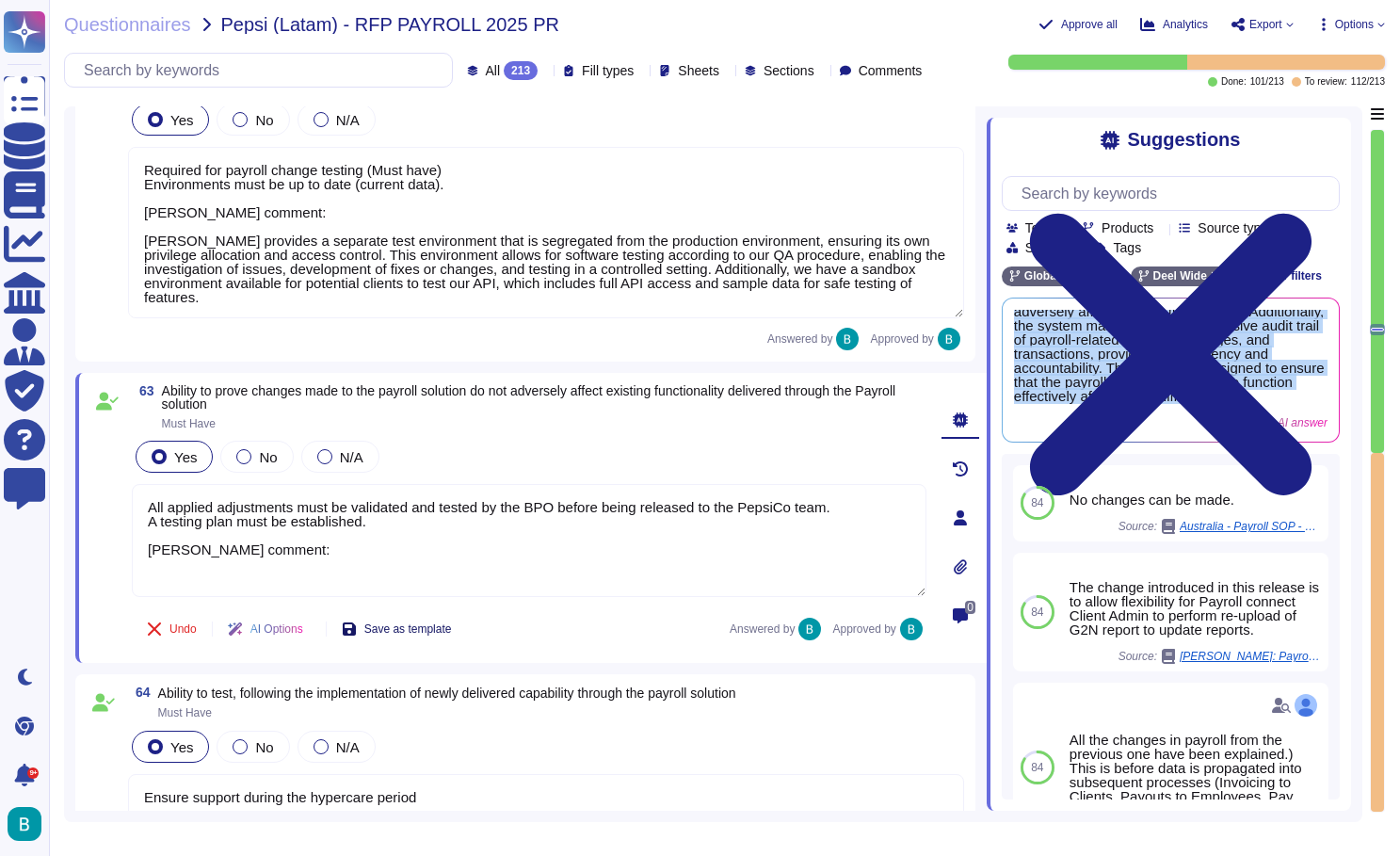
scroll to position [132, 0]
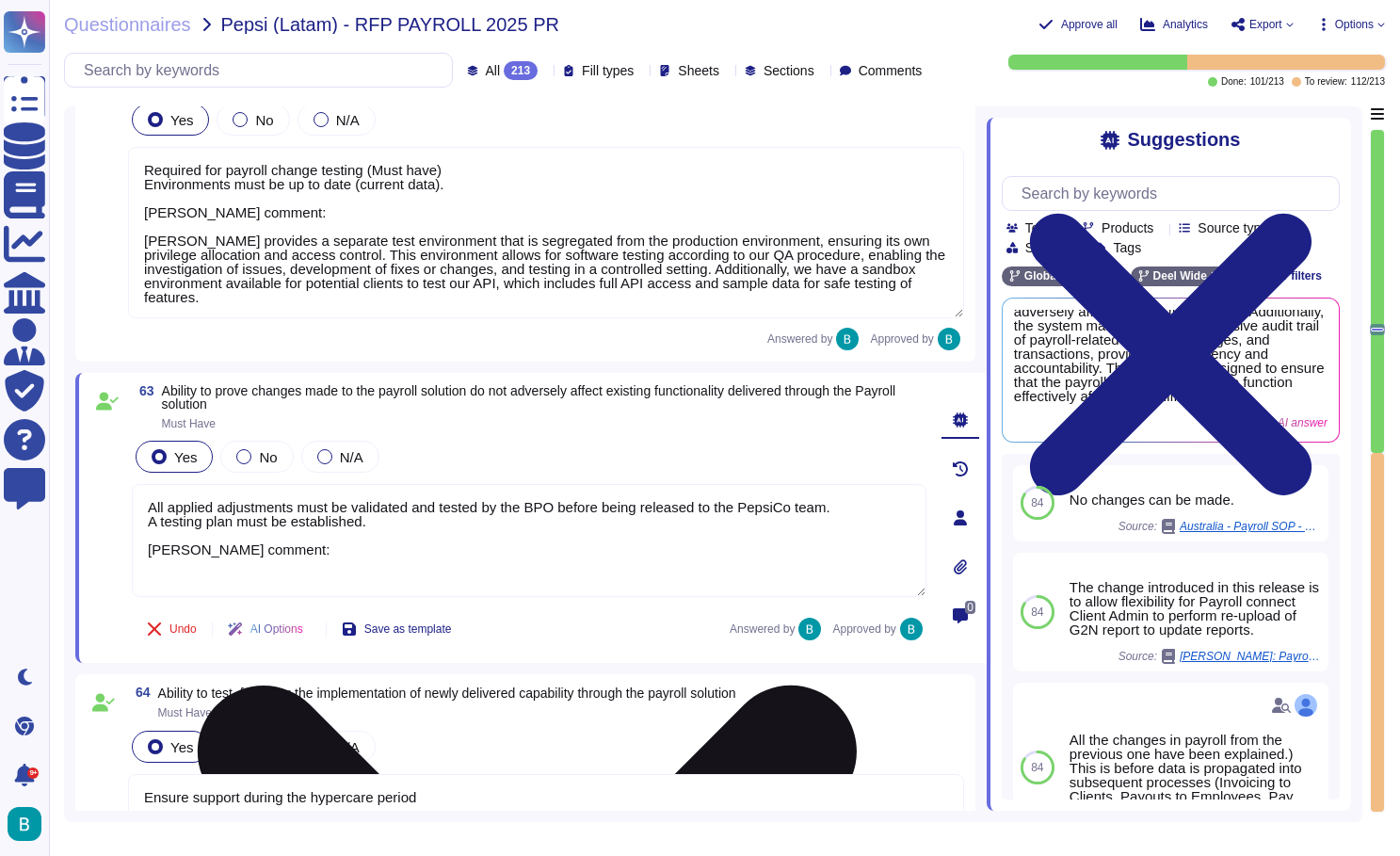
click at [408, 573] on textarea "All applied adjustments must be validated and tested by the BPO before being re…" at bounding box center [529, 541] width 794 height 113
paste textarea "[PERSON_NAME] ensures that all changes made to the payroll solution are documen…"
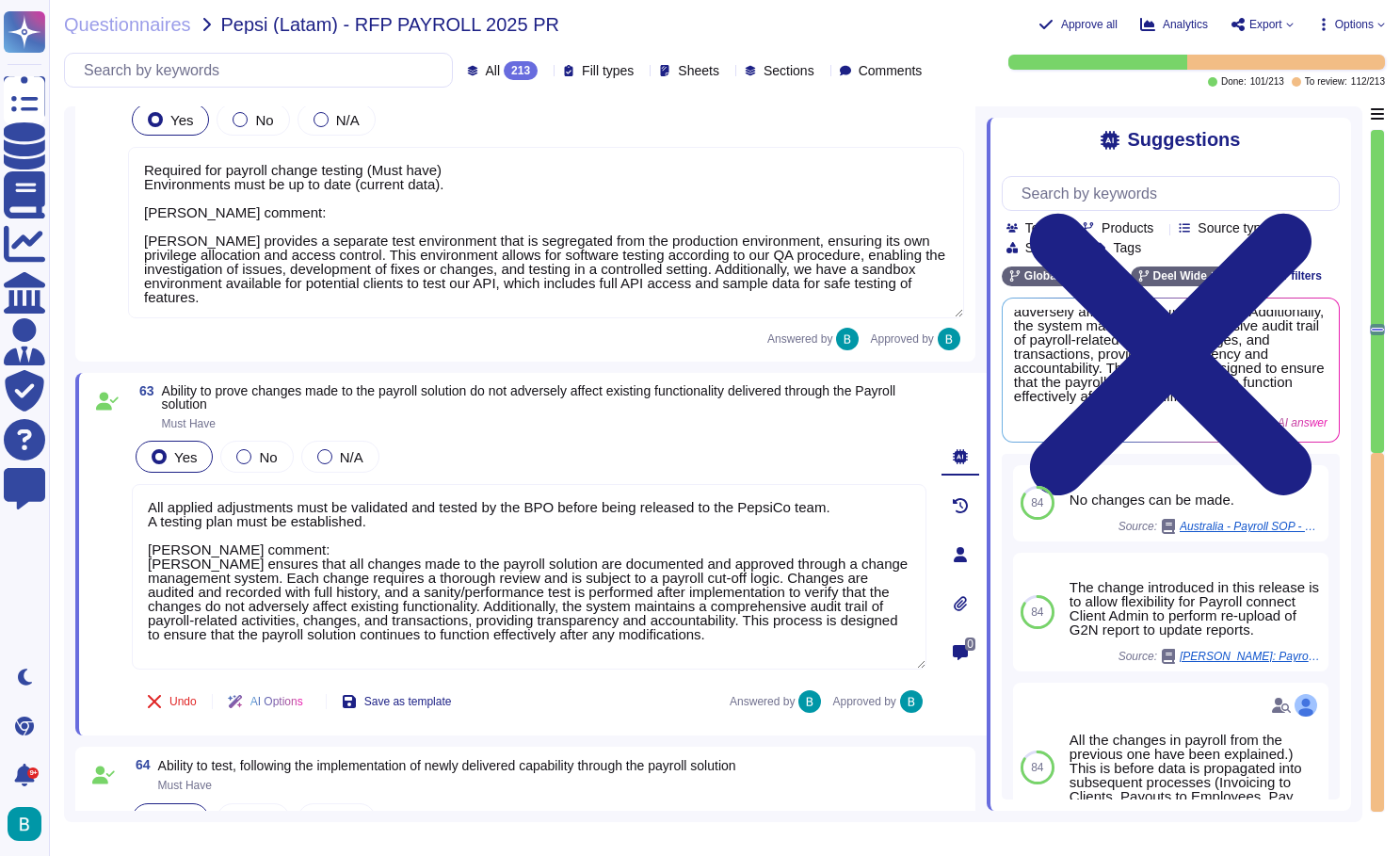
type textarea "All applied adjustments must be validated and tested by the BPO before being re…"
click at [565, 694] on div "Undo AI Options Save as template Answered by Approved by" at bounding box center [529, 701] width 794 height 45
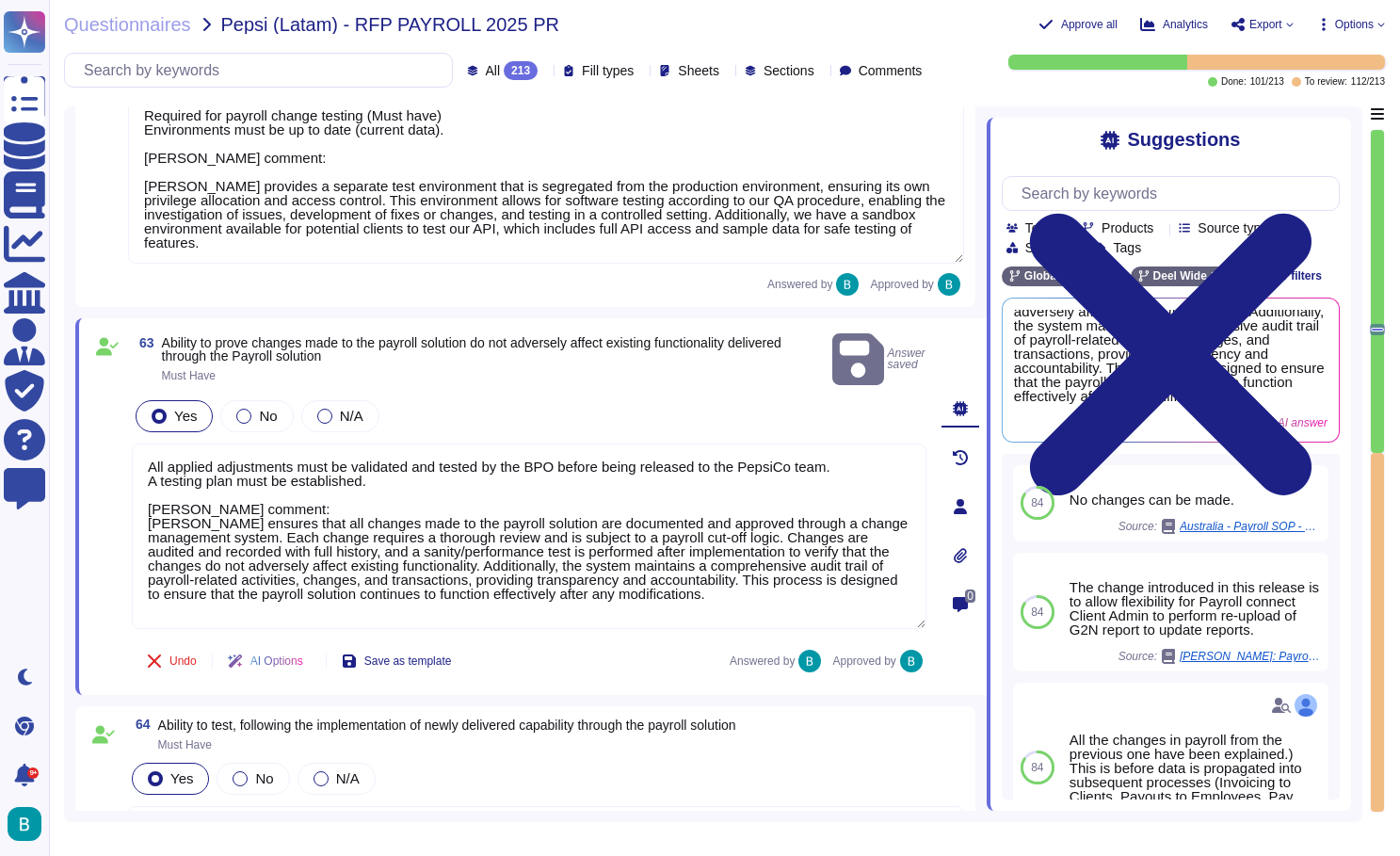
scroll to position [13016, 0]
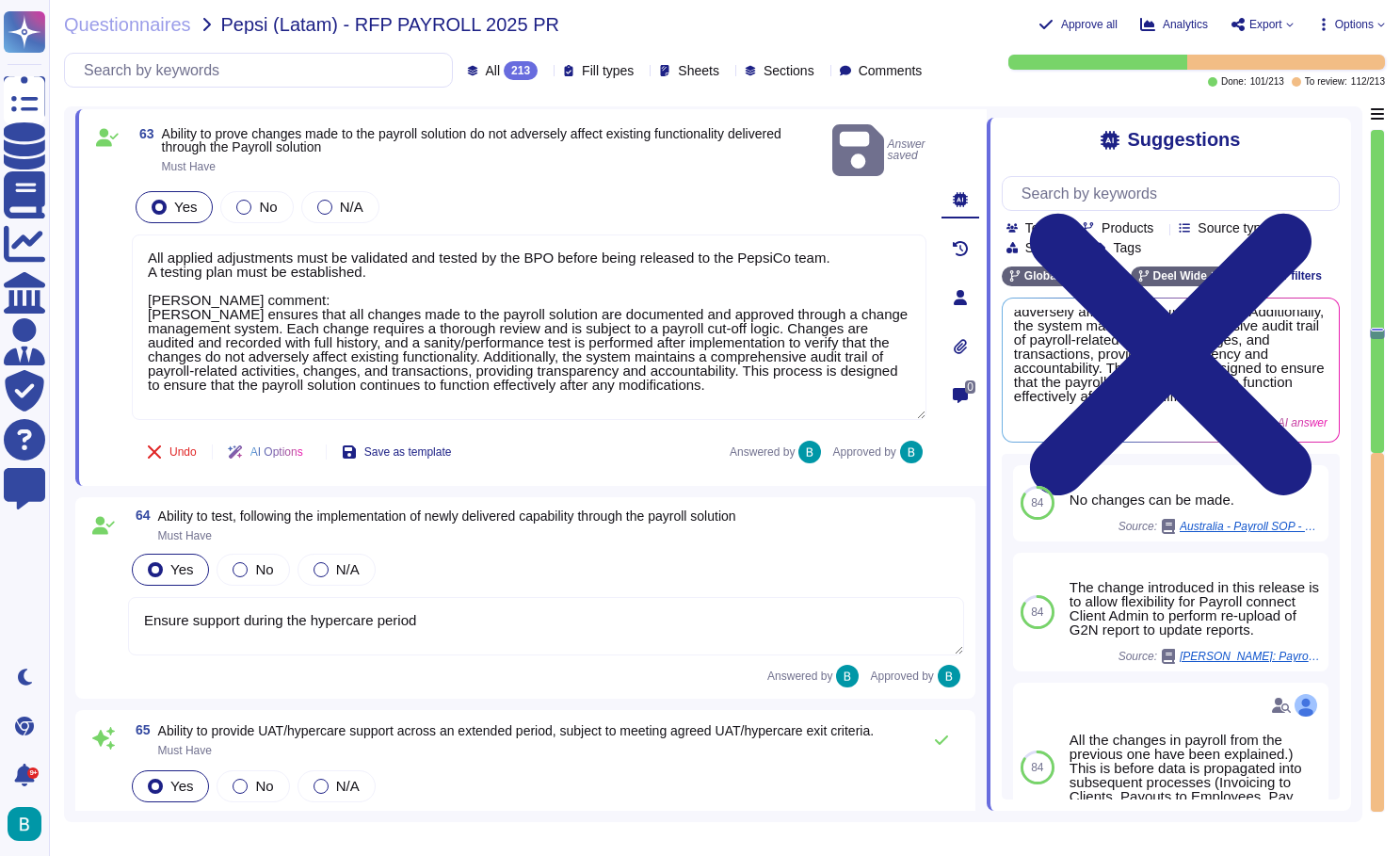
click at [545, 624] on textarea "Ensure support during the hypercare period" at bounding box center [546, 626] width 836 height 58
type textarea "Essential for each country by track: calculation, tax, accounting, social secur…"
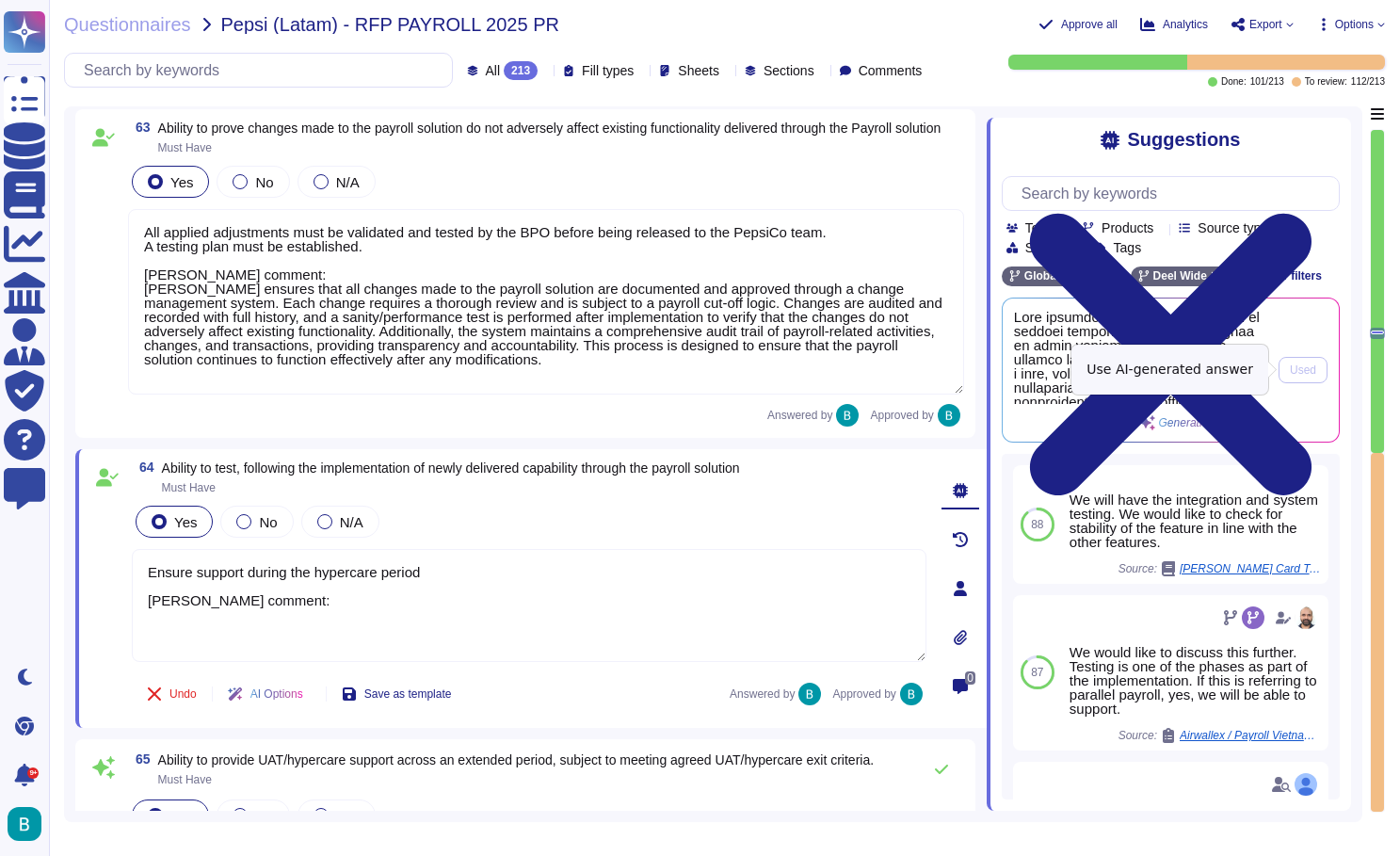
type textarea "Ensure support during the hypercare period [PERSON_NAME] comment:"
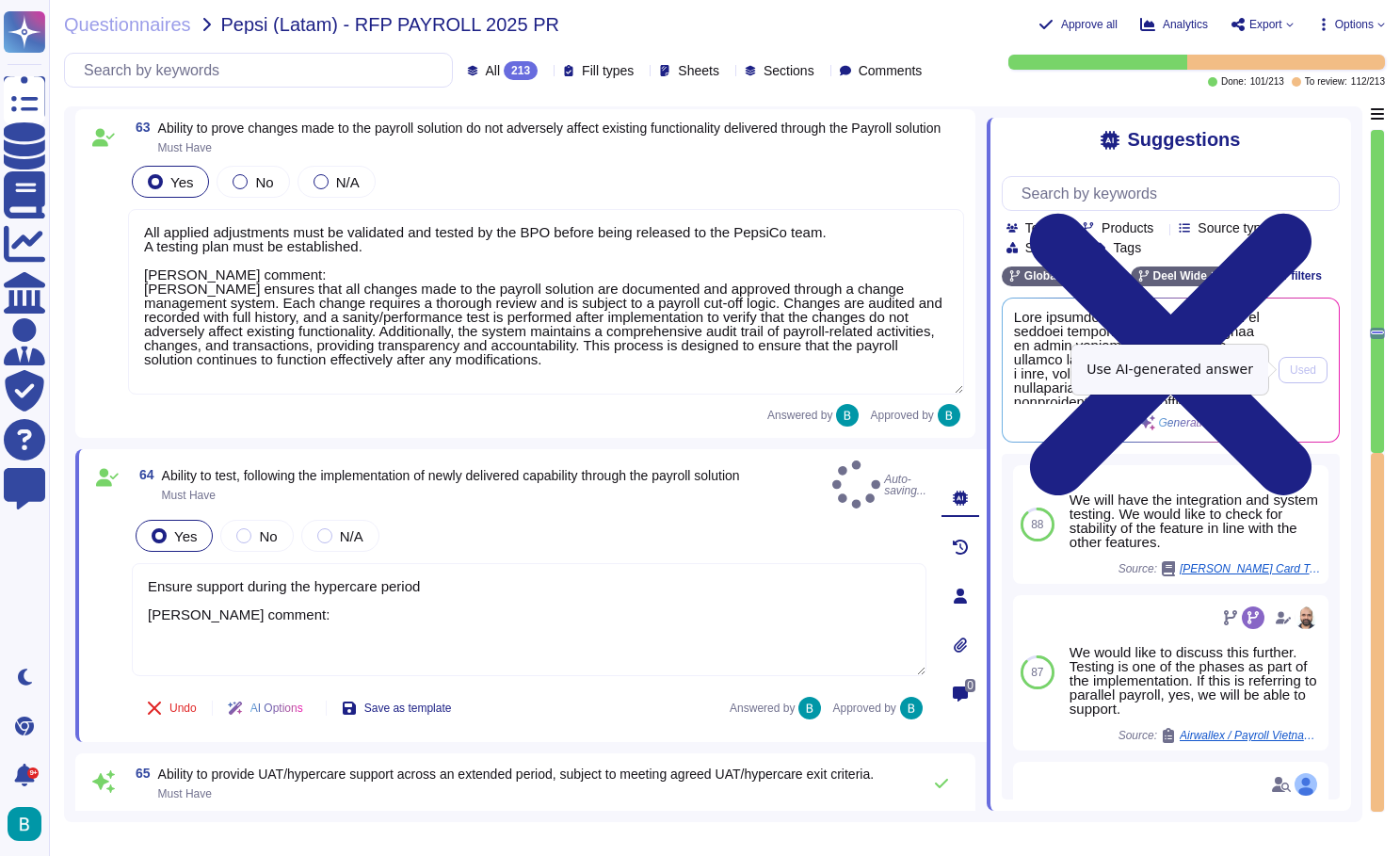
type textarea "Essential for each country by track: calculation, tax, accounting, social secur…"
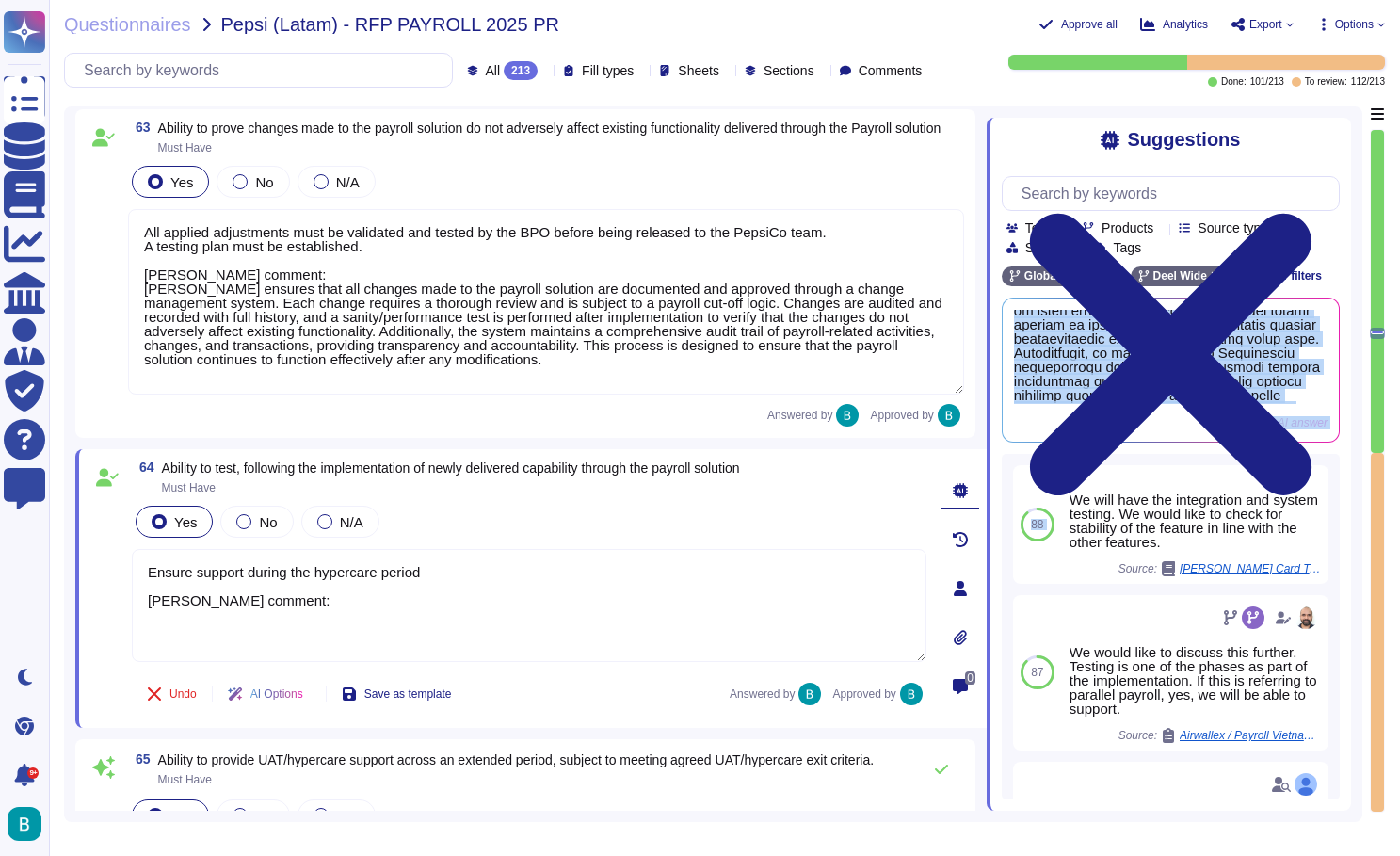
scroll to position [259, 0]
drag, startPoint x: 1015, startPoint y: 316, endPoint x: 1153, endPoint y: 462, distance: 200.9
click at [1153, 462] on div "Team Products Source type Section Tags Global Payroll [PERSON_NAME] Wide Clear …" at bounding box center [1171, 482] width 338 height 638
copy div "[PERSON_NAME] provides a structured approach to testing following the implement…"
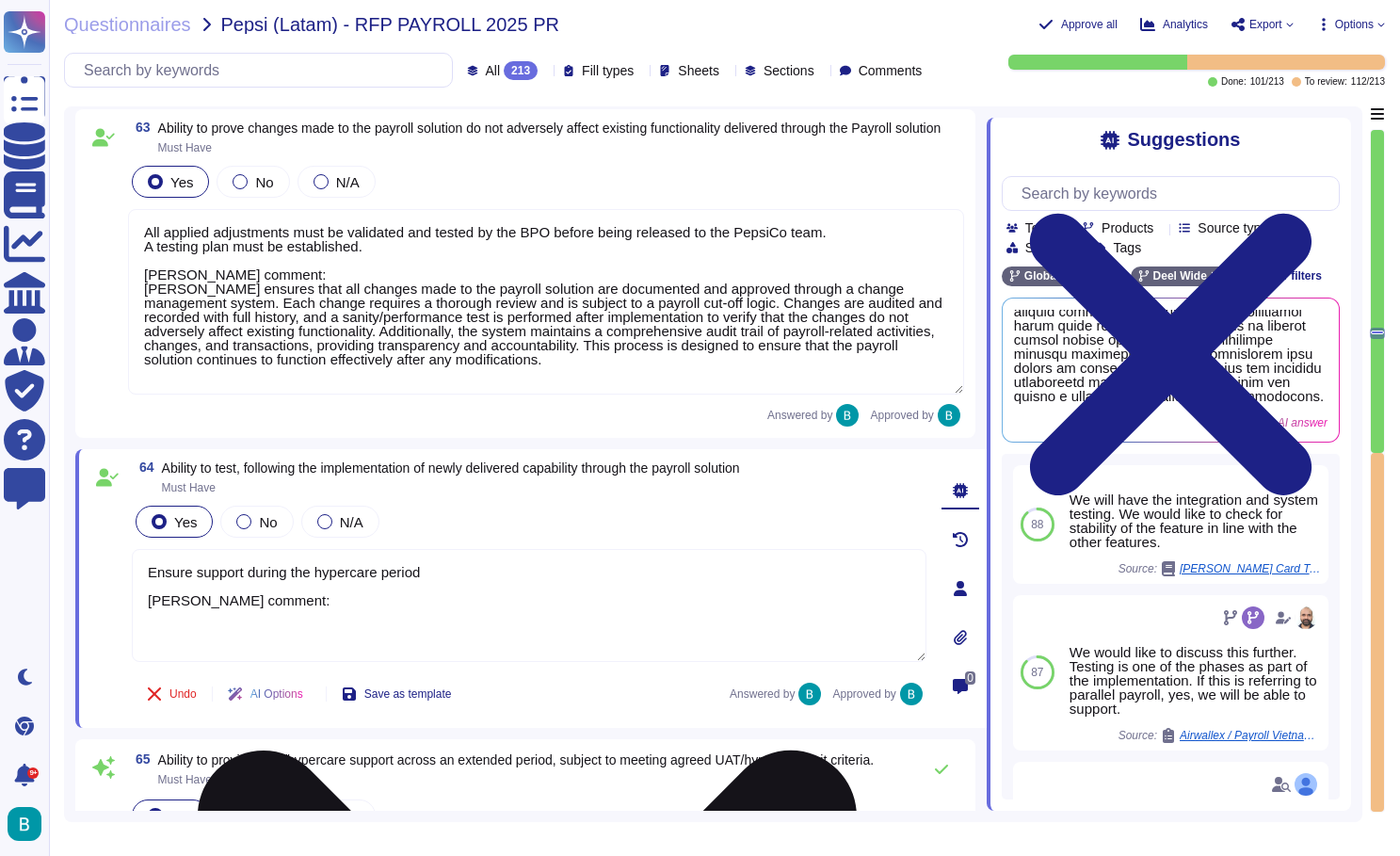
click at [462, 630] on textarea "Ensure support during the hypercare period [PERSON_NAME] comment:" at bounding box center [529, 605] width 794 height 113
paste textarea "[PERSON_NAME] provides a structured approach to testing following the implement…"
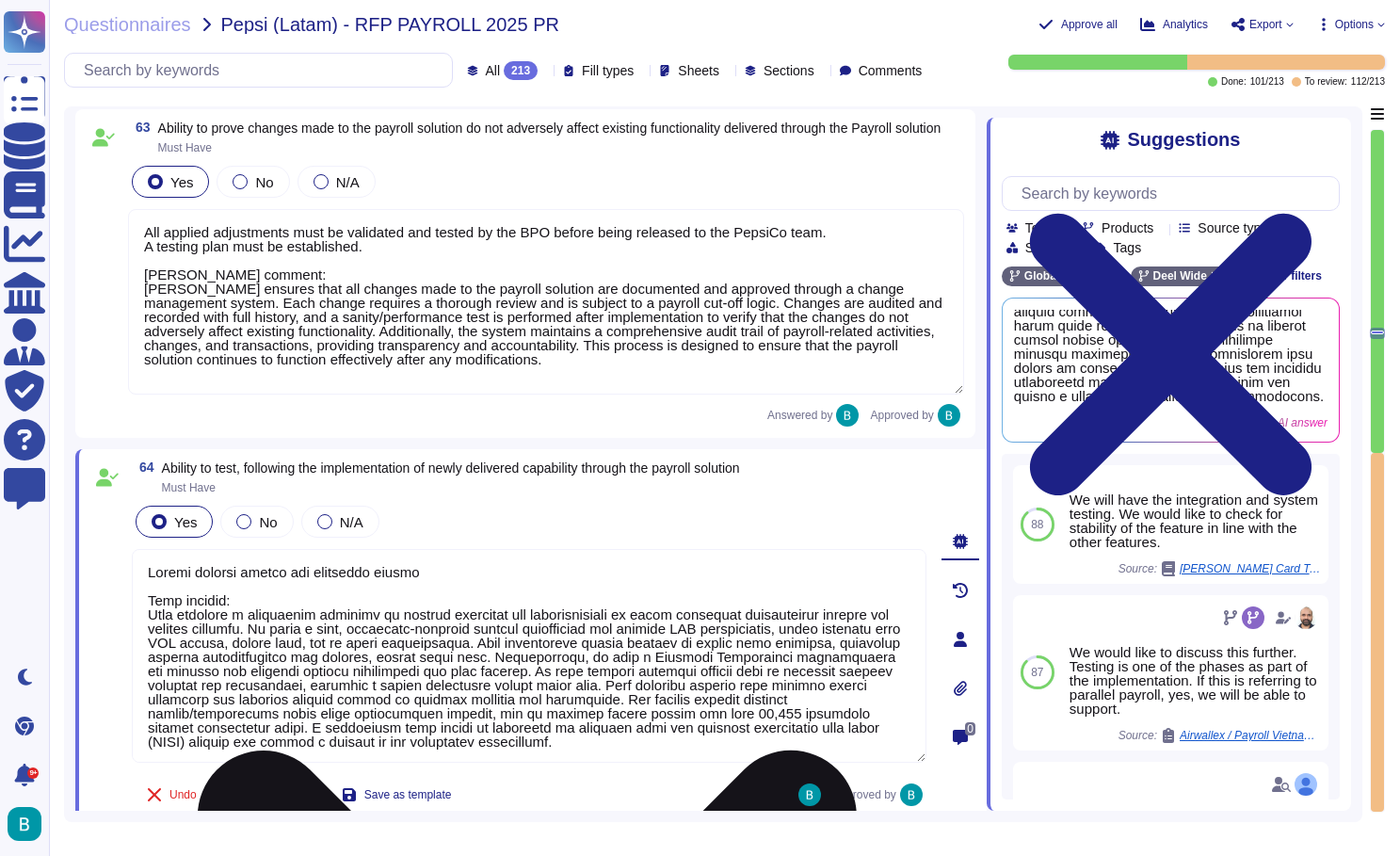
type textarea "Ensure support during the hypercare period [PERSON_NAME] comment: [PERSON_NAME]…"
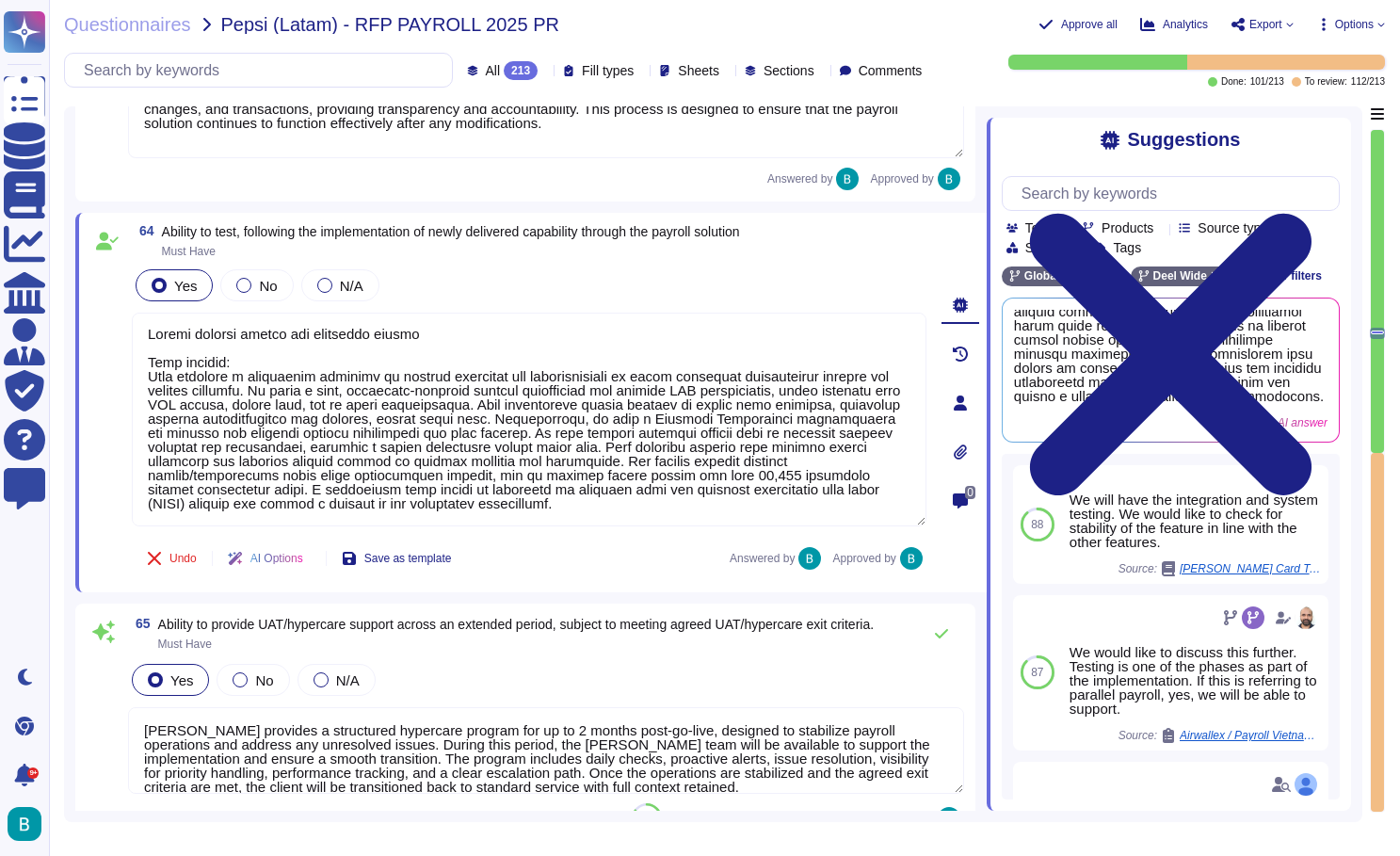
scroll to position [13262, 0]
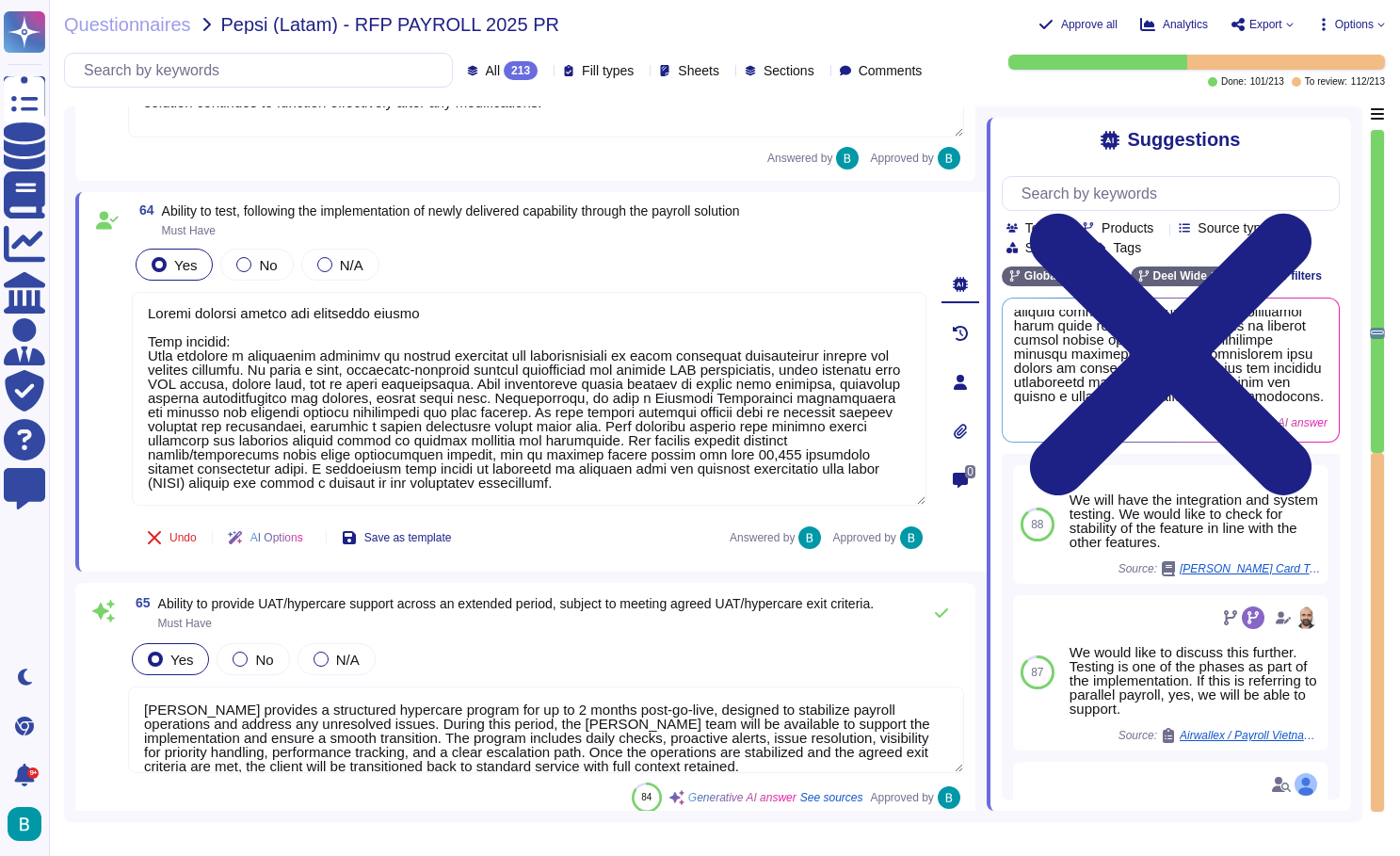
type textarea "Essential for each country by track: calculation, tax, accounting, social secur…"
type textarea "Ensure support during the hypercare period [PERSON_NAME] comment: [PERSON_NAME]…"
click at [573, 610] on span "Ability to provide UAT/hypercare support across an extended period, subject to …" at bounding box center [516, 604] width 717 height 14
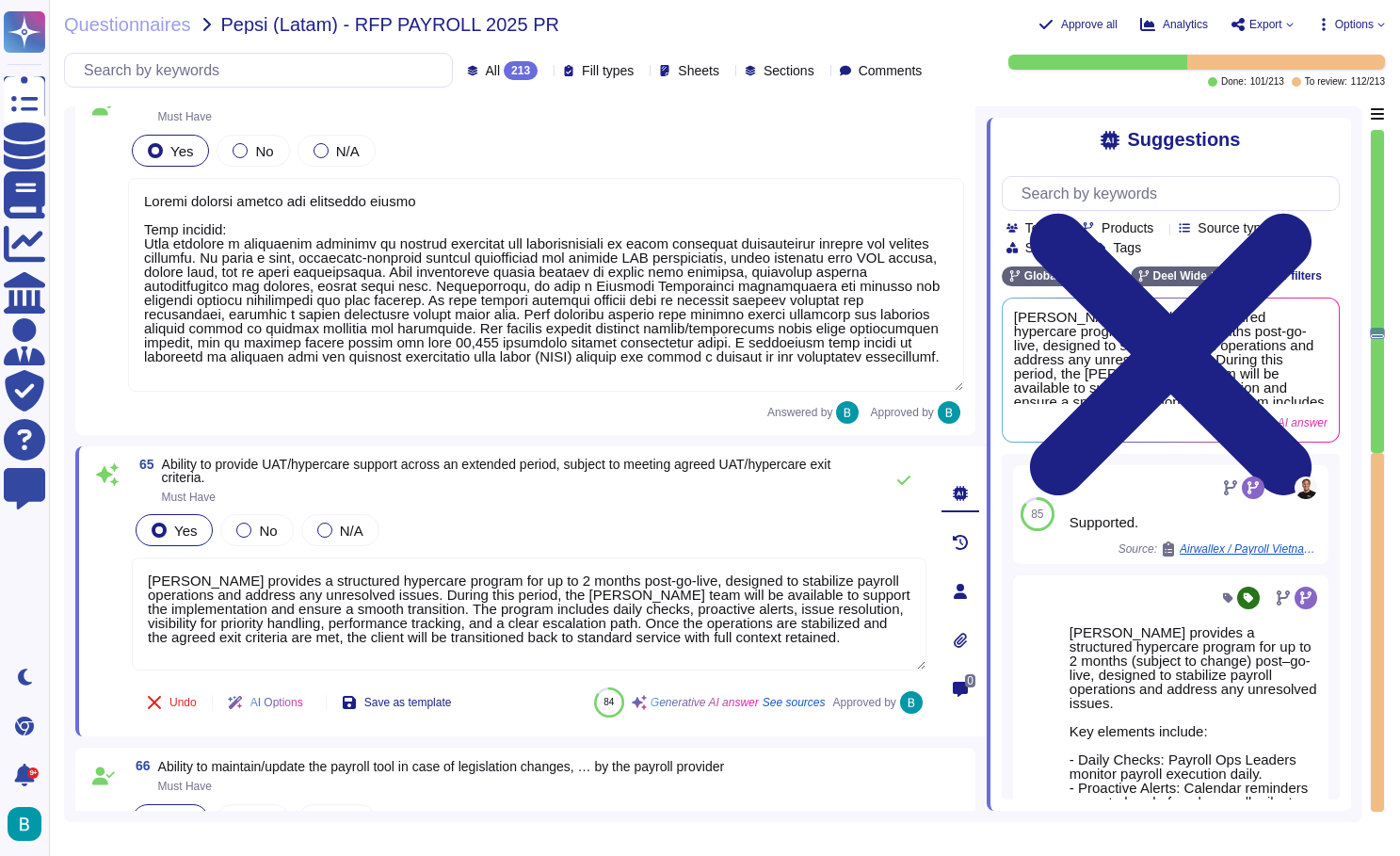
type textarea "Essential for each country by track: calculation, tax, accounting, social secur…"
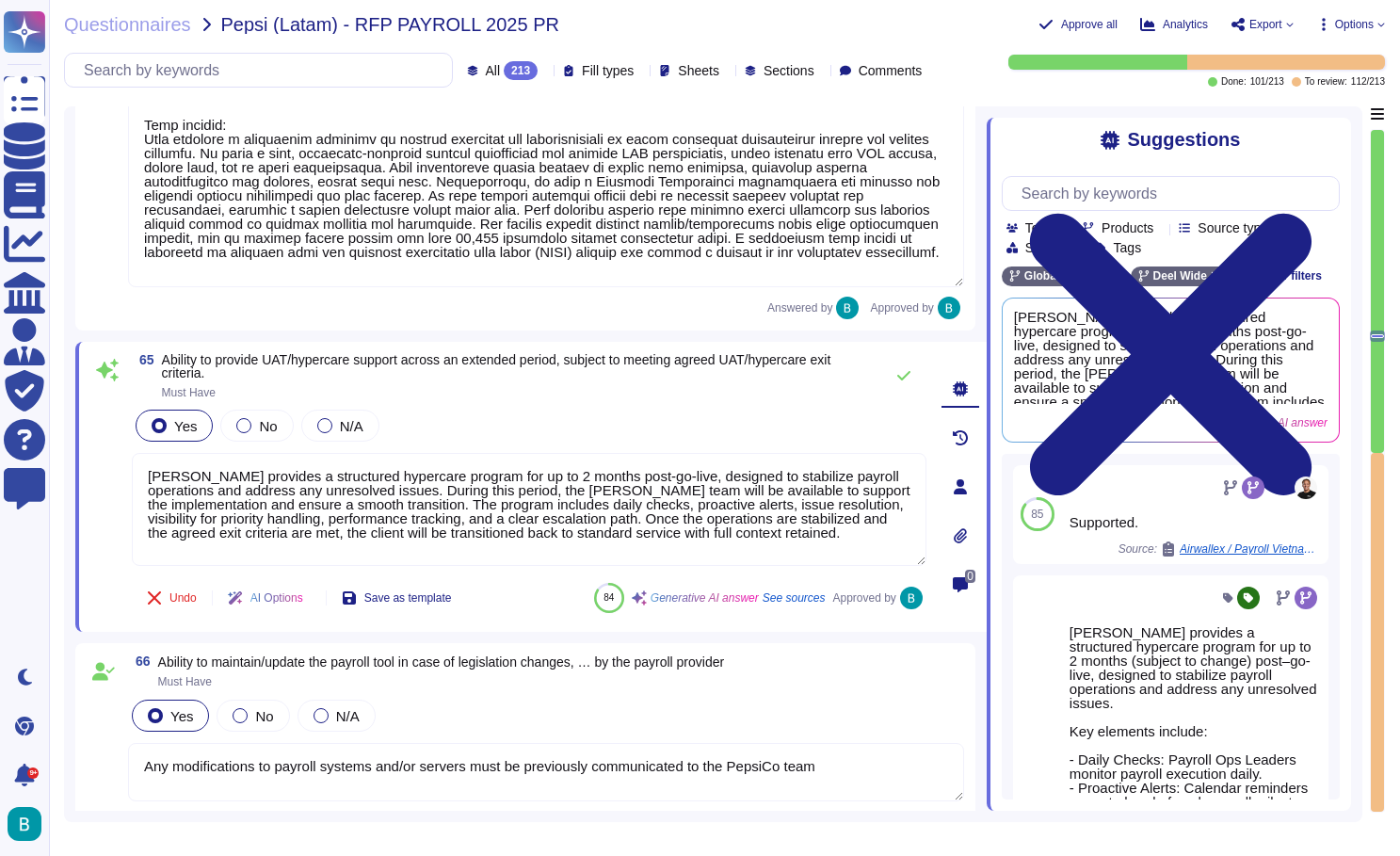
type textarea "Include in the contract Sales to complete [PERSON_NAME] comment - Flexible work…"
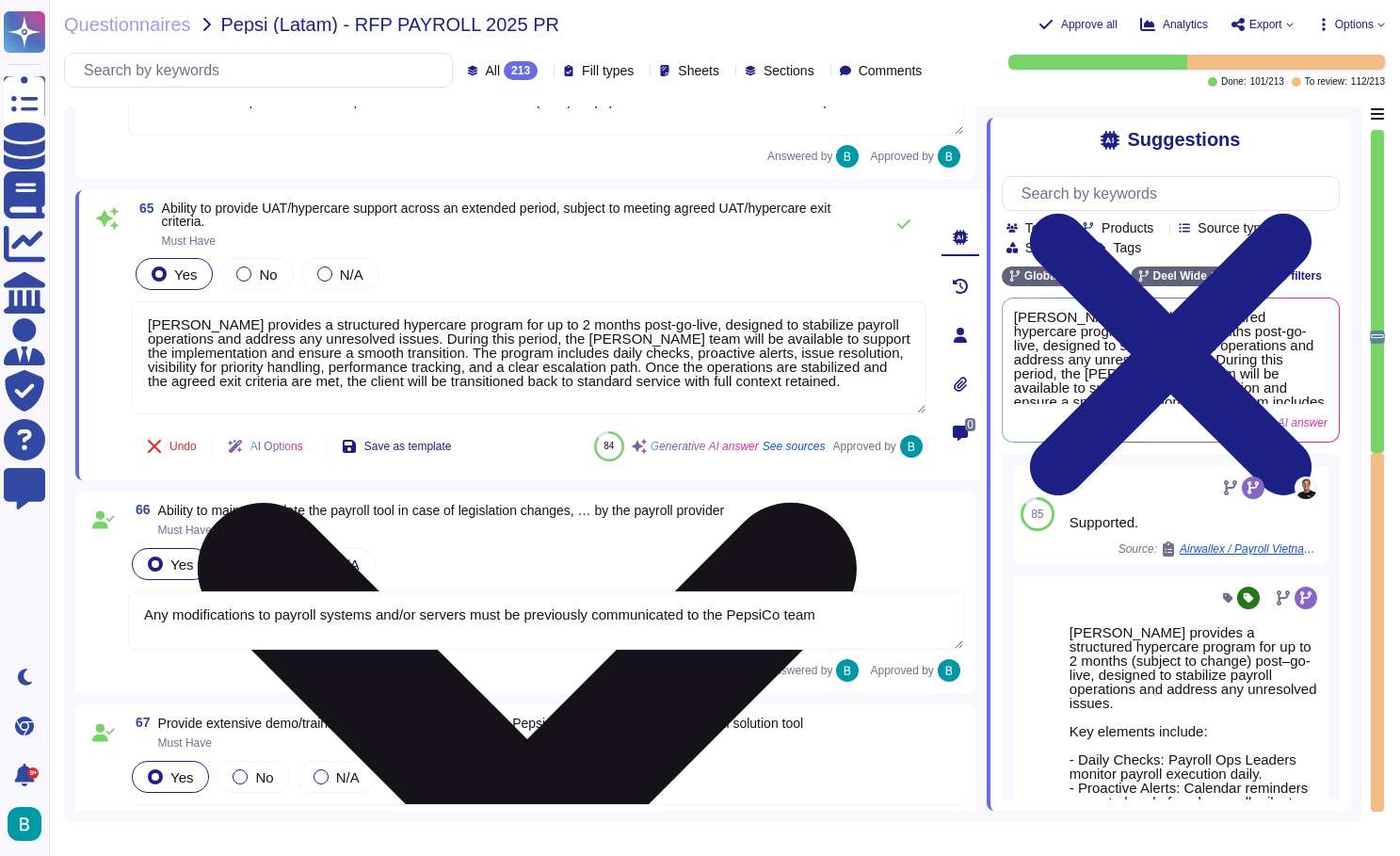
type textarea "Essential for each country by track: calculation, tax, accounting, social secur…"
type textarea "Include in the contract"
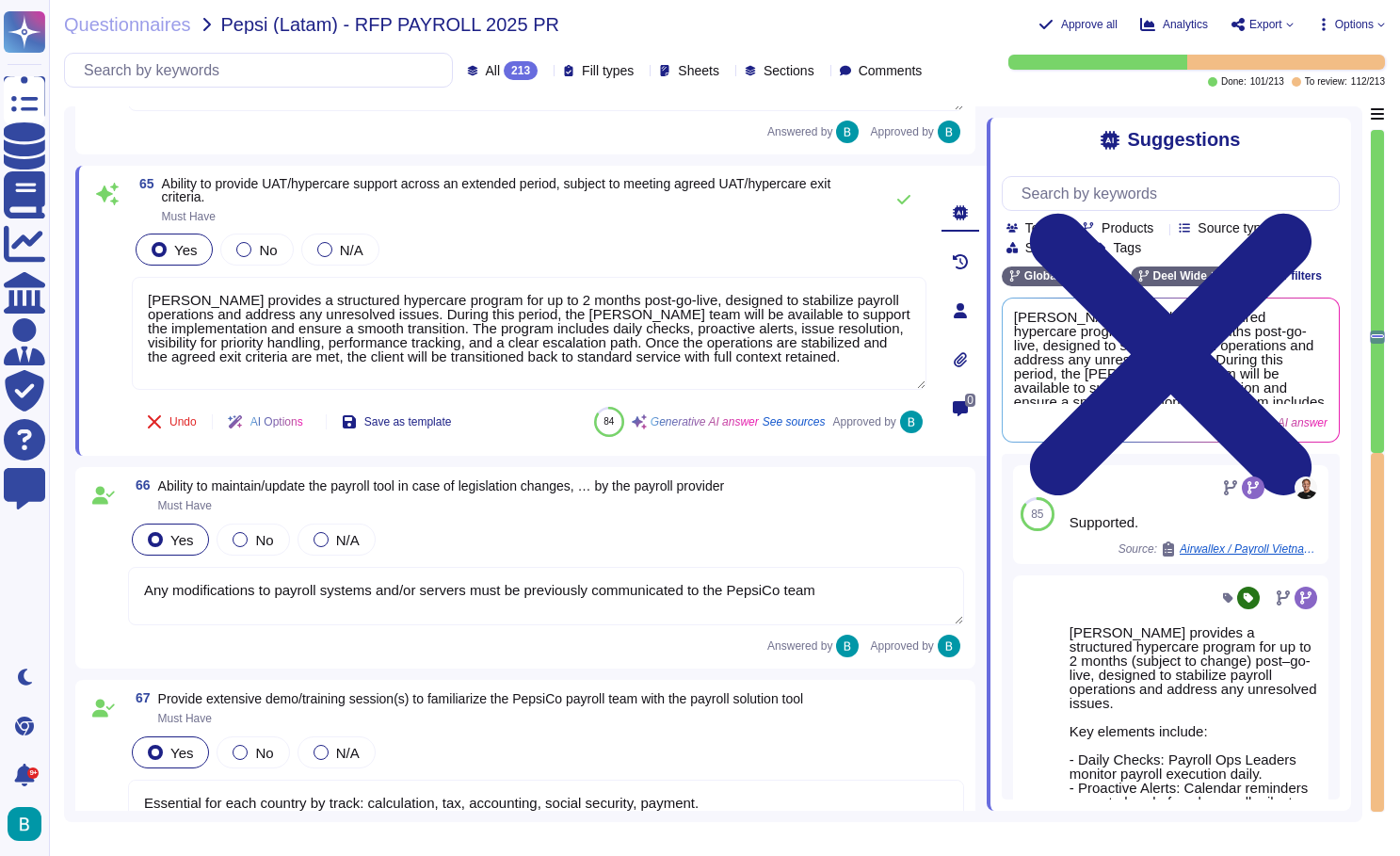
scroll to position [13739, 0]
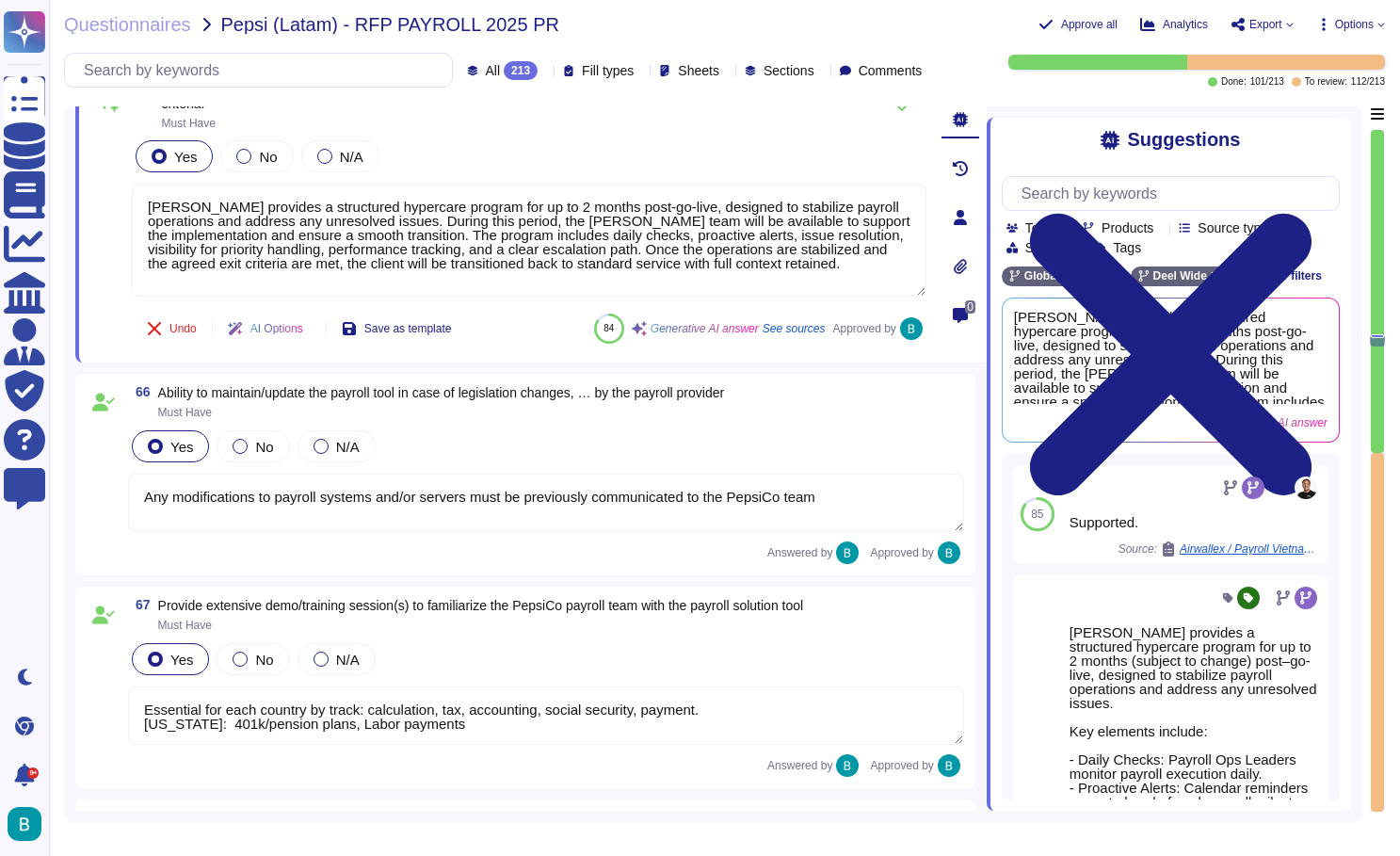
click at [441, 532] on textarea "Any modifications to payroll systems and/or servers must be previously communic…" at bounding box center [546, 503] width 836 height 58
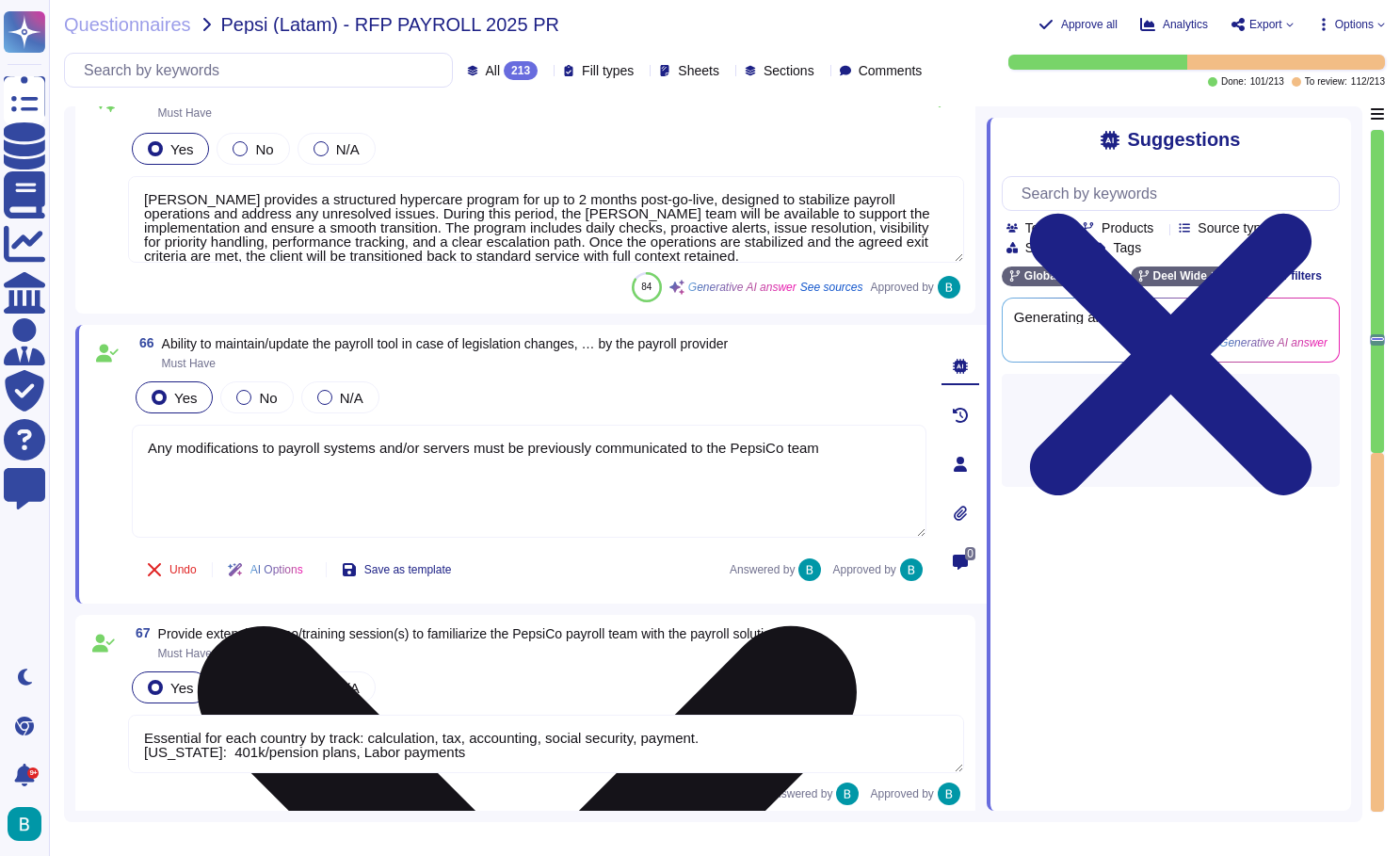
type textarea "Essential for each country by track: calculation, tax, accounting, social secur…"
